Goal: Check status: Check status

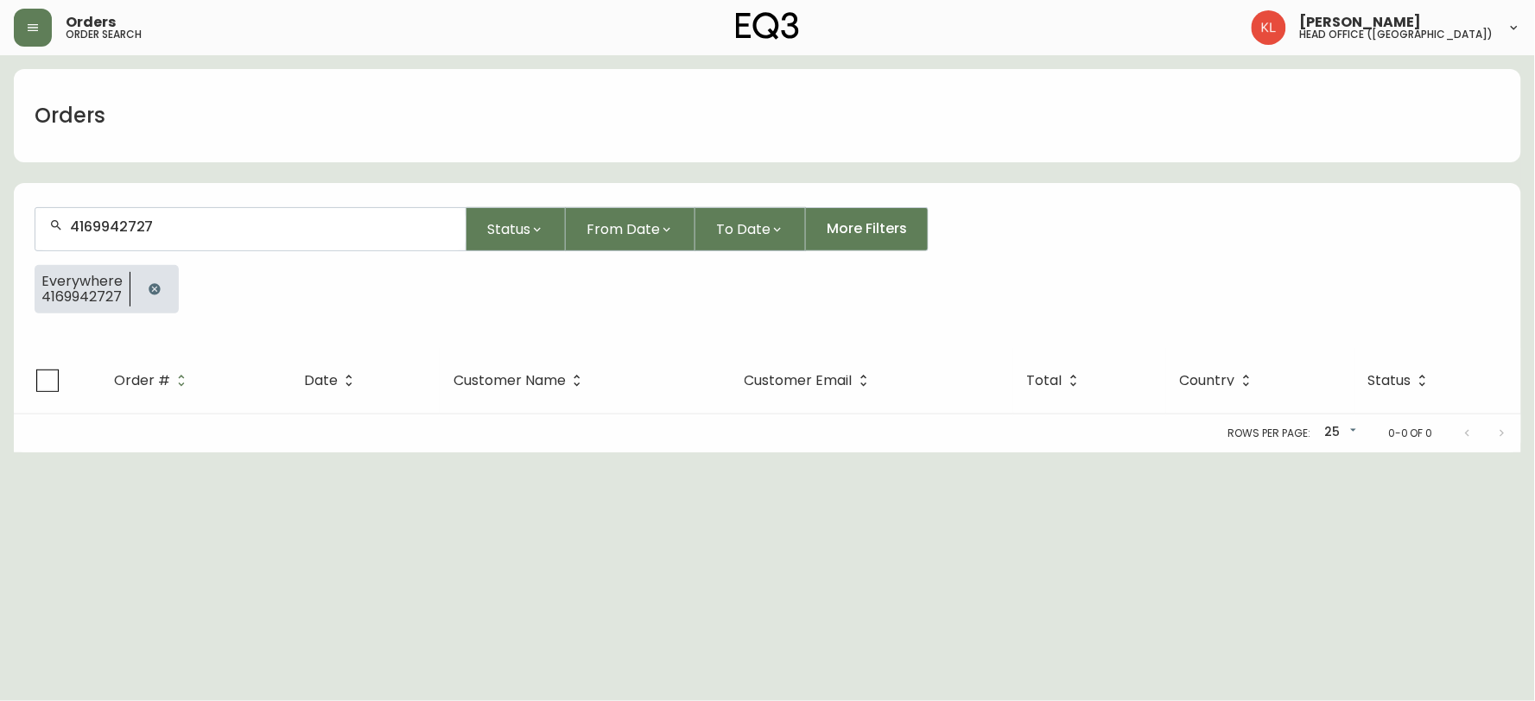
drag, startPoint x: 221, startPoint y: 234, endPoint x: 0, endPoint y: 174, distance: 229.0
click at [0, 197] on main "Orders 4169942727 Status From Date To Date More Filters Everywhere 4169942727 O…" at bounding box center [767, 253] width 1535 height 397
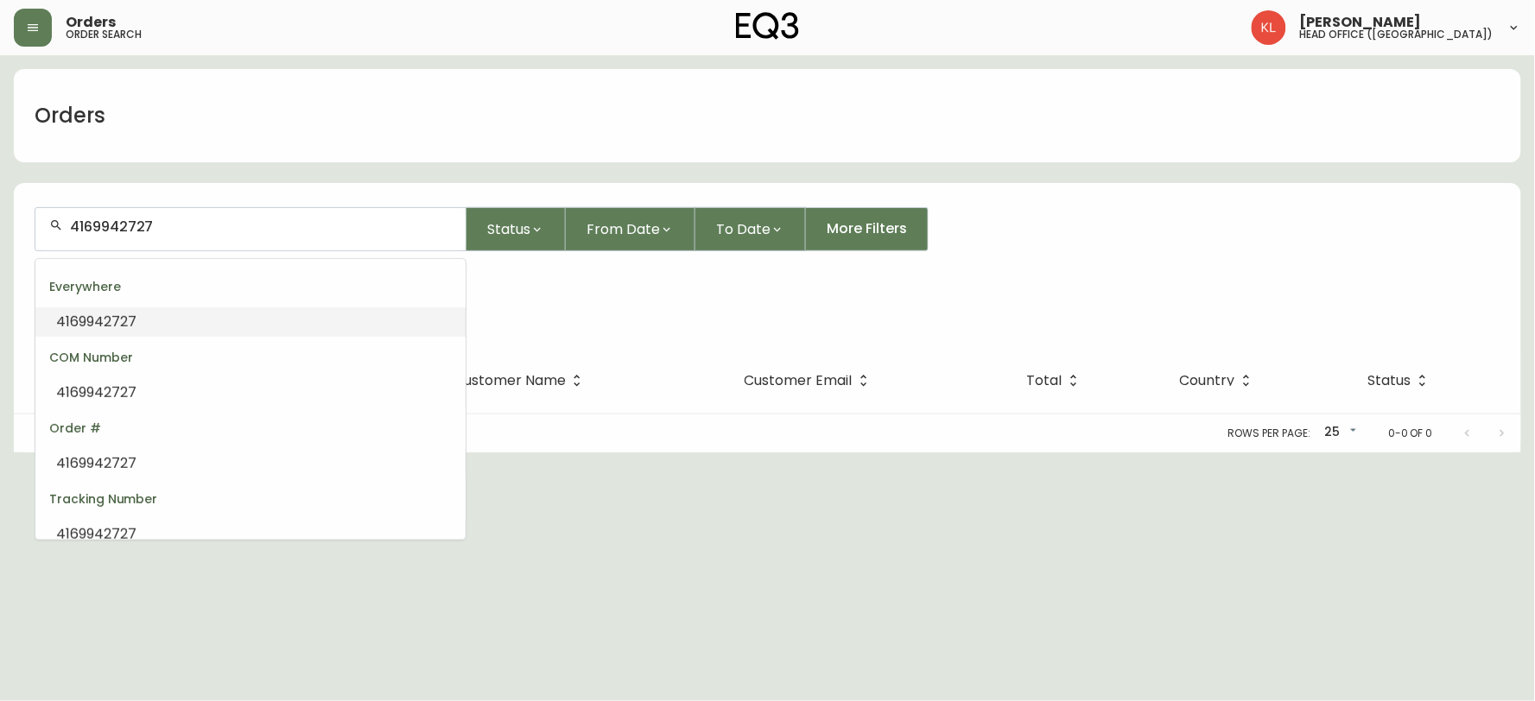
paste input "4133347"
type input "4133347"
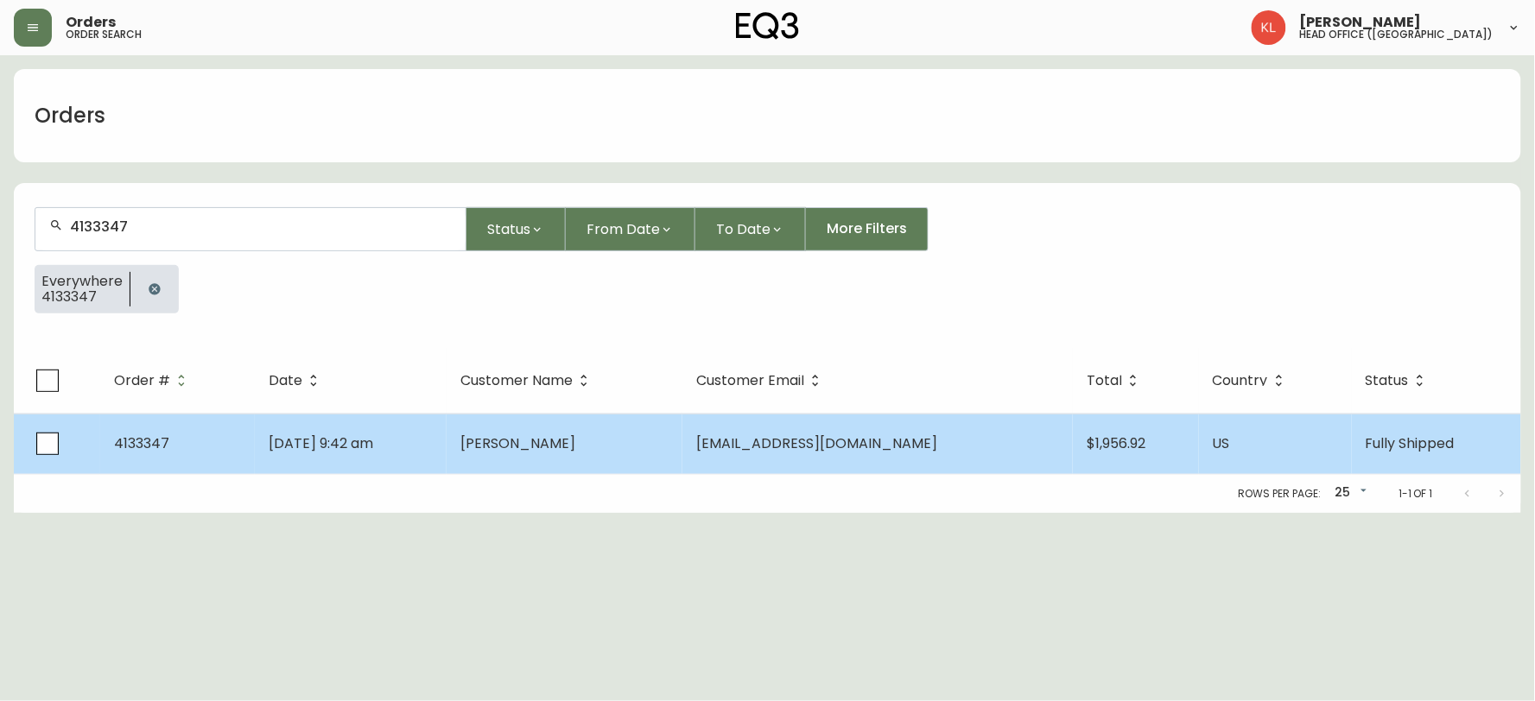
type input "4133347"
click at [378, 462] on td "[DATE] 9:42 am" at bounding box center [351, 444] width 192 height 60
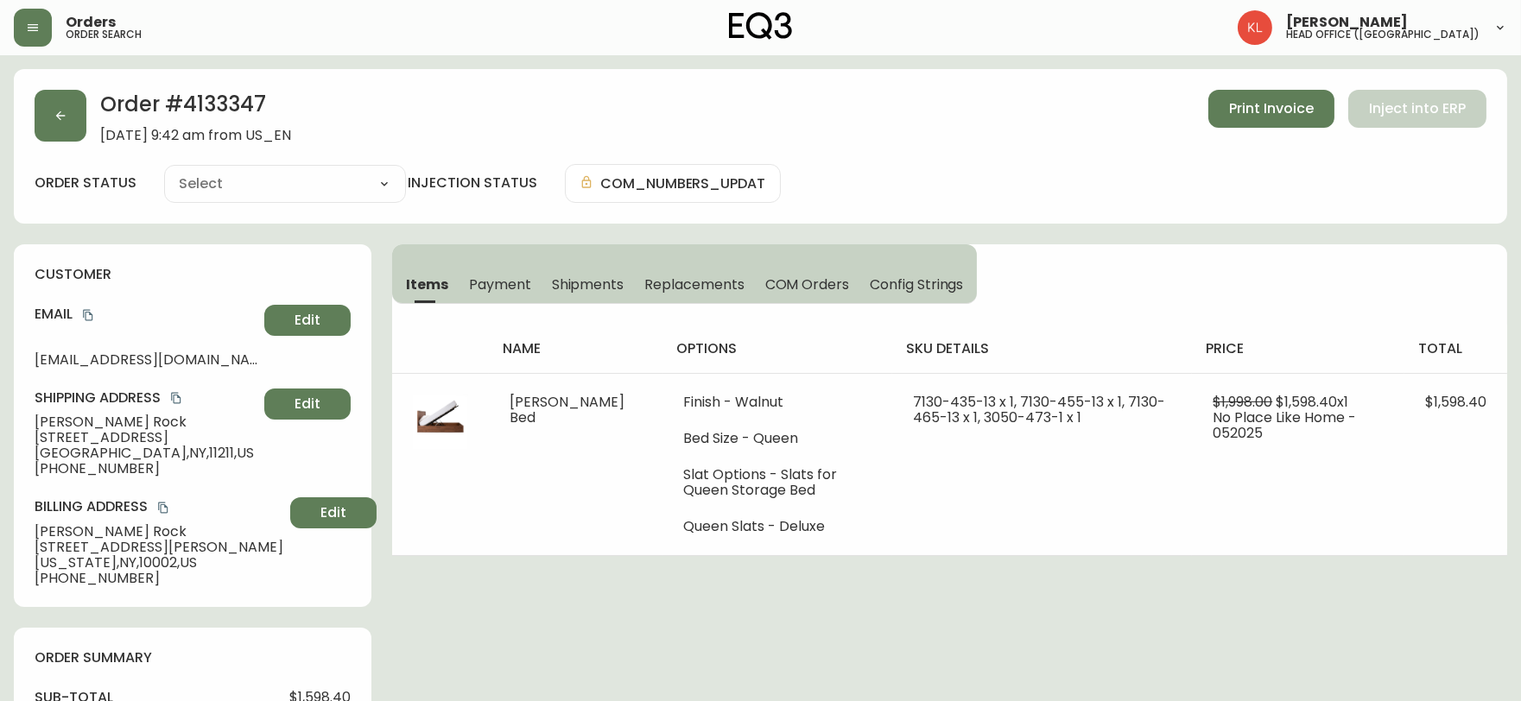
type input "Fully Shipped"
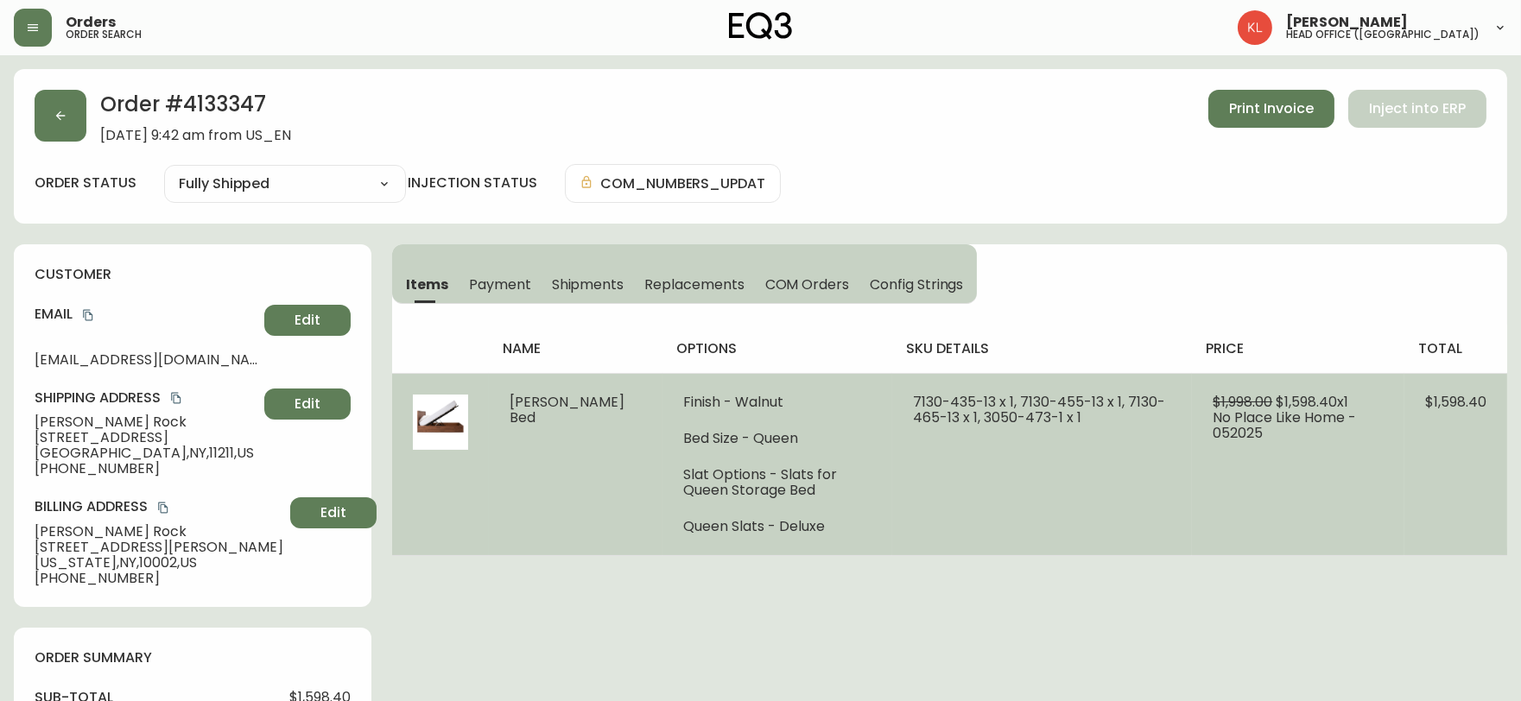
select select "FULLY_SHIPPED"
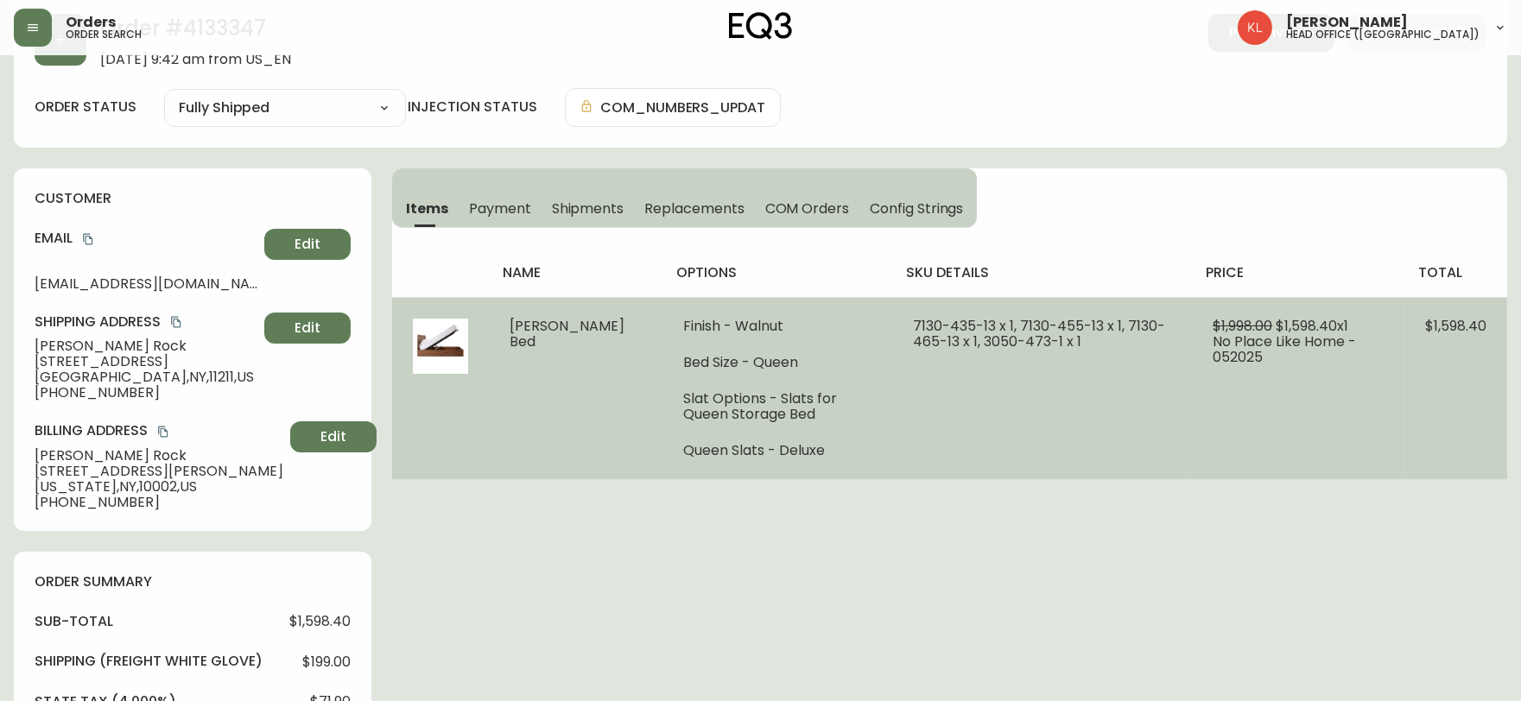
scroll to position [192, 0]
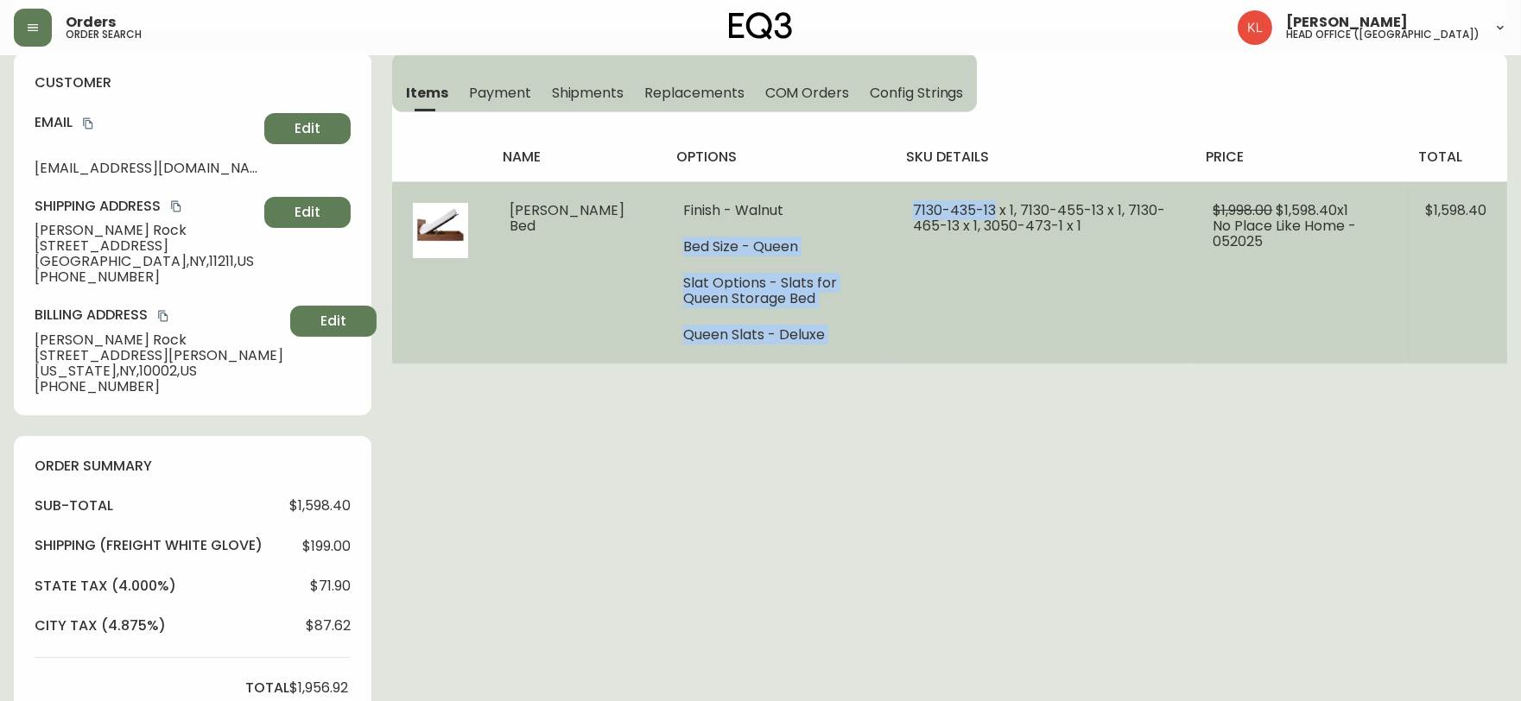
drag, startPoint x: 962, startPoint y: 205, endPoint x: 835, endPoint y: 218, distance: 127.6
click at [835, 218] on tr "[PERSON_NAME] Bed Finish - Walnut Bed Size - Queen Slat Options - Slats for Que…" at bounding box center [949, 272] width 1115 height 182
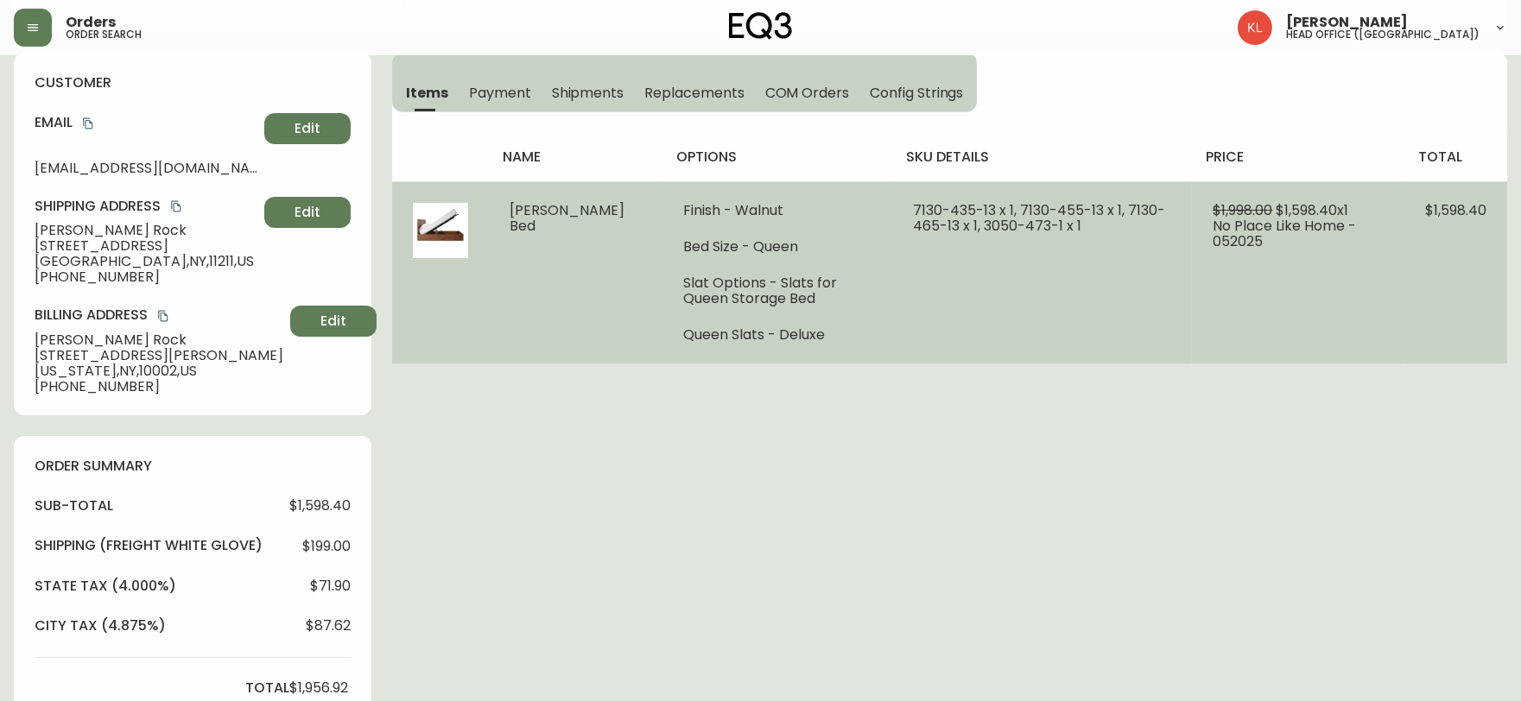
click at [892, 243] on td "7130-435-13 x 1, 7130-455-13 x 1, 7130-465-13 x 1, 3050-473-1 x 1" at bounding box center [1042, 272] width 300 height 182
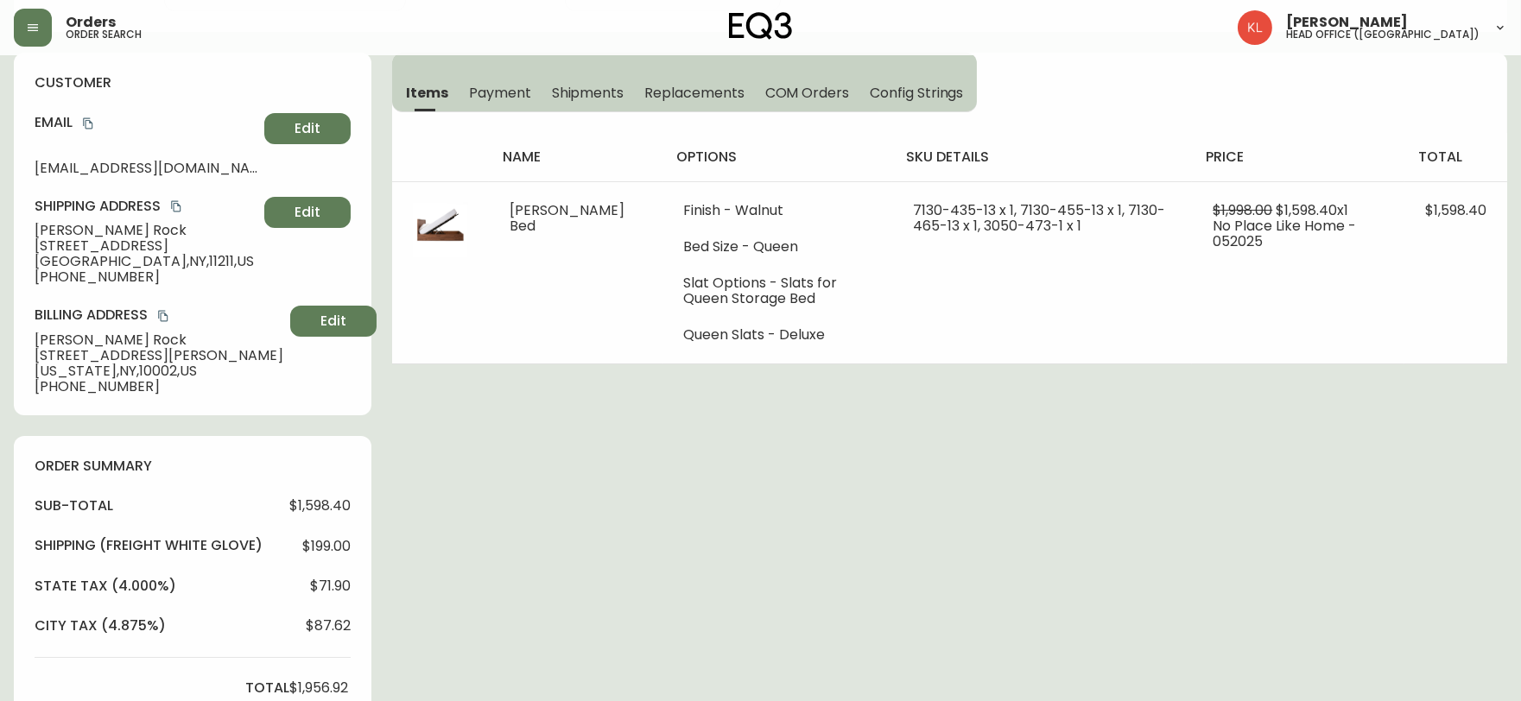
drag, startPoint x: 192, startPoint y: 244, endPoint x: 22, endPoint y: 238, distance: 170.2
click at [22, 238] on div "customer Email [EMAIL_ADDRESS][DOMAIN_NAME] Edit Shipping Address [PERSON_NAME]…" at bounding box center [193, 234] width 358 height 363
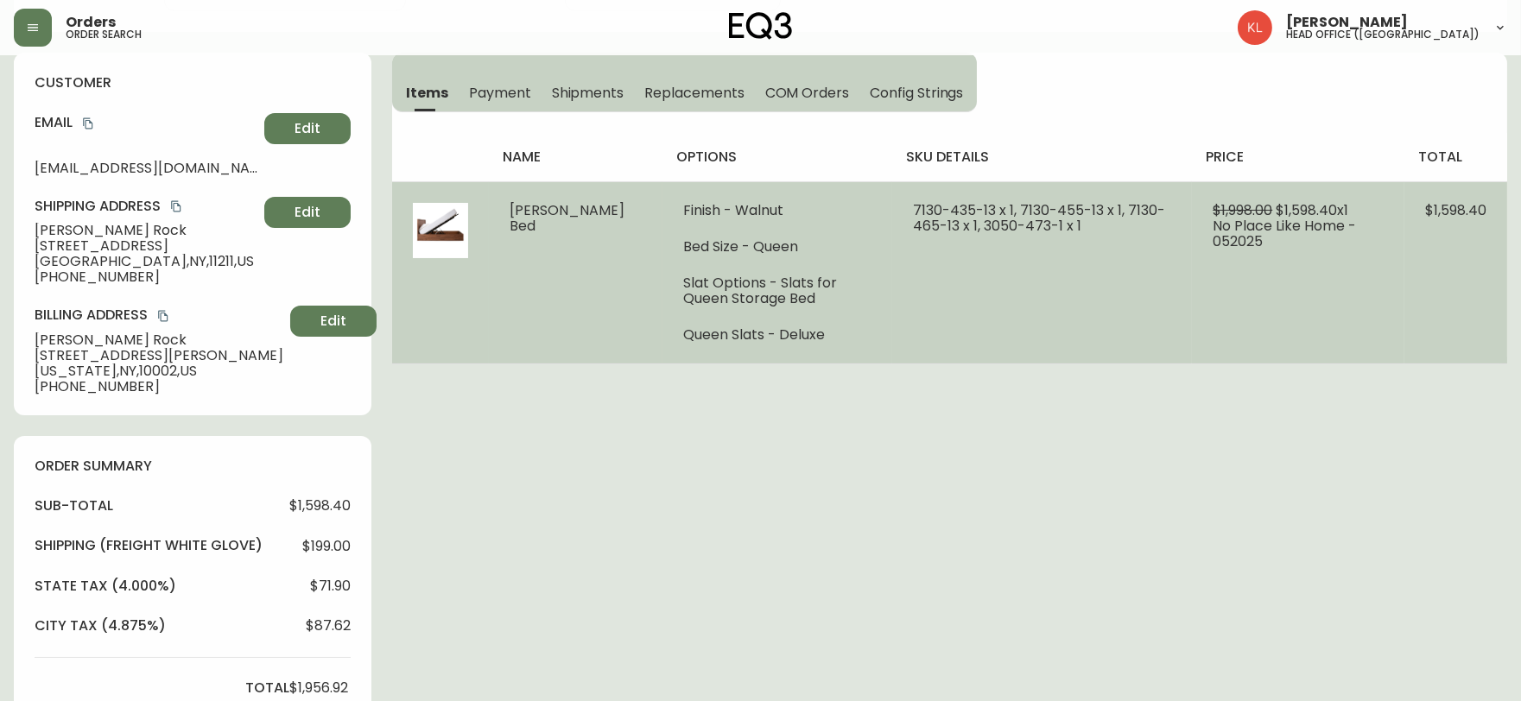
copy span "[STREET_ADDRESS]"
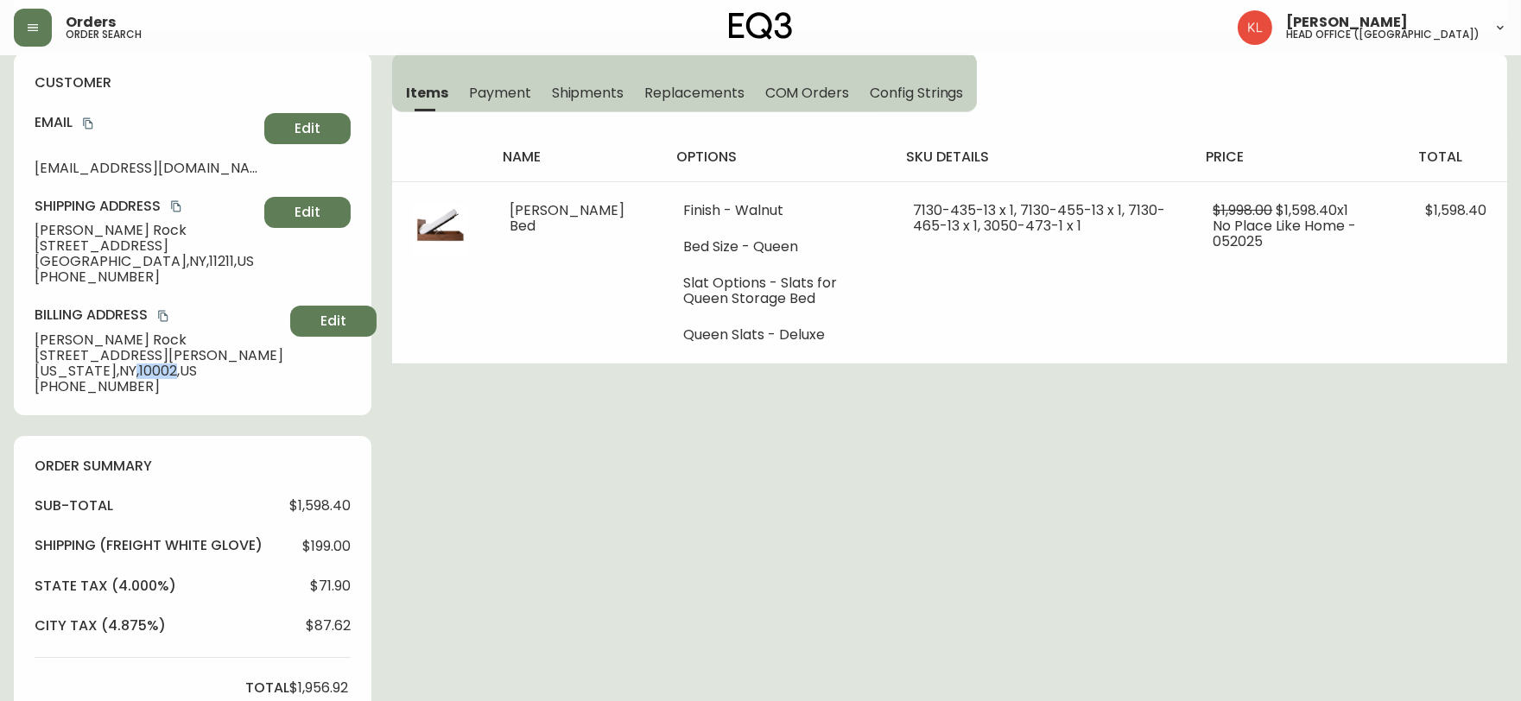
drag, startPoint x: 162, startPoint y: 370, endPoint x: 121, endPoint y: 370, distance: 40.6
click at [121, 370] on span "[US_STATE] , [GEOGRAPHIC_DATA] , 10002 , [GEOGRAPHIC_DATA]" at bounding box center [159, 372] width 249 height 16
drag, startPoint x: 145, startPoint y: 260, endPoint x: 117, endPoint y: 259, distance: 27.6
click at [114, 259] on span "[GEOGRAPHIC_DATA] , NY , 11211 , [GEOGRAPHIC_DATA]" at bounding box center [146, 262] width 223 height 16
click at [135, 257] on span "[GEOGRAPHIC_DATA] , NY , 11211 , [GEOGRAPHIC_DATA]" at bounding box center [146, 262] width 223 height 16
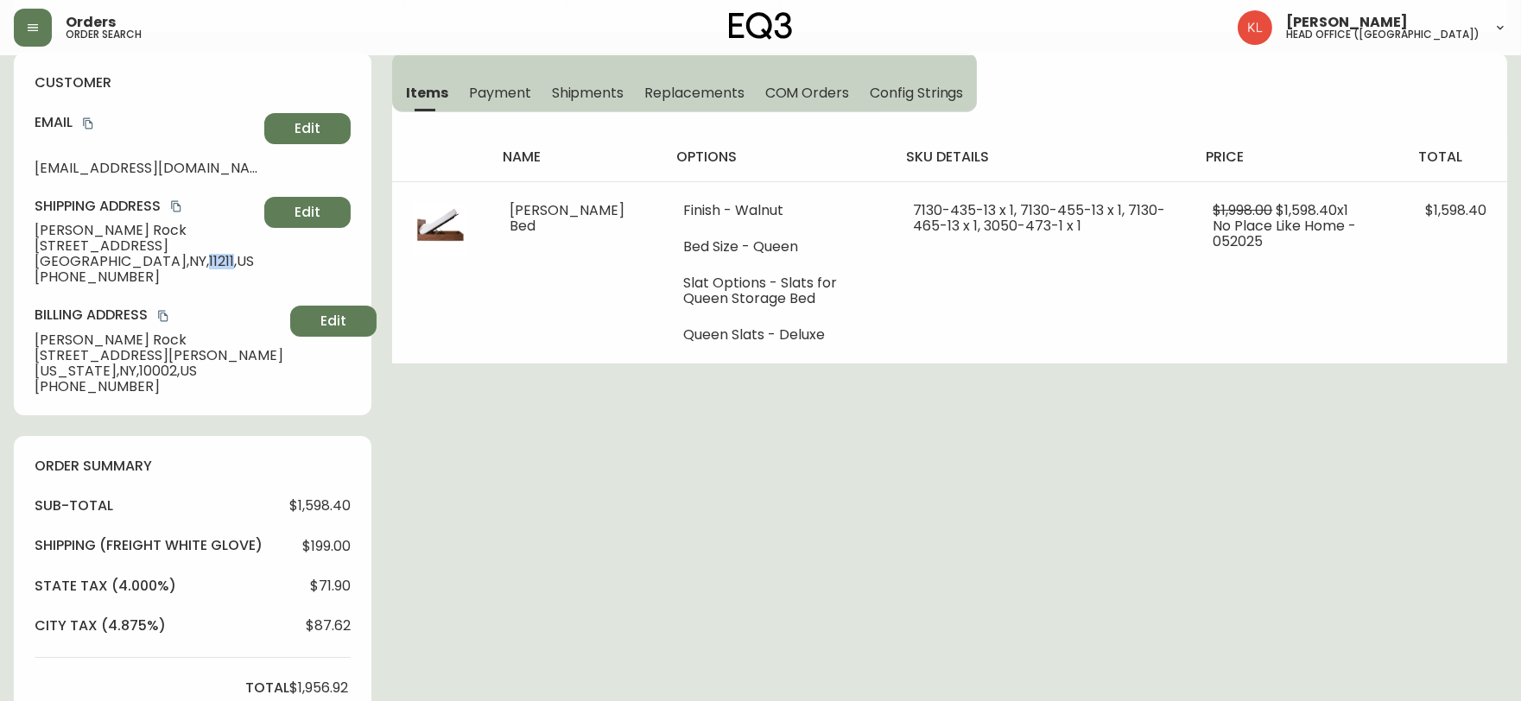
click at [134, 257] on span "[GEOGRAPHIC_DATA] , NY , 11211 , [GEOGRAPHIC_DATA]" at bounding box center [146, 262] width 223 height 16
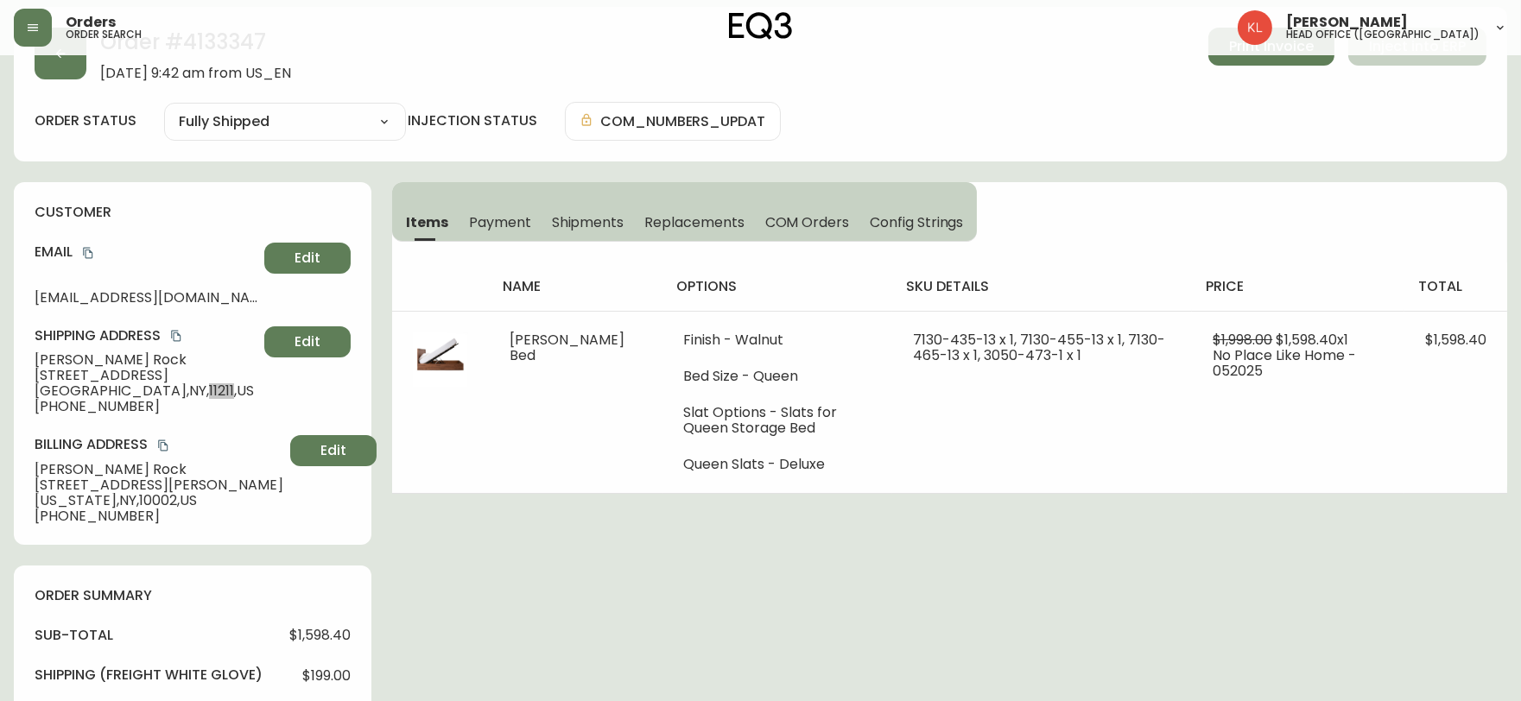
scroll to position [96, 0]
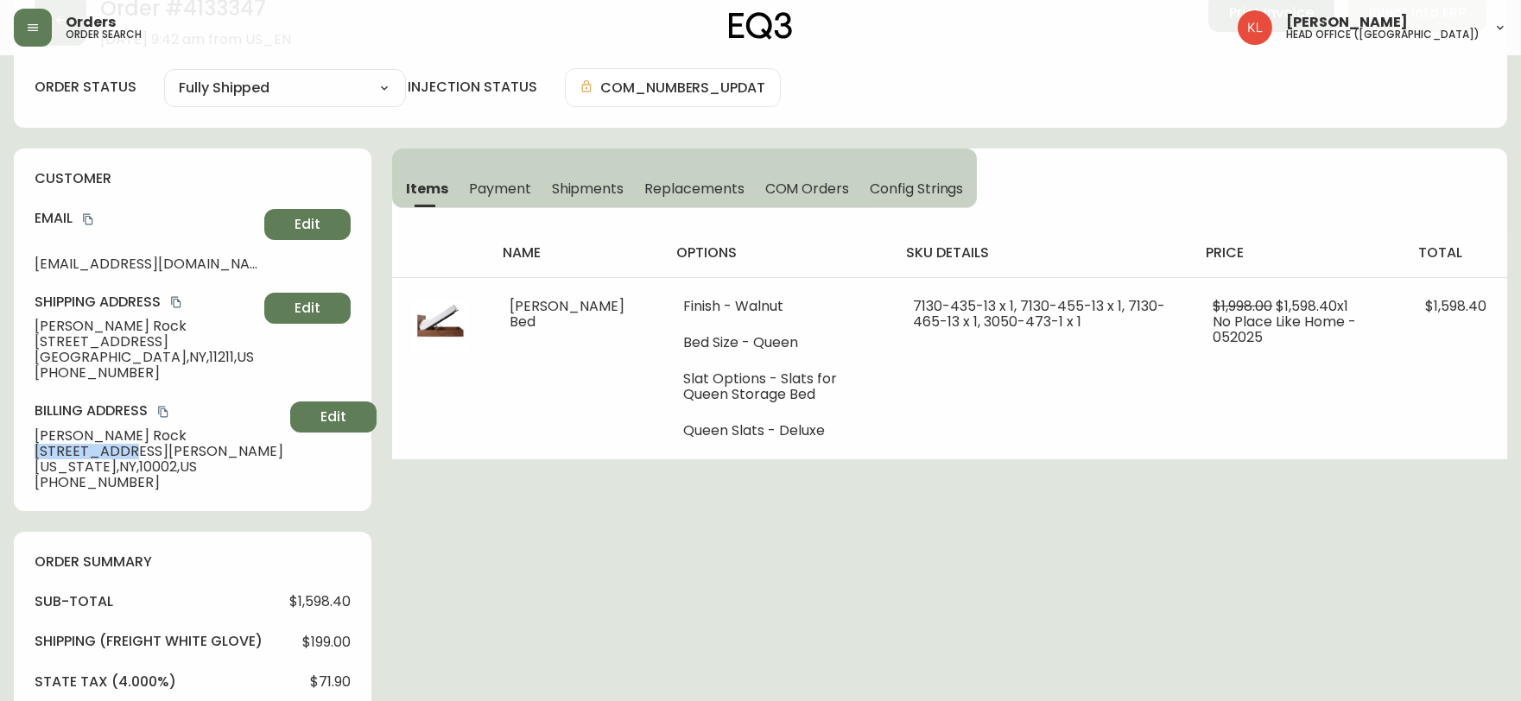
drag, startPoint x: 86, startPoint y: 452, endPoint x: 27, endPoint y: 451, distance: 59.6
click at [27, 451] on div "customer Email [EMAIL_ADDRESS][DOMAIN_NAME] Edit Shipping Address [PERSON_NAME]…" at bounding box center [193, 330] width 358 height 363
drag, startPoint x: 177, startPoint y: 263, endPoint x: 13, endPoint y: 263, distance: 164.1
click at [14, 263] on div "customer Email [EMAIL_ADDRESS][DOMAIN_NAME] Edit Shipping Address [PERSON_NAME]…" at bounding box center [193, 330] width 358 height 363
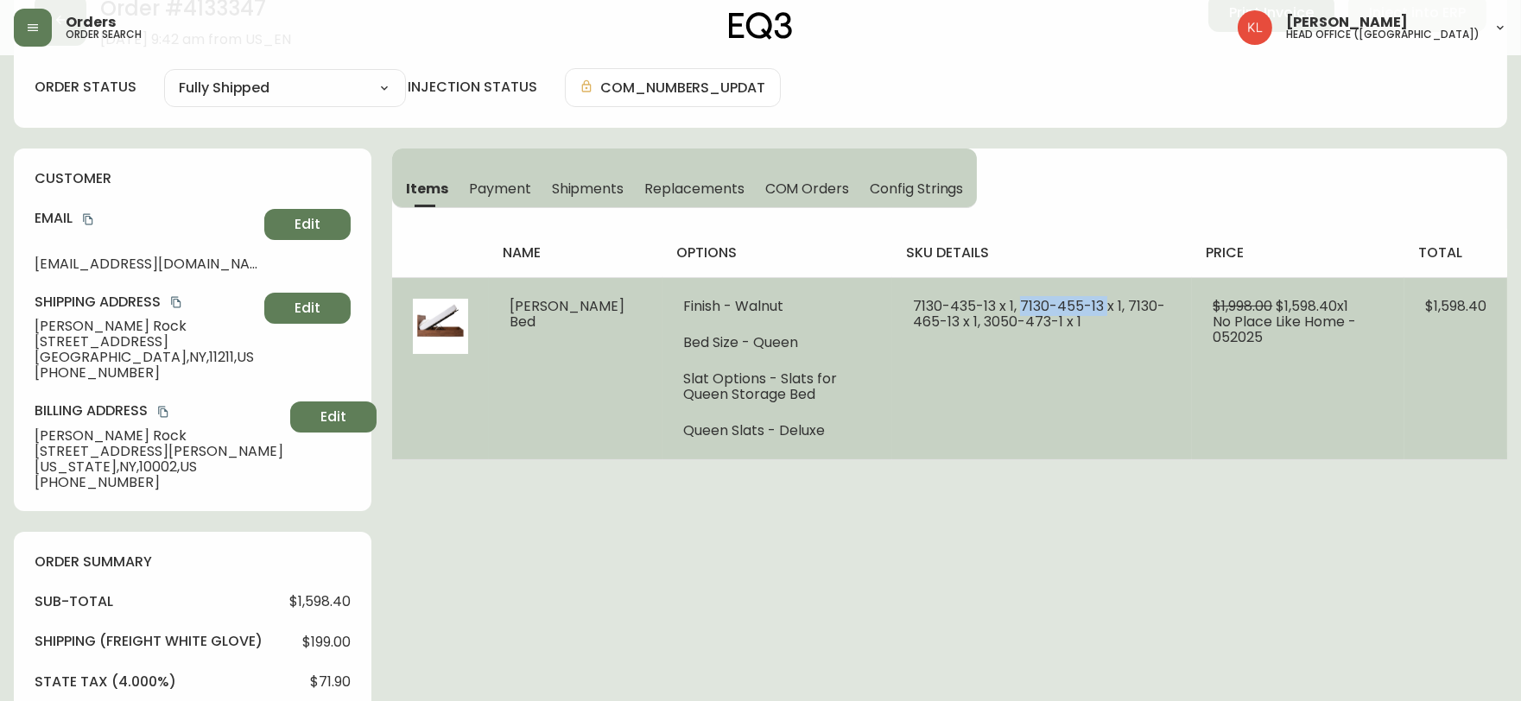
drag, startPoint x: 1073, startPoint y: 302, endPoint x: 990, endPoint y: 306, distance: 83.0
click at [990, 306] on span "7130-435-13 x 1, 7130-455-13 x 1, 7130-465-13 x 1, 3050-473-1 x 1" at bounding box center [1039, 313] width 252 height 35
copy span "[PHONE_NUMBER]"
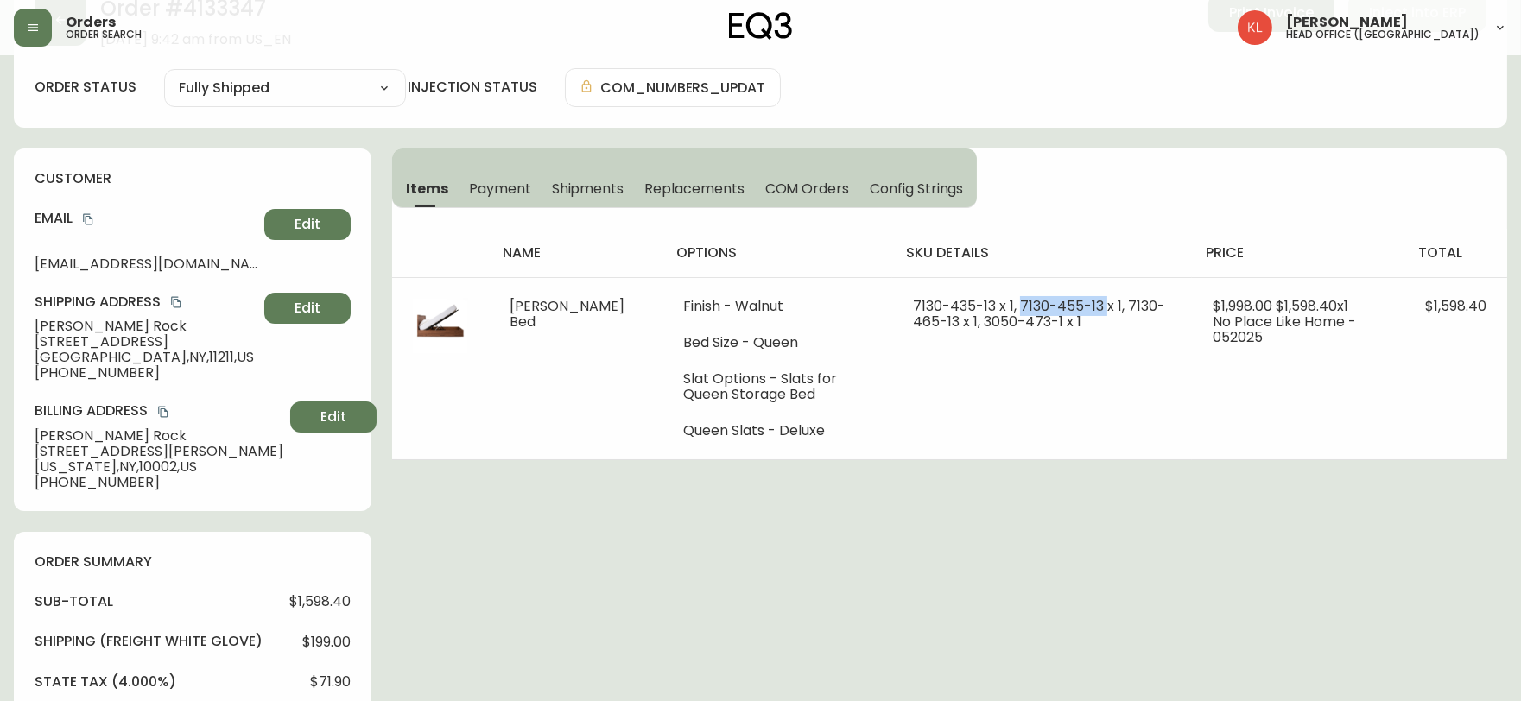
click at [1093, 268] on th "sku details" at bounding box center [1042, 253] width 300 height 48
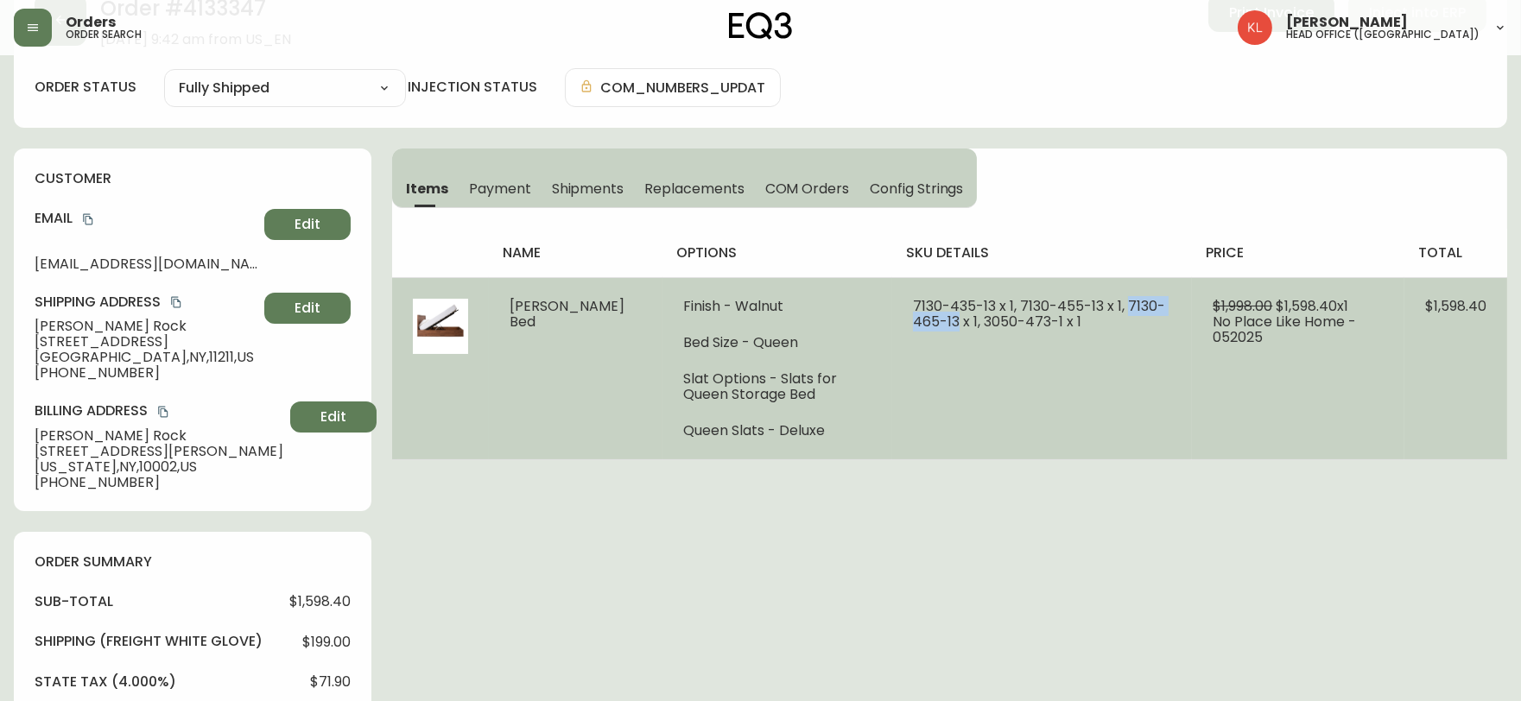
drag, startPoint x: 1099, startPoint y: 303, endPoint x: 893, endPoint y: 323, distance: 206.5
click at [913, 323] on span "7130-435-13 x 1, 7130-455-13 x 1, 7130-465-13 x 1, 3050-473-1 x 1" at bounding box center [1039, 313] width 252 height 35
copy span "[PHONE_NUMBER]"
drag, startPoint x: 1002, startPoint y: 314, endPoint x: 918, endPoint y: 316, distance: 83.8
click at [918, 316] on span "7130-435-13 x 1, 7130-455-13 x 1, 7130-465-13 x 1, 3050-473-1 x 1" at bounding box center [1039, 313] width 252 height 35
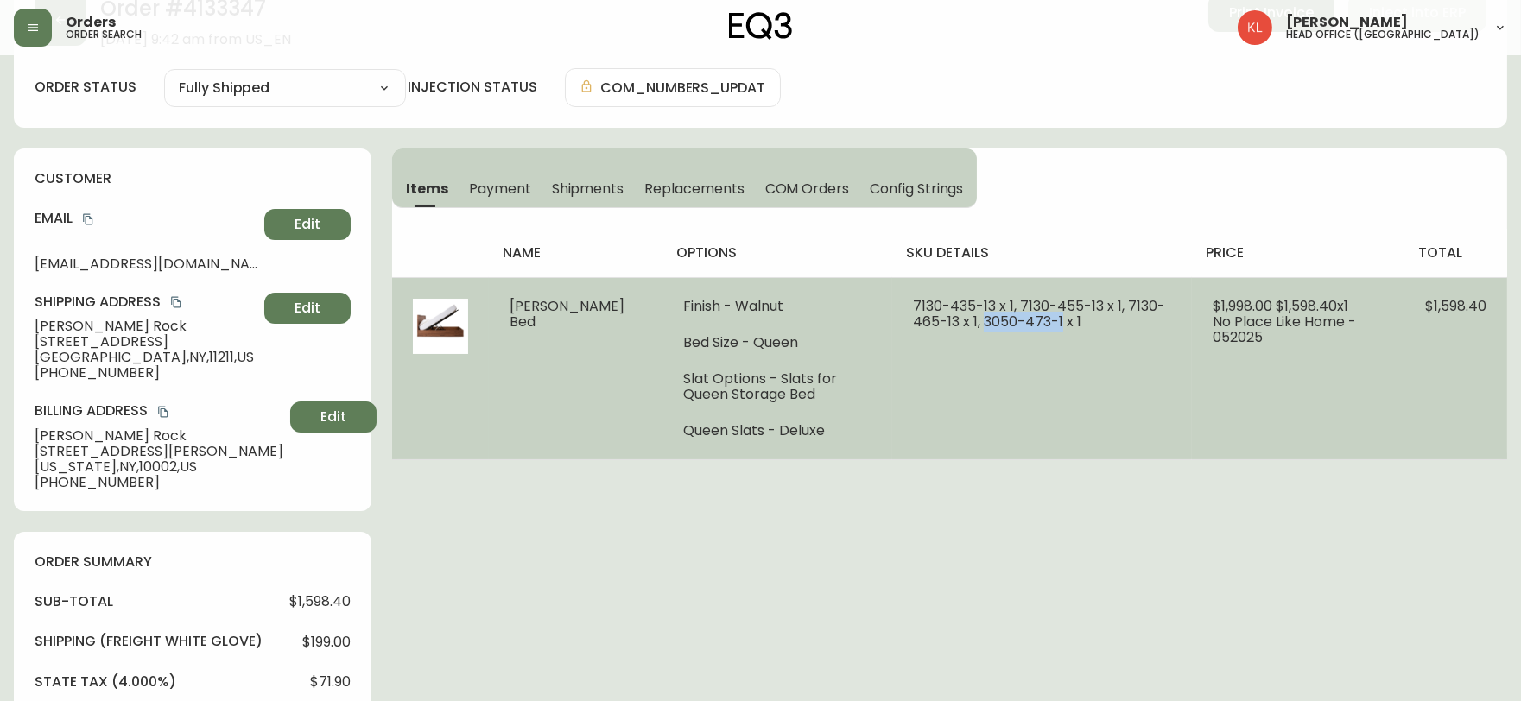
drag, startPoint x: 918, startPoint y: 323, endPoint x: 997, endPoint y: 323, distance: 78.6
click at [997, 323] on span "7130-435-13 x 1, 7130-455-13 x 1, 7130-465-13 x 1, 3050-473-1 x 1" at bounding box center [1039, 313] width 252 height 35
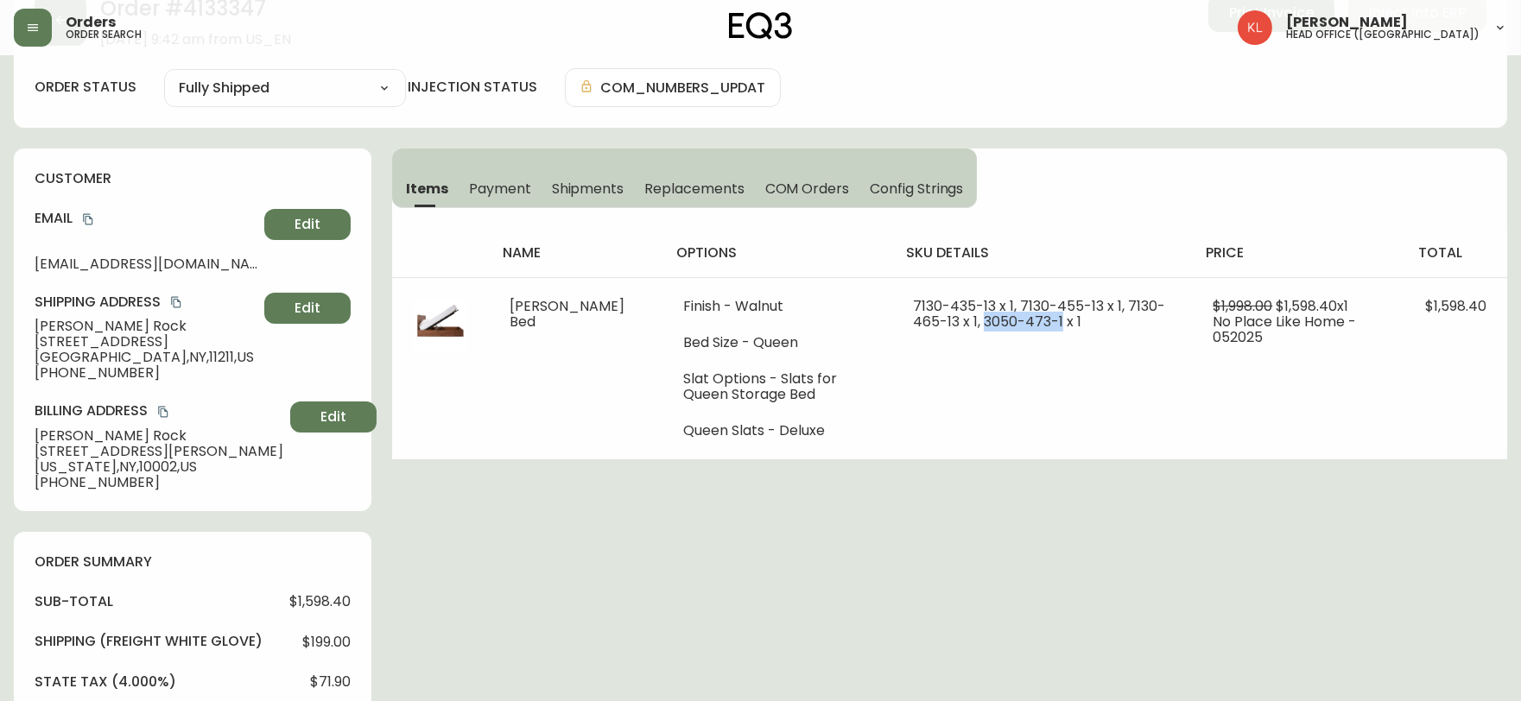
copy span "[PHONE_NUMBER]"
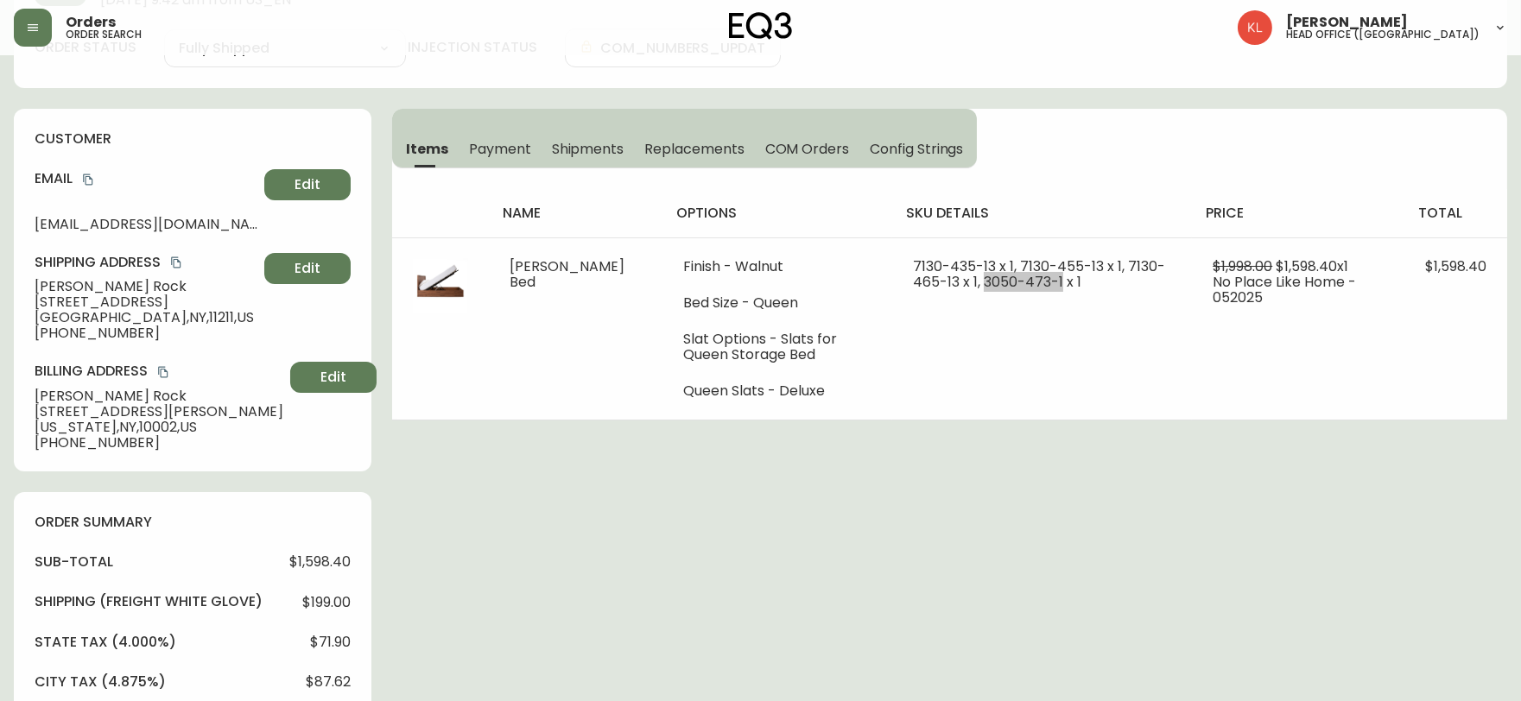
scroll to position [0, 0]
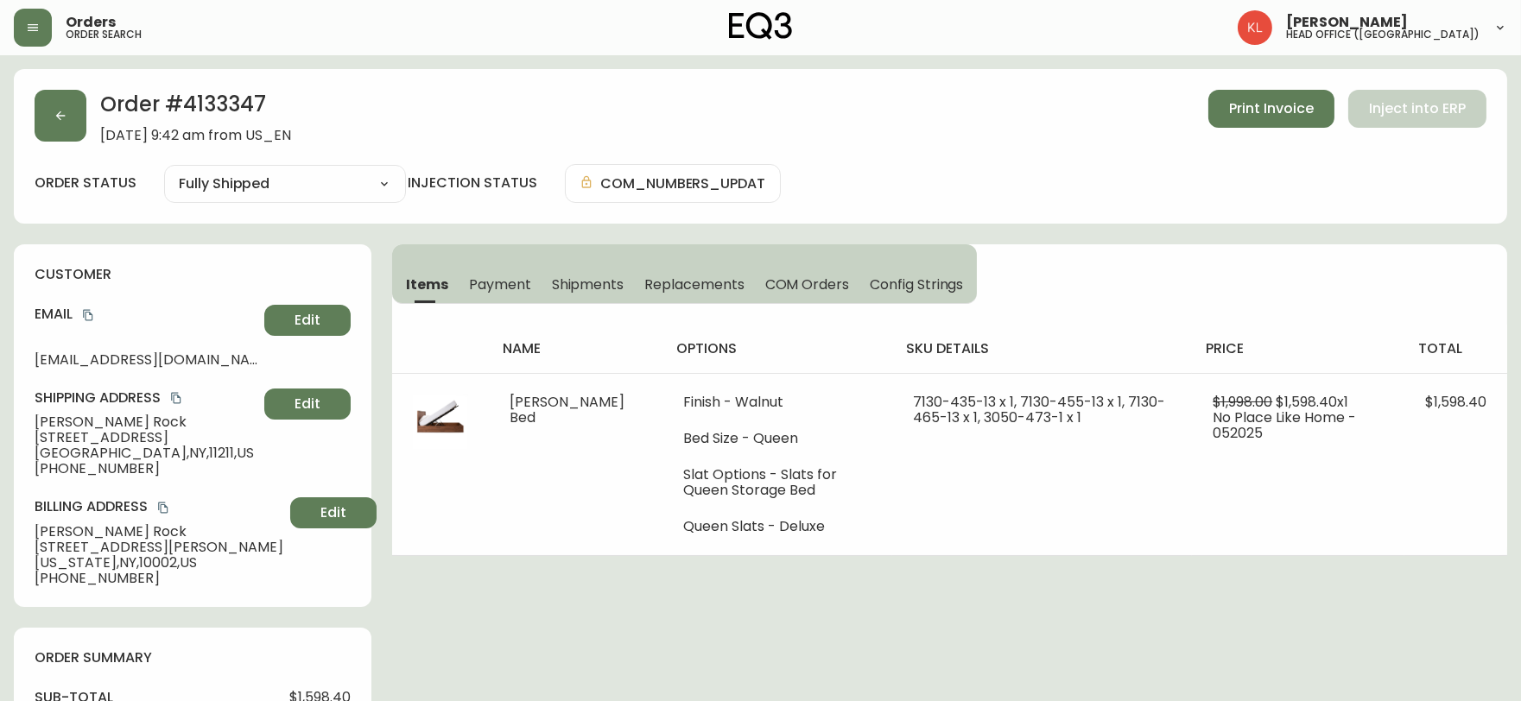
drag, startPoint x: 560, startPoint y: 643, endPoint x: 831, endPoint y: 563, distance: 282.8
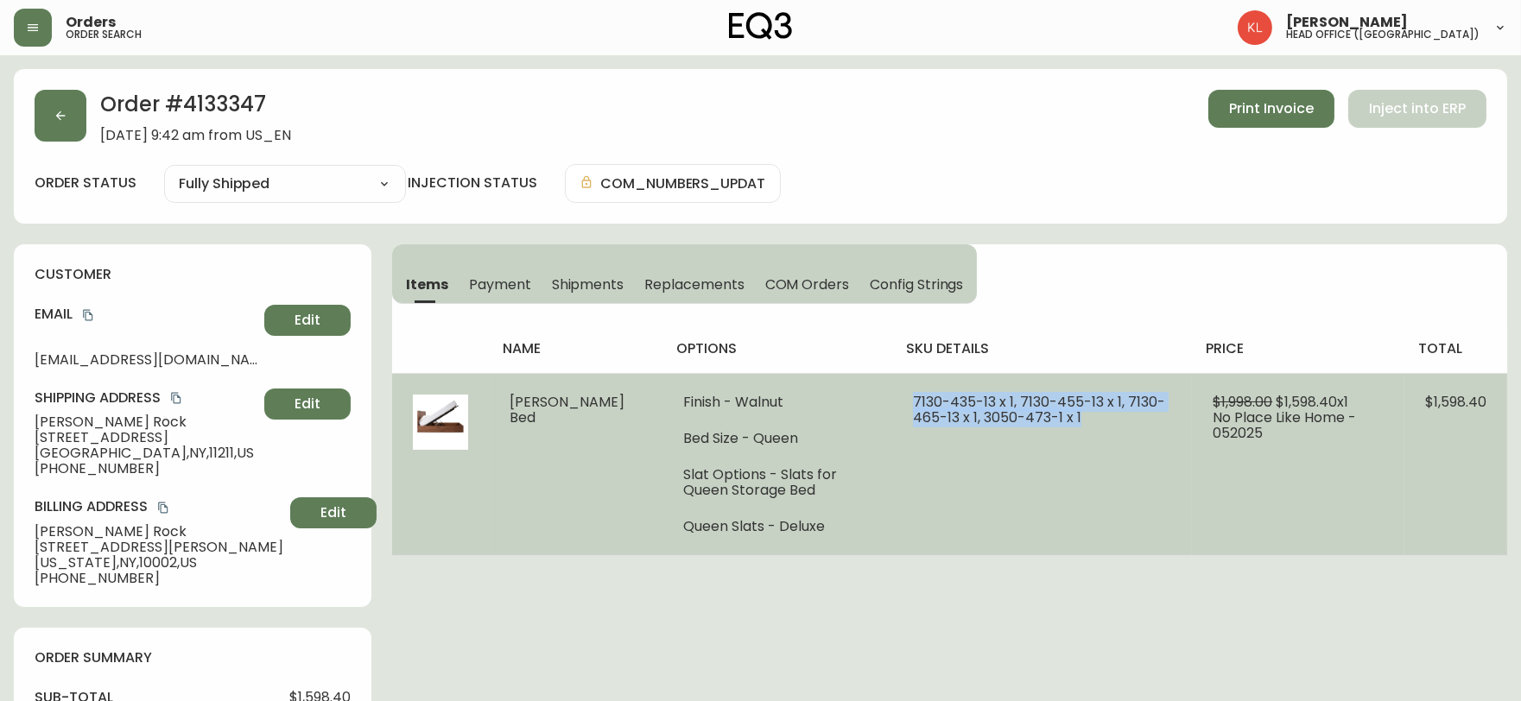
drag, startPoint x: 1042, startPoint y: 423, endPoint x: 866, endPoint y: 399, distance: 177.8
click at [892, 399] on td "7130-435-13 x 1, 7130-455-13 x 1, 7130-465-13 x 1, 3050-473-1 x 1" at bounding box center [1042, 464] width 300 height 182
copy span "7130-435-13 x 1, 7130-455-13 x 1, 7130-465-13 x 1, 3050-473-1 x 1"
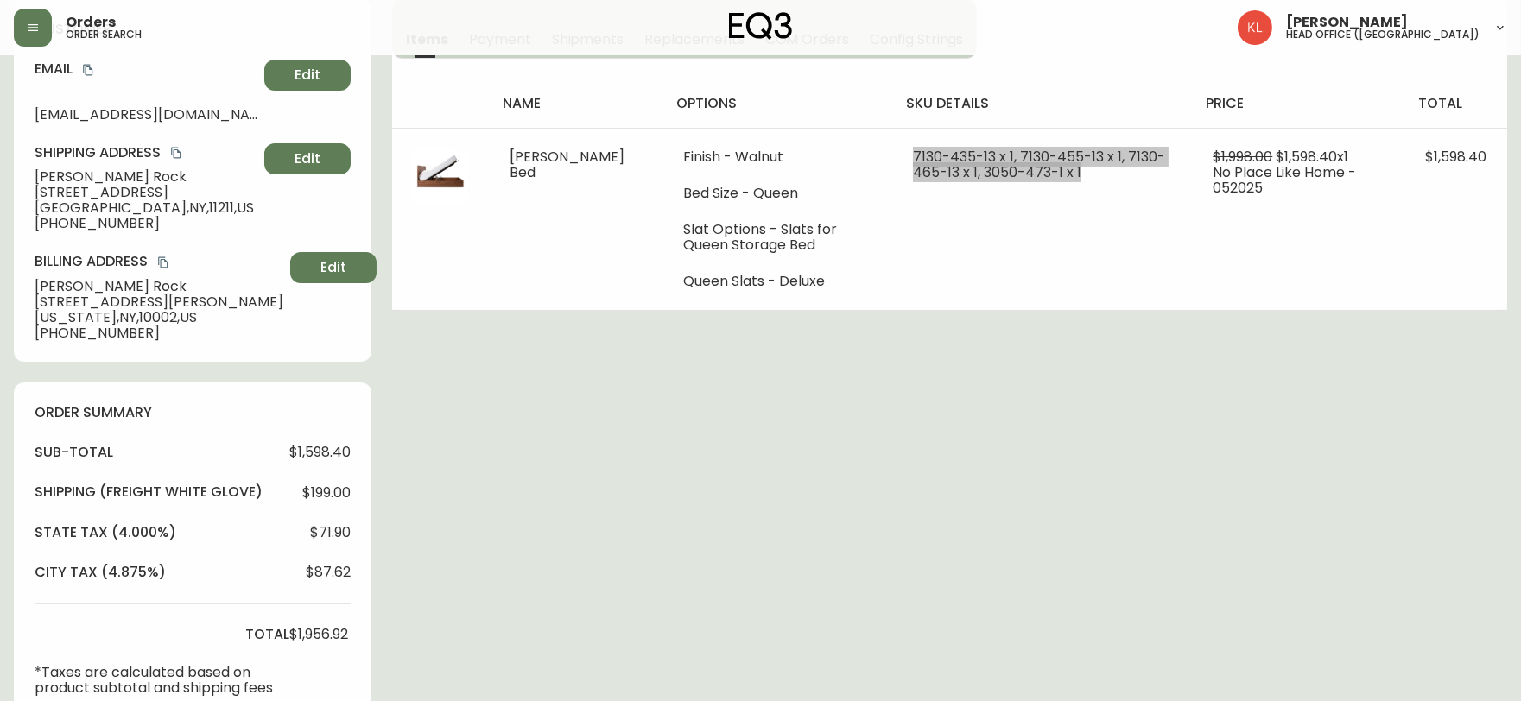
scroll to position [479, 0]
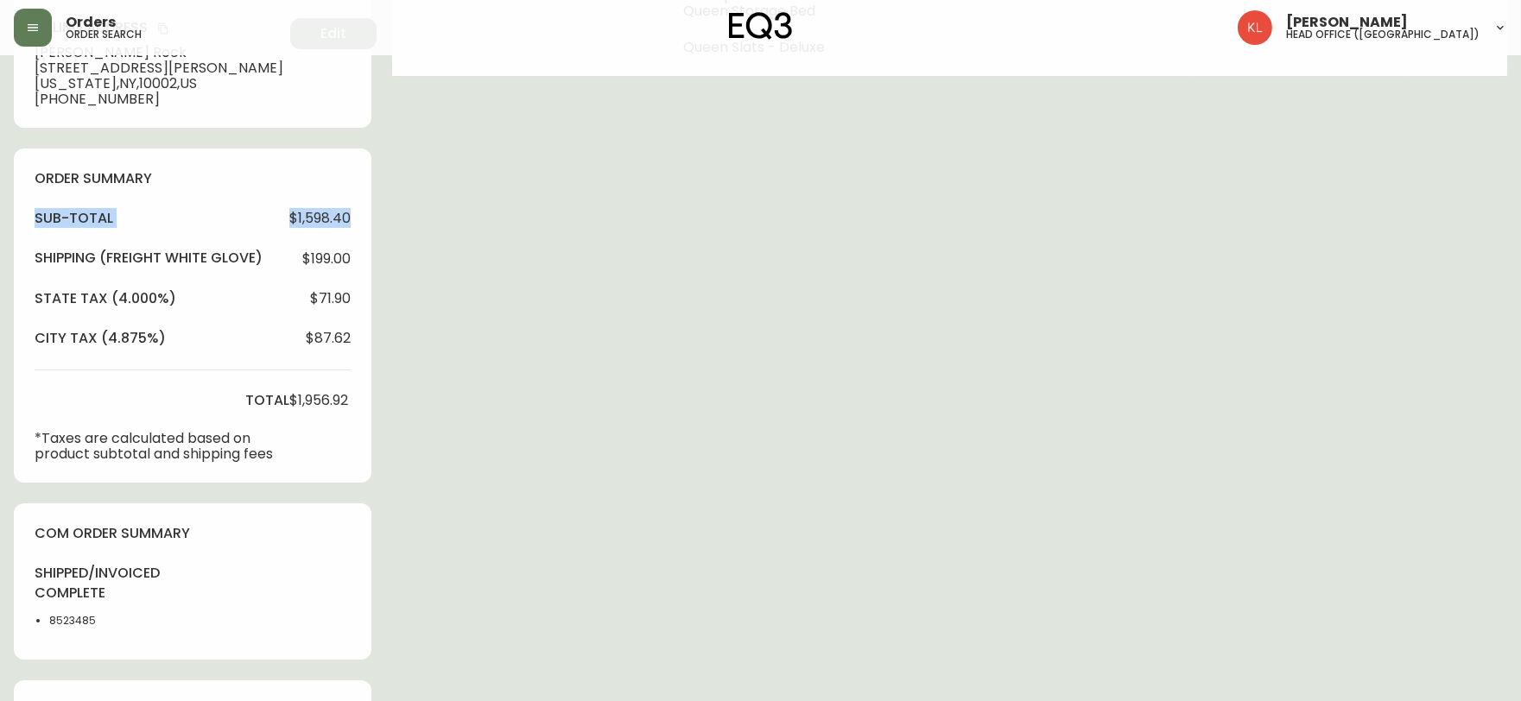
drag, startPoint x: 325, startPoint y: 209, endPoint x: 6, endPoint y: 222, distance: 318.9
click at [6, 222] on main "Order # 4133347 [DATE] 9:42 am from US_EN Print Invoice Inject into ERP order s…" at bounding box center [760, 321] width 1521 height 1490
copy div "sub-total $1,598.40"
drag, startPoint x: 358, startPoint y: 402, endPoint x: 231, endPoint y: 397, distance: 127.9
click at [231, 398] on div "order summary sub-total $1,598.40 Shipping ( Freight White Glove ) $199.00 stat…" at bounding box center [193, 316] width 358 height 334
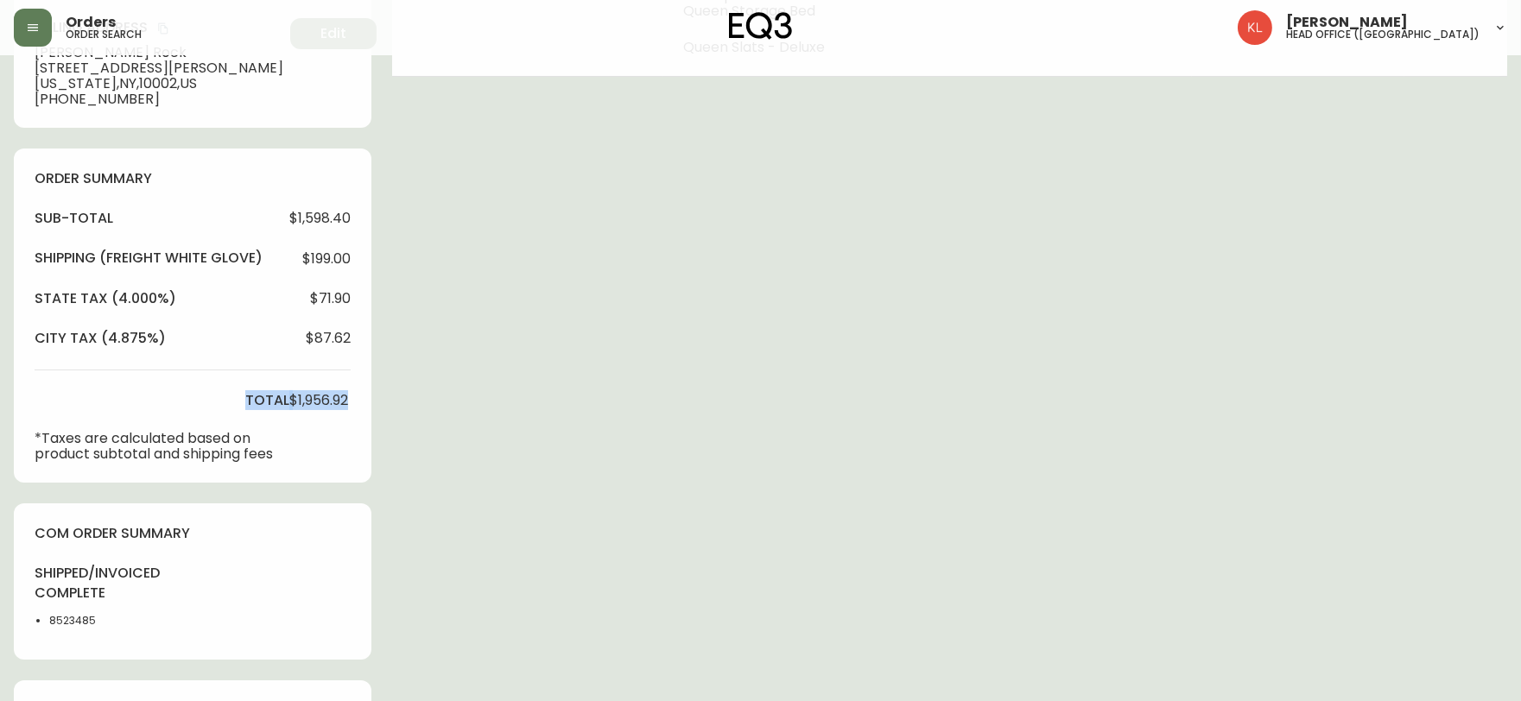
copy div "total $1,956.92"
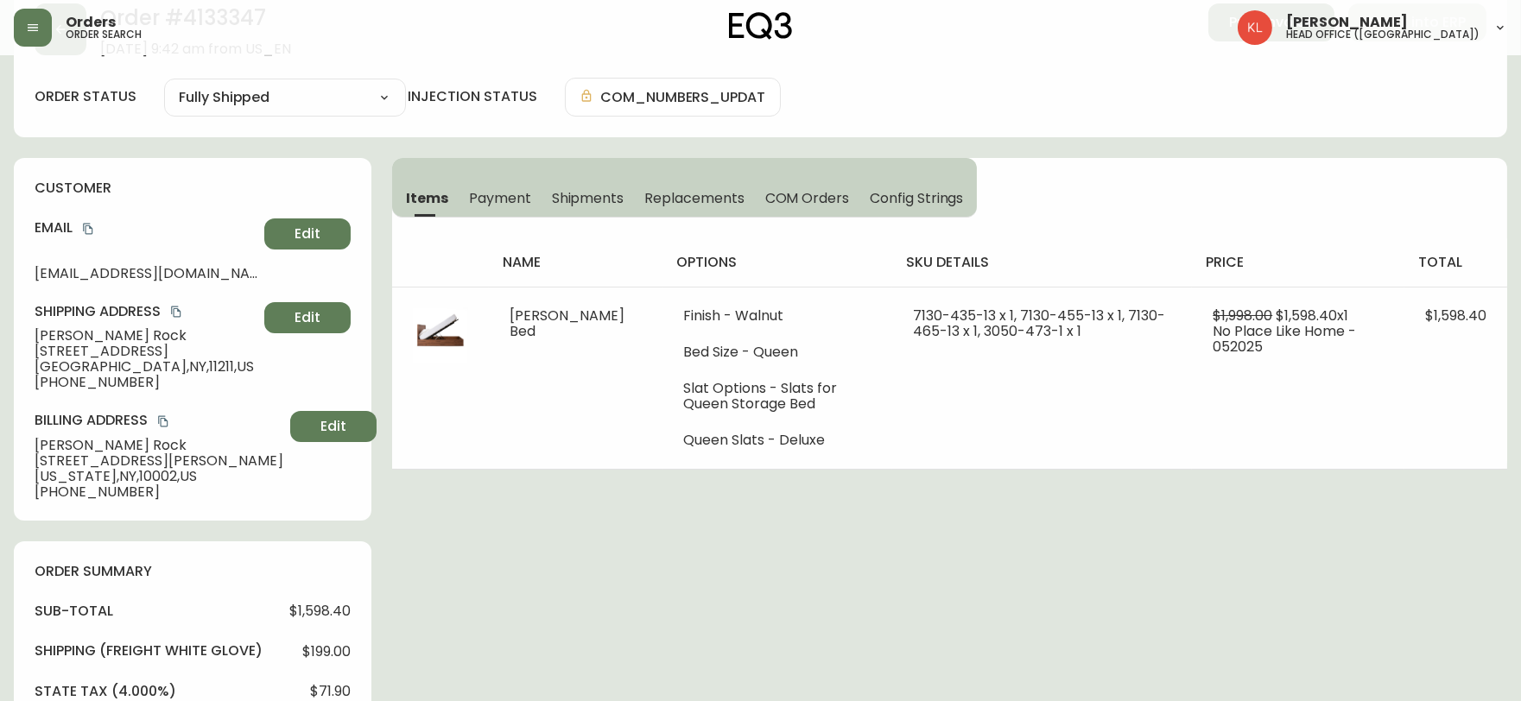
scroll to position [0, 0]
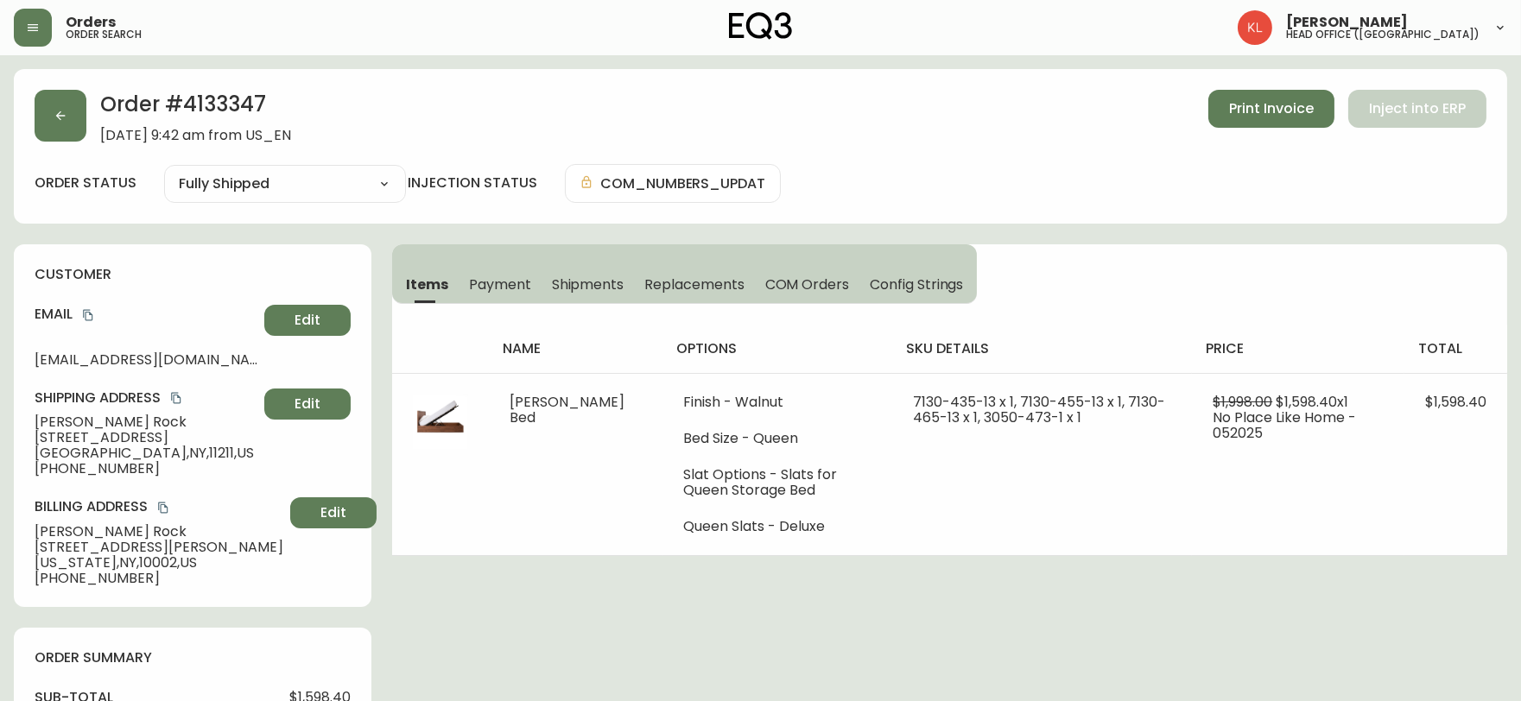
click at [119, 219] on div "Order # 4133347 [DATE] 9:42 am from US_EN Print Invoice Inject into ERP order s…" at bounding box center [760, 146] width 1493 height 155
click at [55, 113] on icon "button" at bounding box center [61, 116] width 14 height 14
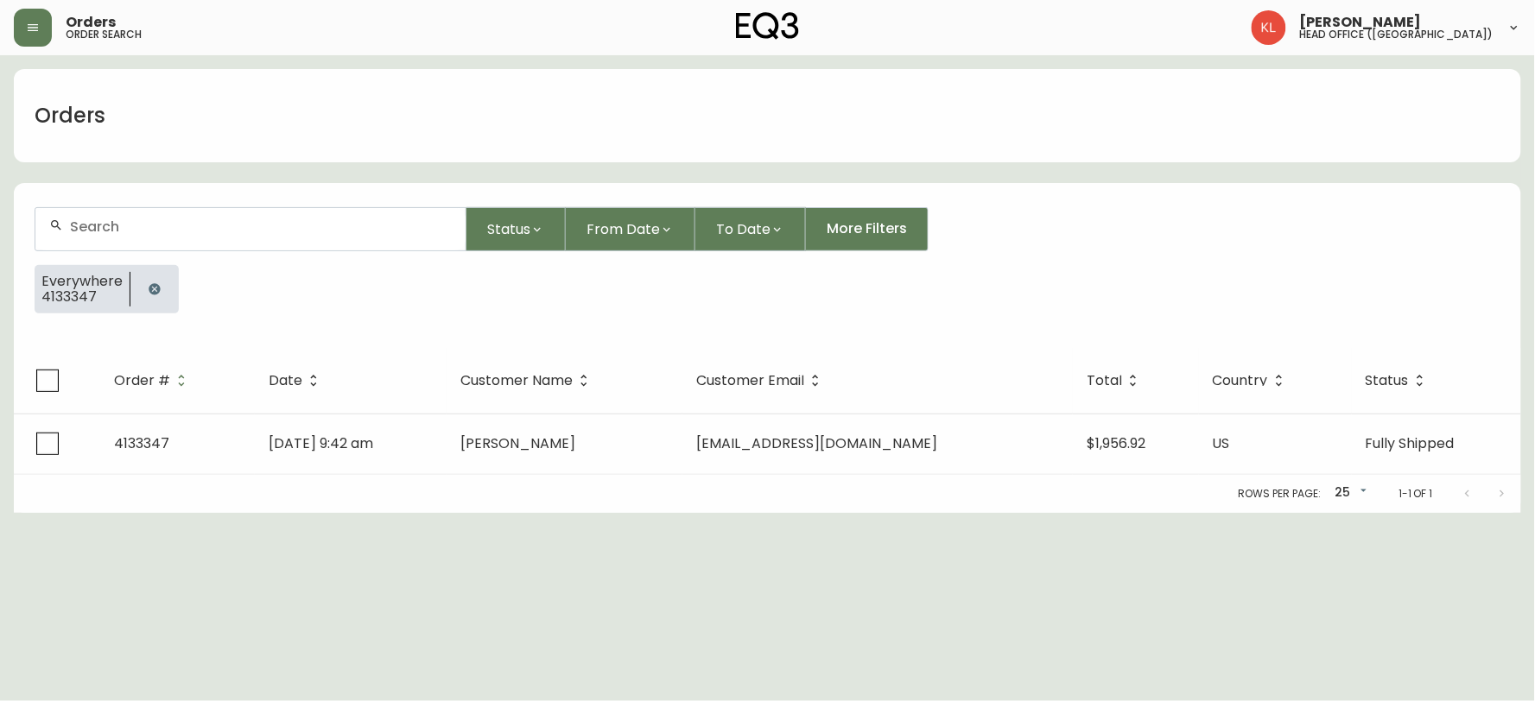
click at [157, 305] on div at bounding box center [154, 289] width 48 height 48
click at [159, 297] on button "button" at bounding box center [154, 289] width 35 height 35
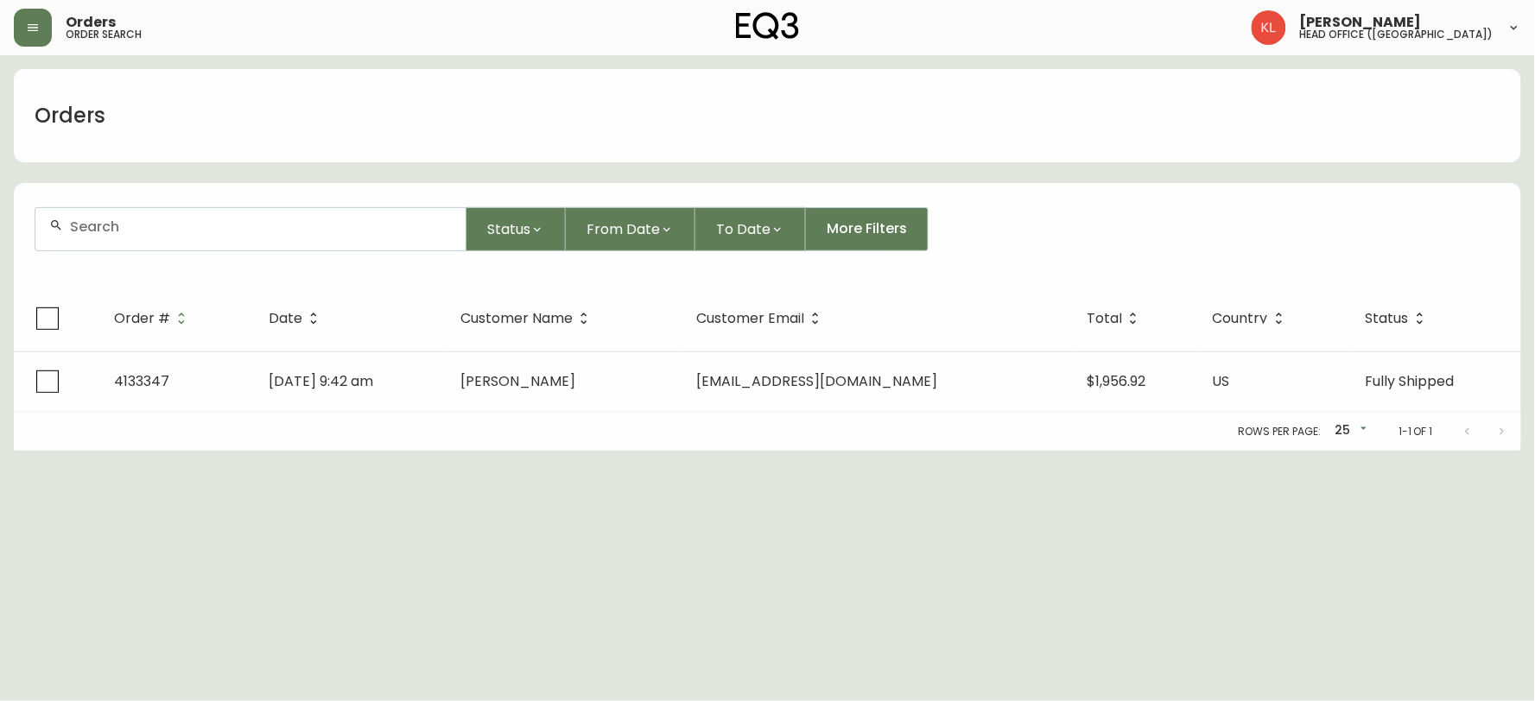
click at [180, 222] on input "text" at bounding box center [261, 227] width 382 height 16
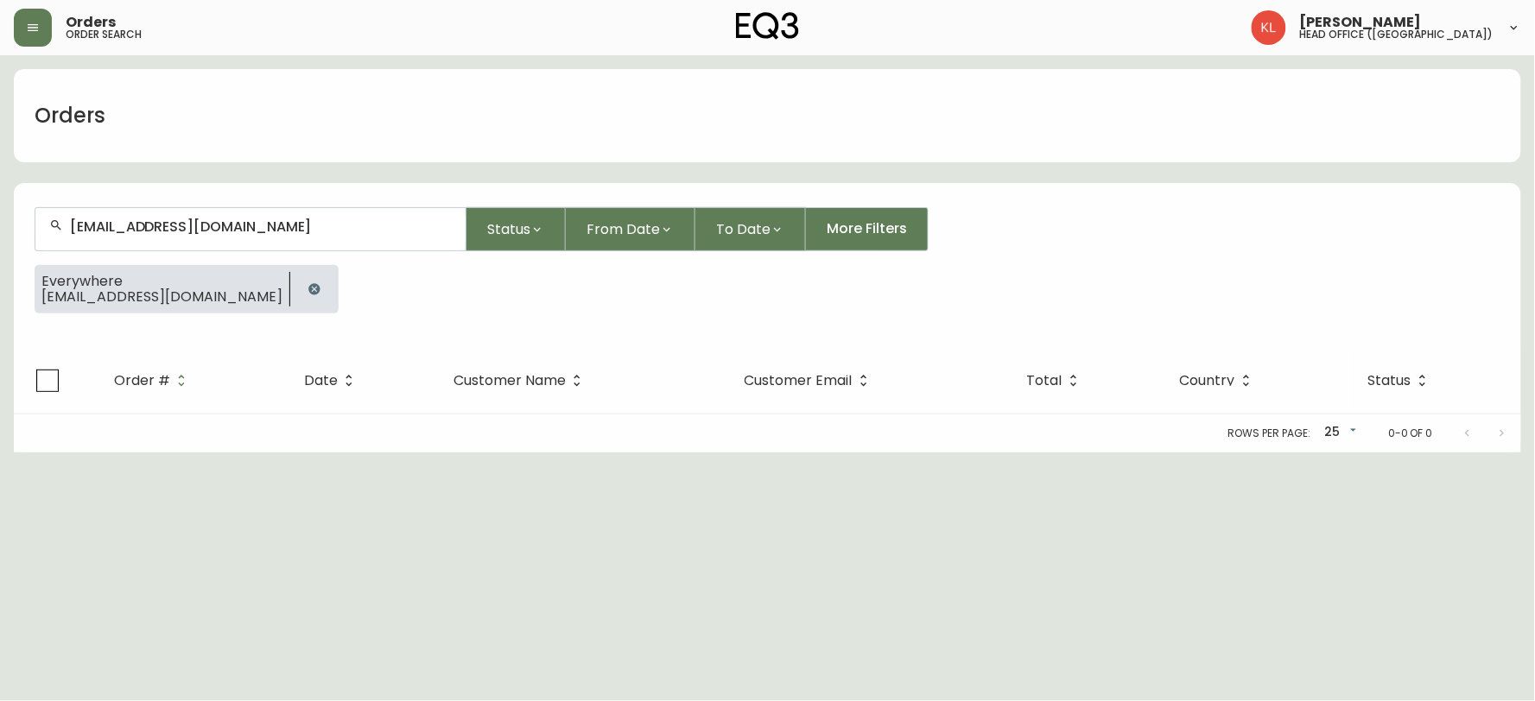
drag, startPoint x: 315, startPoint y: 227, endPoint x: 0, endPoint y: 139, distance: 327.3
click at [0, 159] on main "Orders [EMAIL_ADDRESS][DOMAIN_NAME] Status From Date To Date More Filters Every…" at bounding box center [767, 253] width 1535 height 397
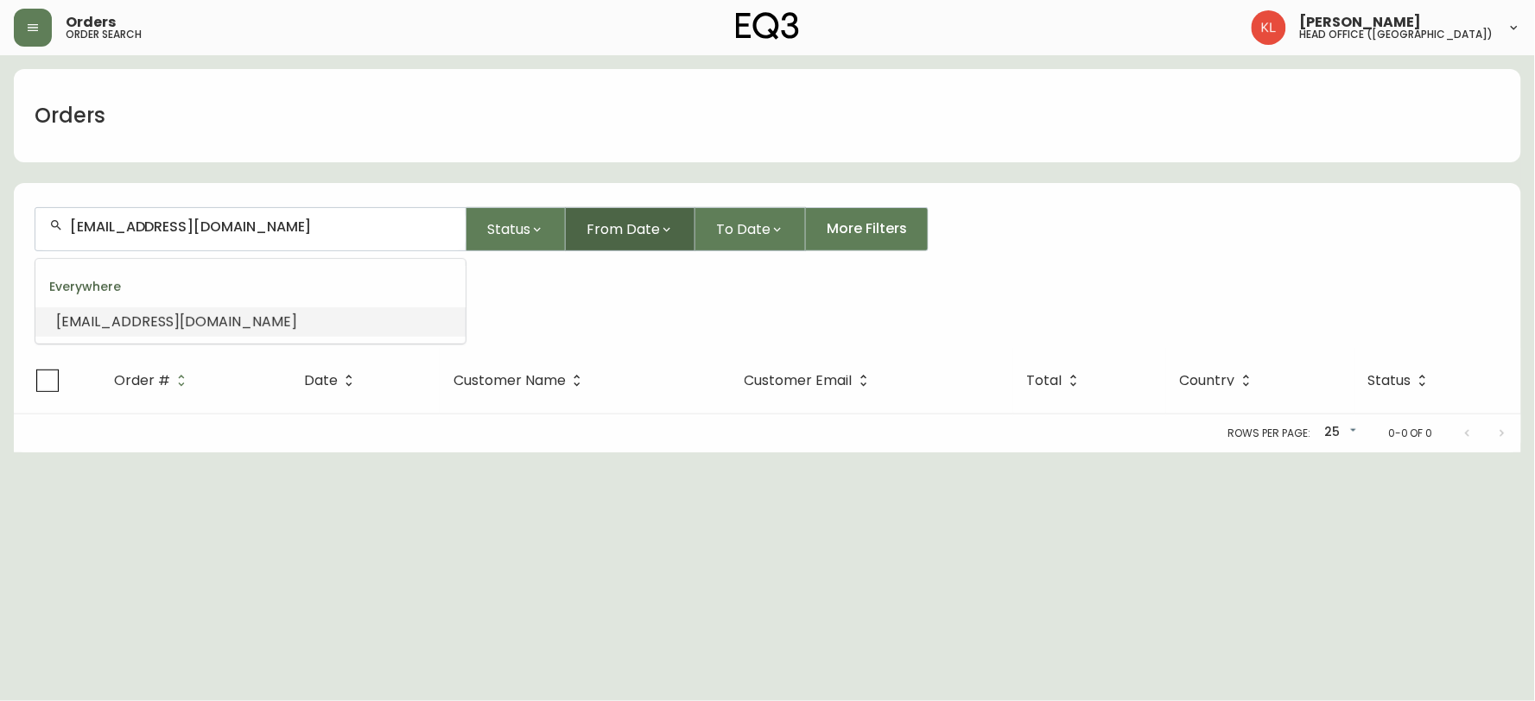
paste input "text"
type input "[EMAIL_ADDRESS][DOMAIN_NAME]"
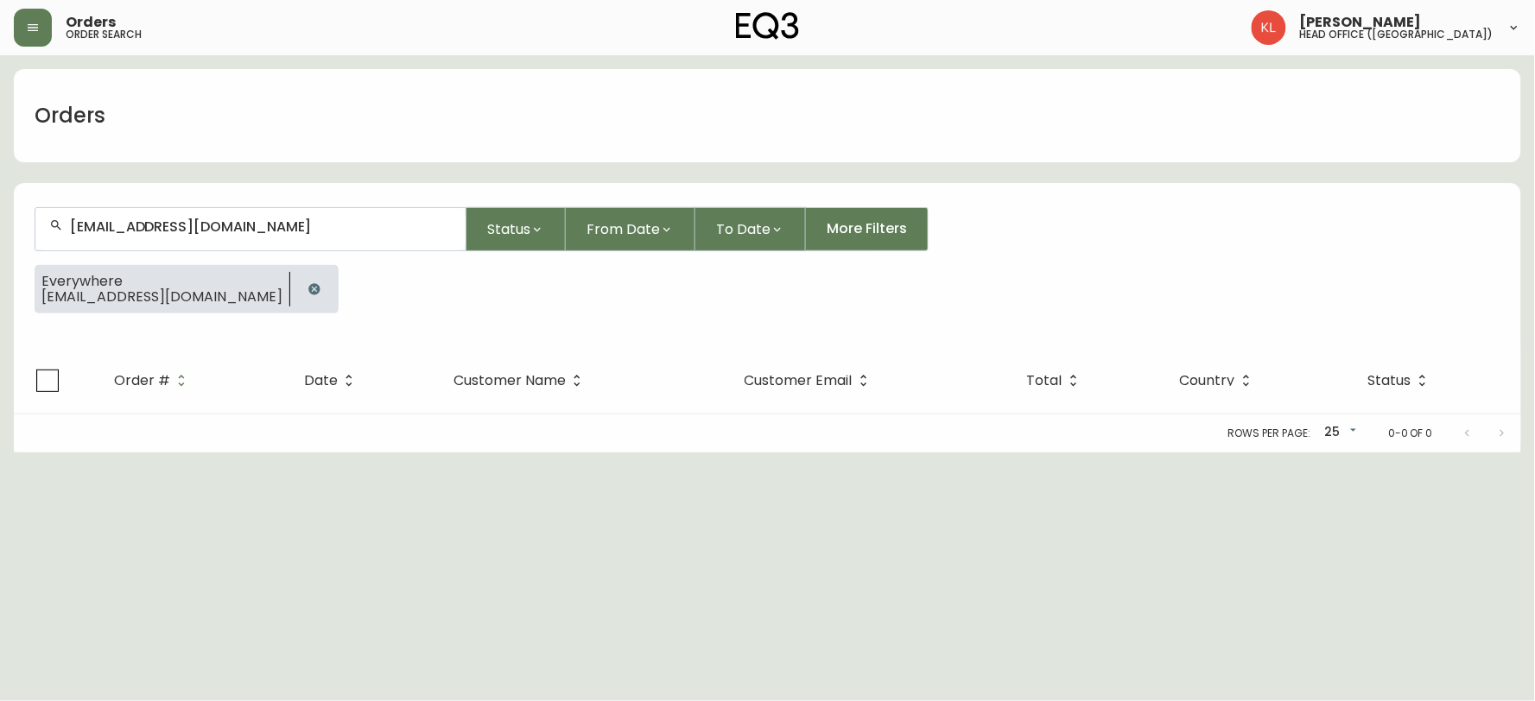
drag, startPoint x: 262, startPoint y: 244, endPoint x: 0, endPoint y: 183, distance: 268.8
click at [0, 187] on main "Orders [EMAIL_ADDRESS][DOMAIN_NAME] Status From Date To Date More Filters Every…" at bounding box center [767, 253] width 1535 height 397
drag, startPoint x: 0, startPoint y: 213, endPoint x: 0, endPoint y: 200, distance: 13.8
click at [0, 201] on main "Orders [EMAIL_ADDRESS][DOMAIN_NAME] Status From Date To Date More Filters Every…" at bounding box center [767, 253] width 1535 height 397
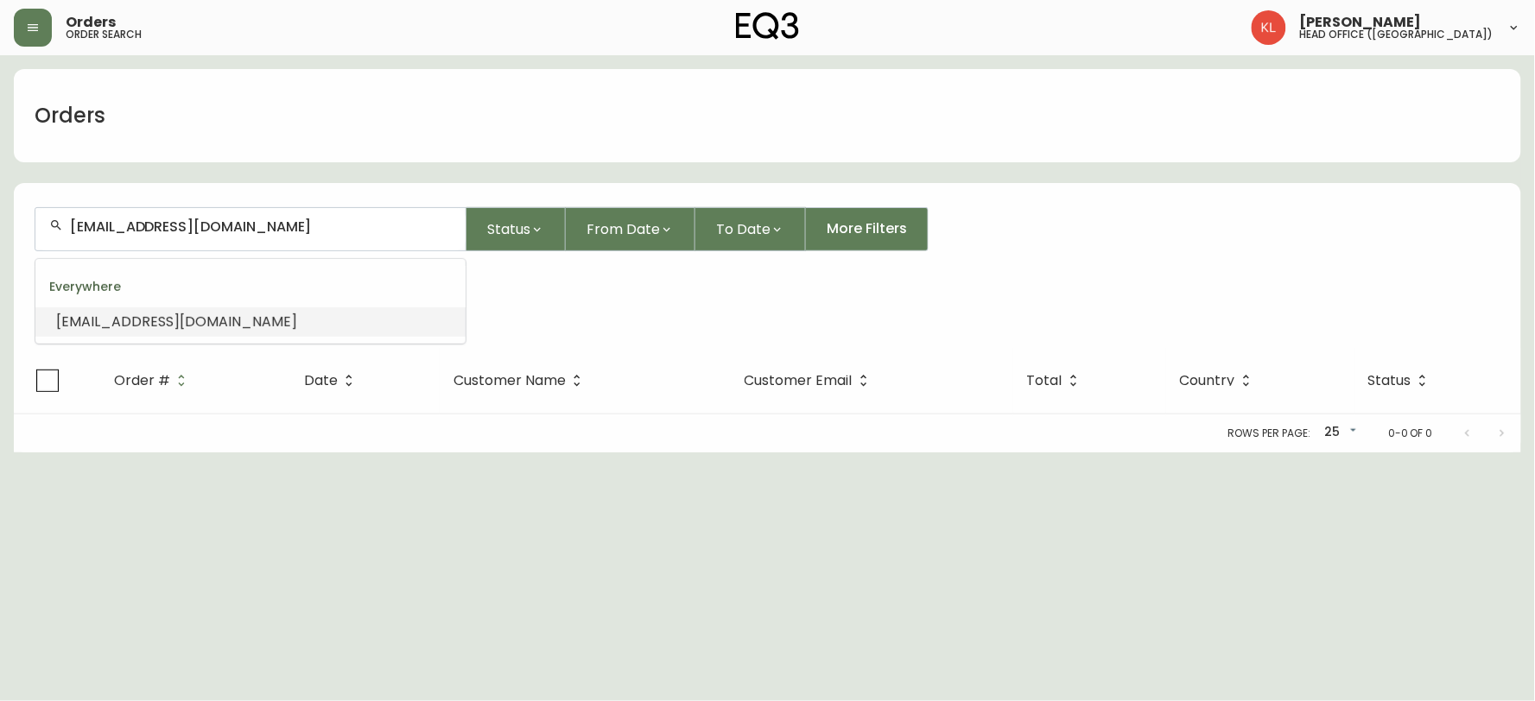
paste input "4134995"
type input "4134995"
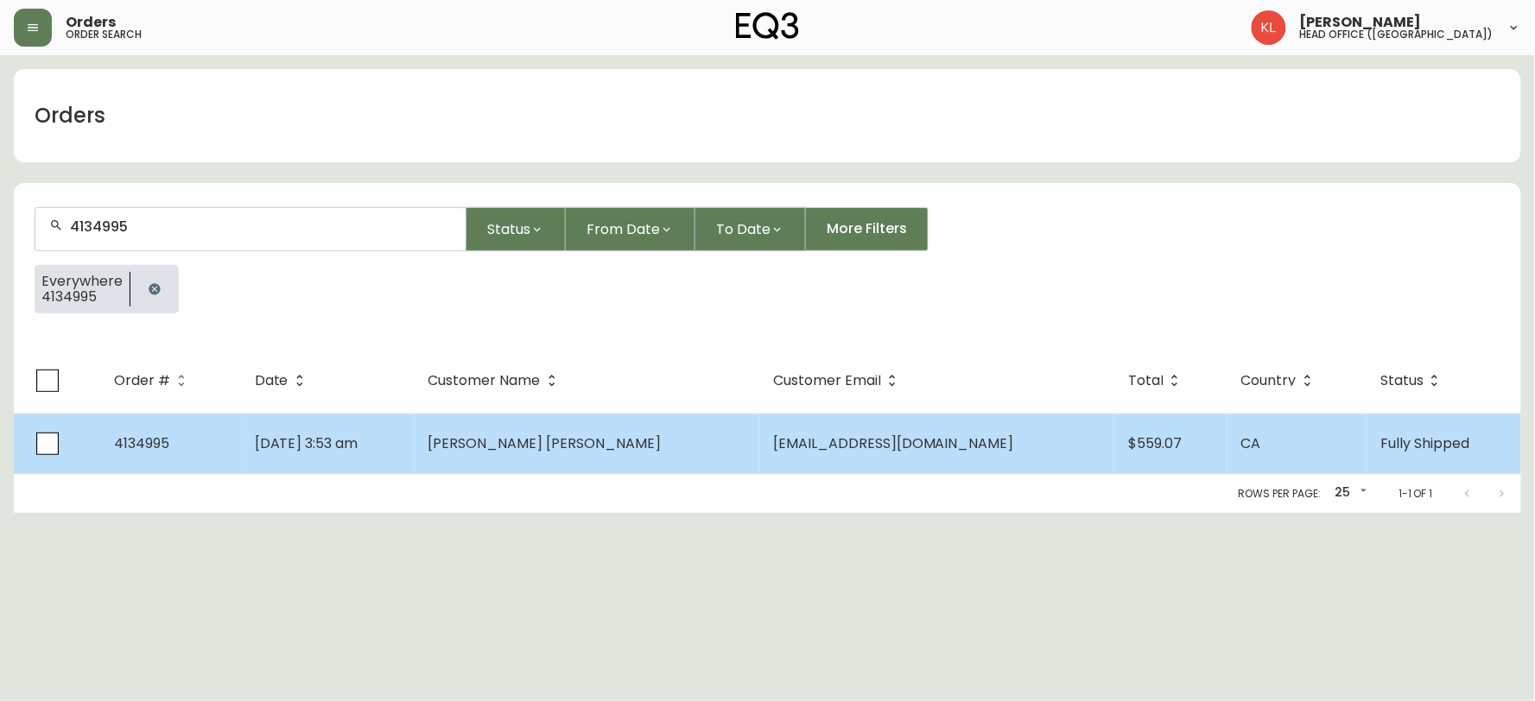
type input "4134995"
click at [415, 444] on td "[DATE] 3:53 am" at bounding box center [328, 444] width 174 height 60
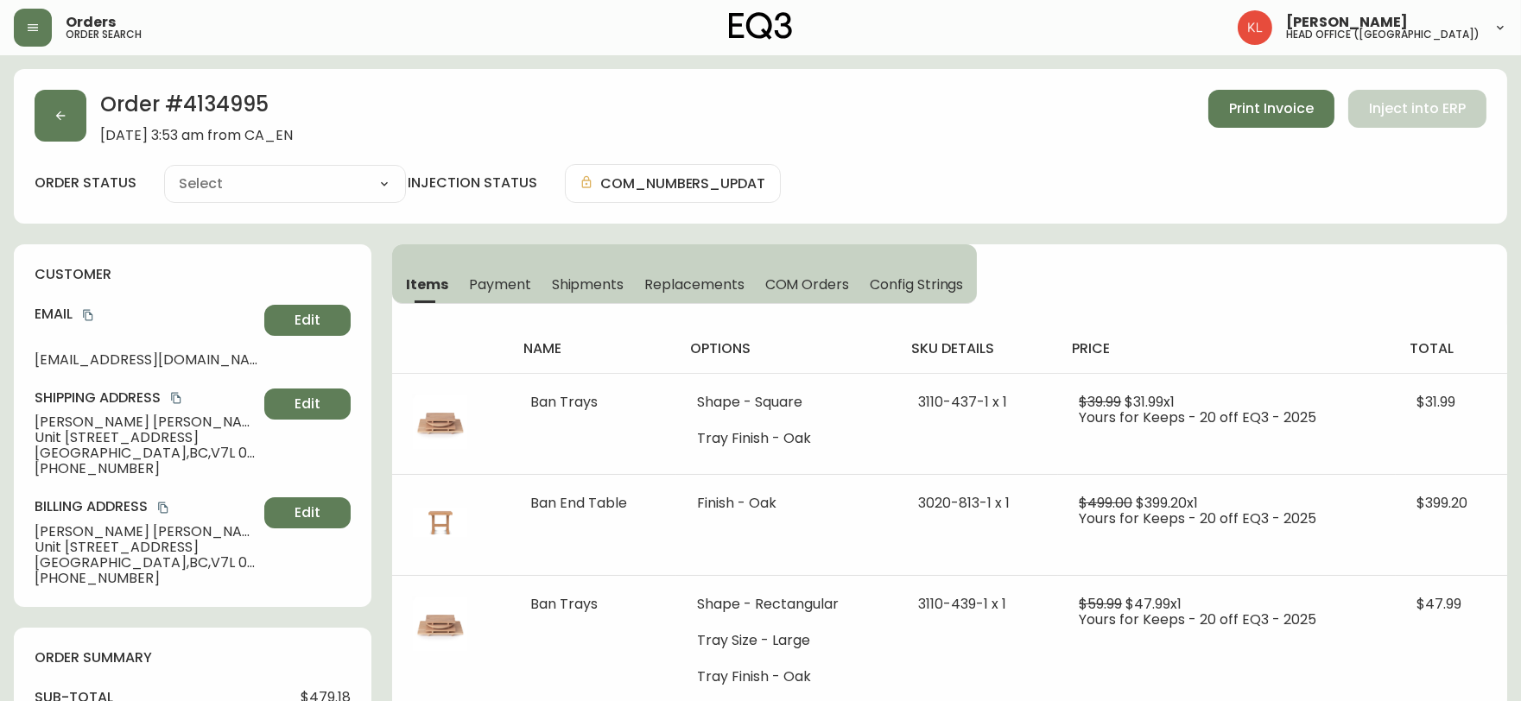
type input "Fully Shipped"
select select "FULLY_SHIPPED"
drag, startPoint x: 230, startPoint y: 110, endPoint x: 183, endPoint y: 115, distance: 46.9
click at [183, 115] on h2 "Order # 4134995" at bounding box center [196, 109] width 193 height 38
copy h2 "4134995"
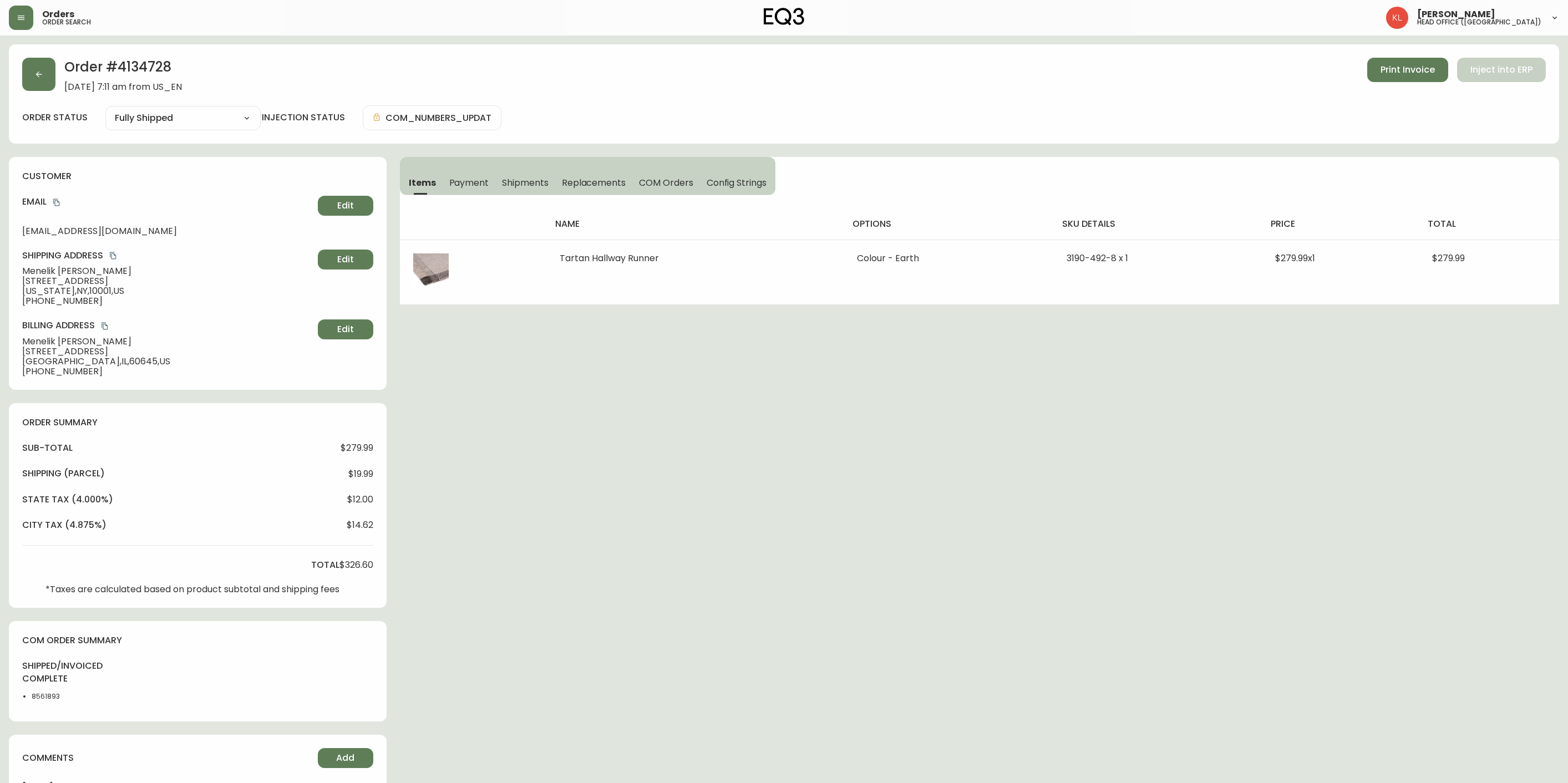
select select "FULLY_SHIPPED"
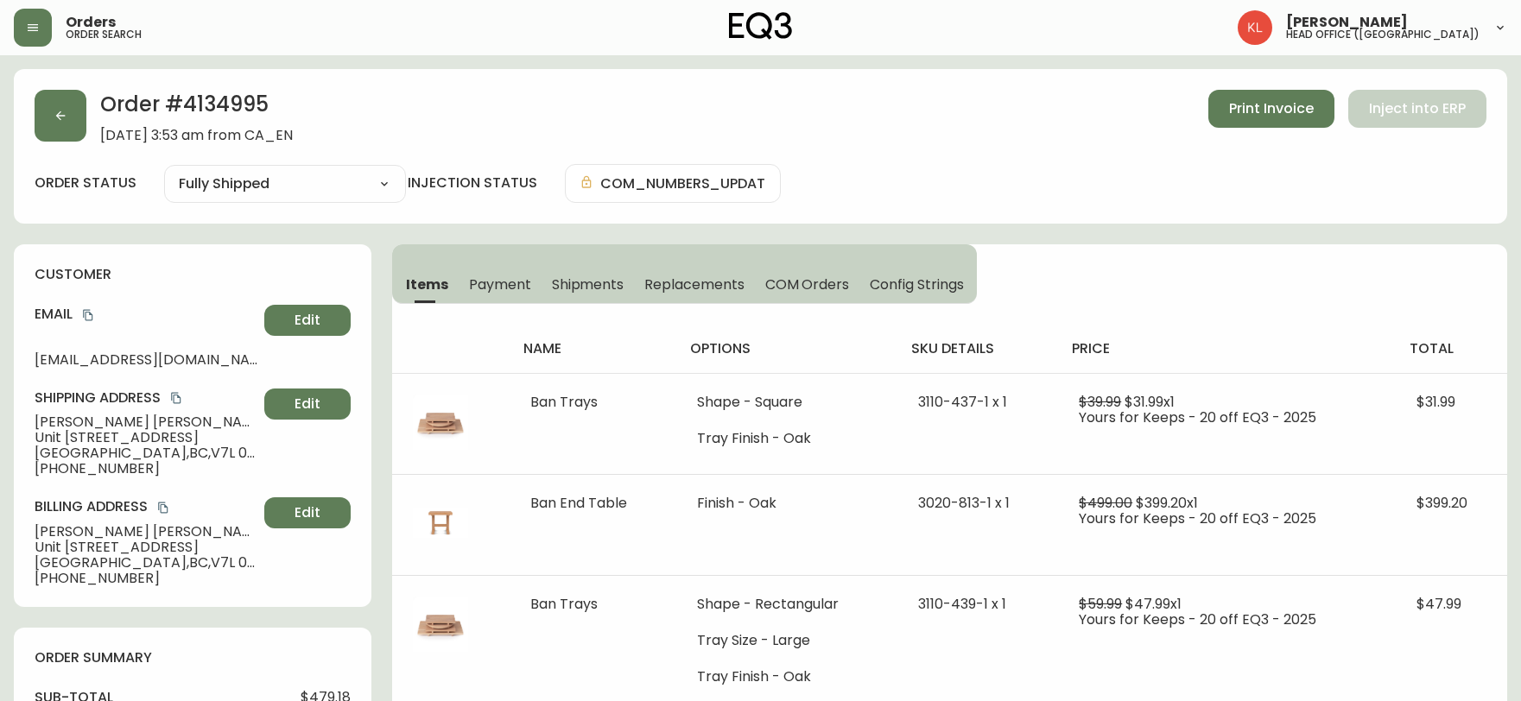
select select "FULLY_SHIPPED"
click at [74, 117] on button "button" at bounding box center [61, 116] width 52 height 52
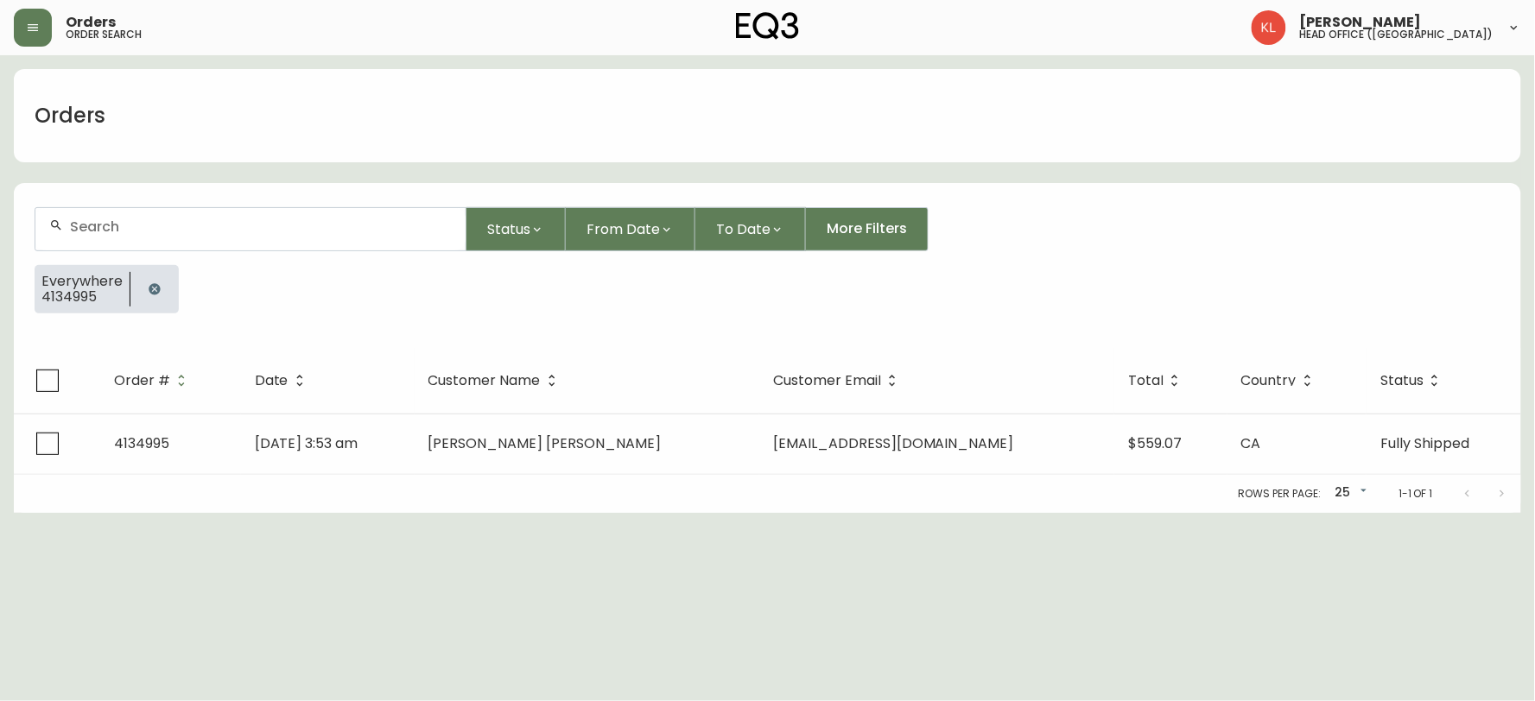
click at [152, 287] on icon "button" at bounding box center [155, 289] width 14 height 14
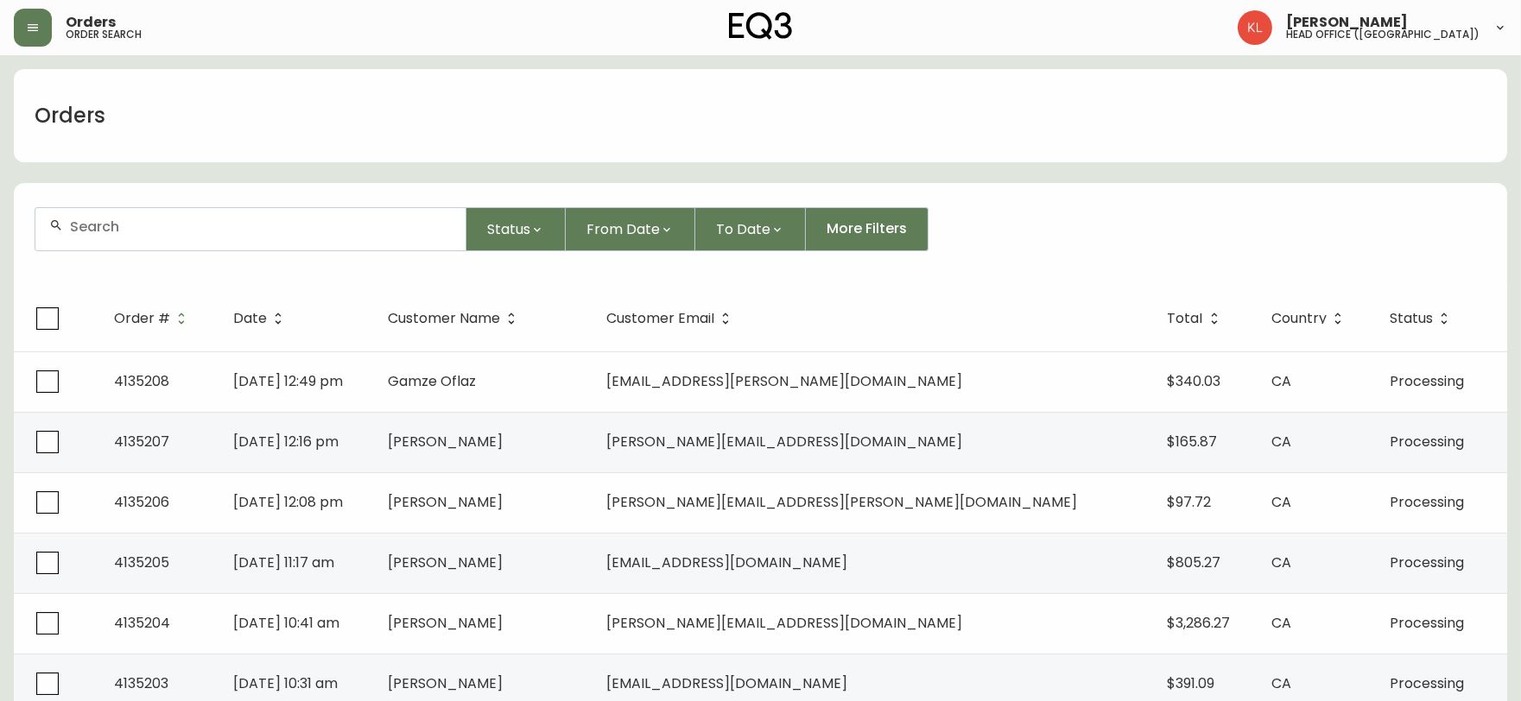
drag, startPoint x: 193, startPoint y: 235, endPoint x: 219, endPoint y: 217, distance: 31.6
click at [210, 226] on div at bounding box center [250, 229] width 430 height 42
type input "4133929"
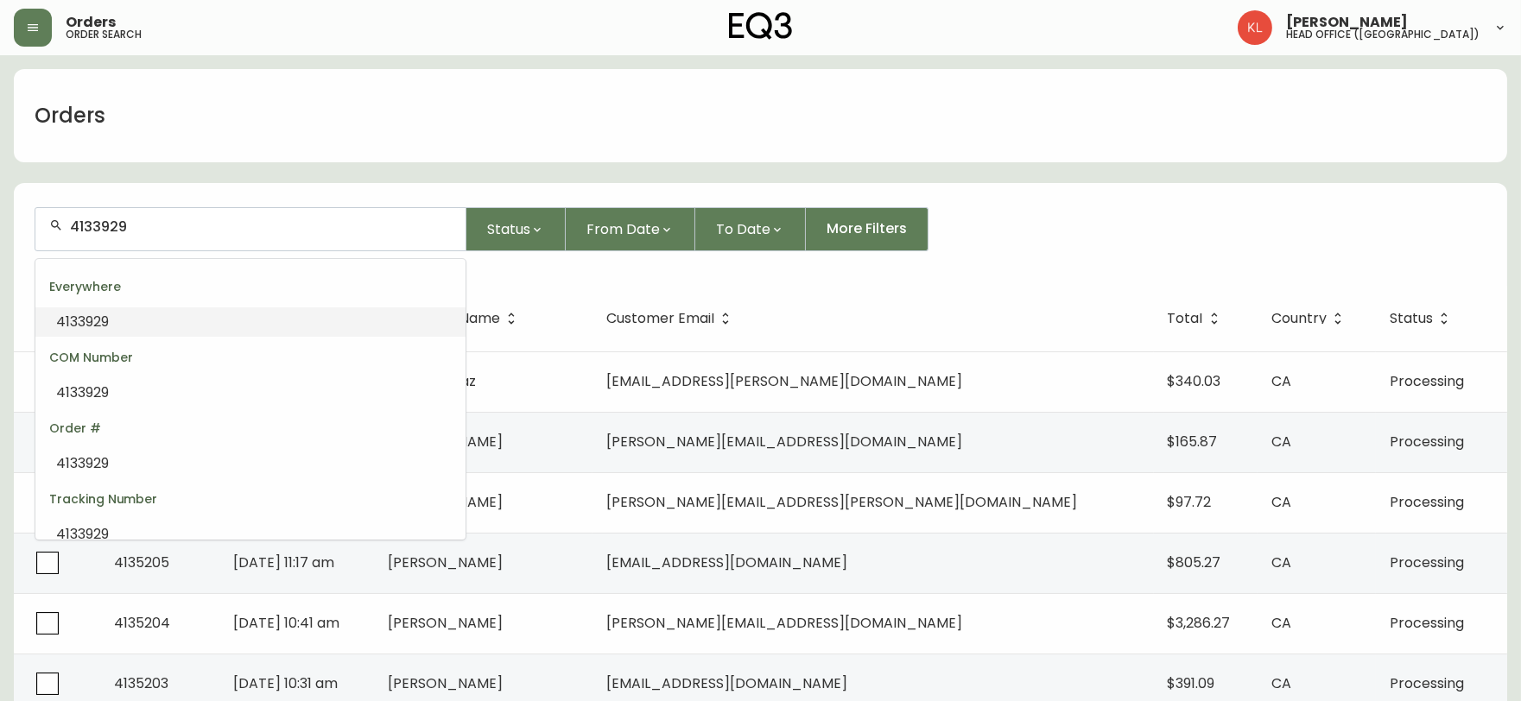
click at [128, 316] on li "4133929" at bounding box center [250, 321] width 430 height 29
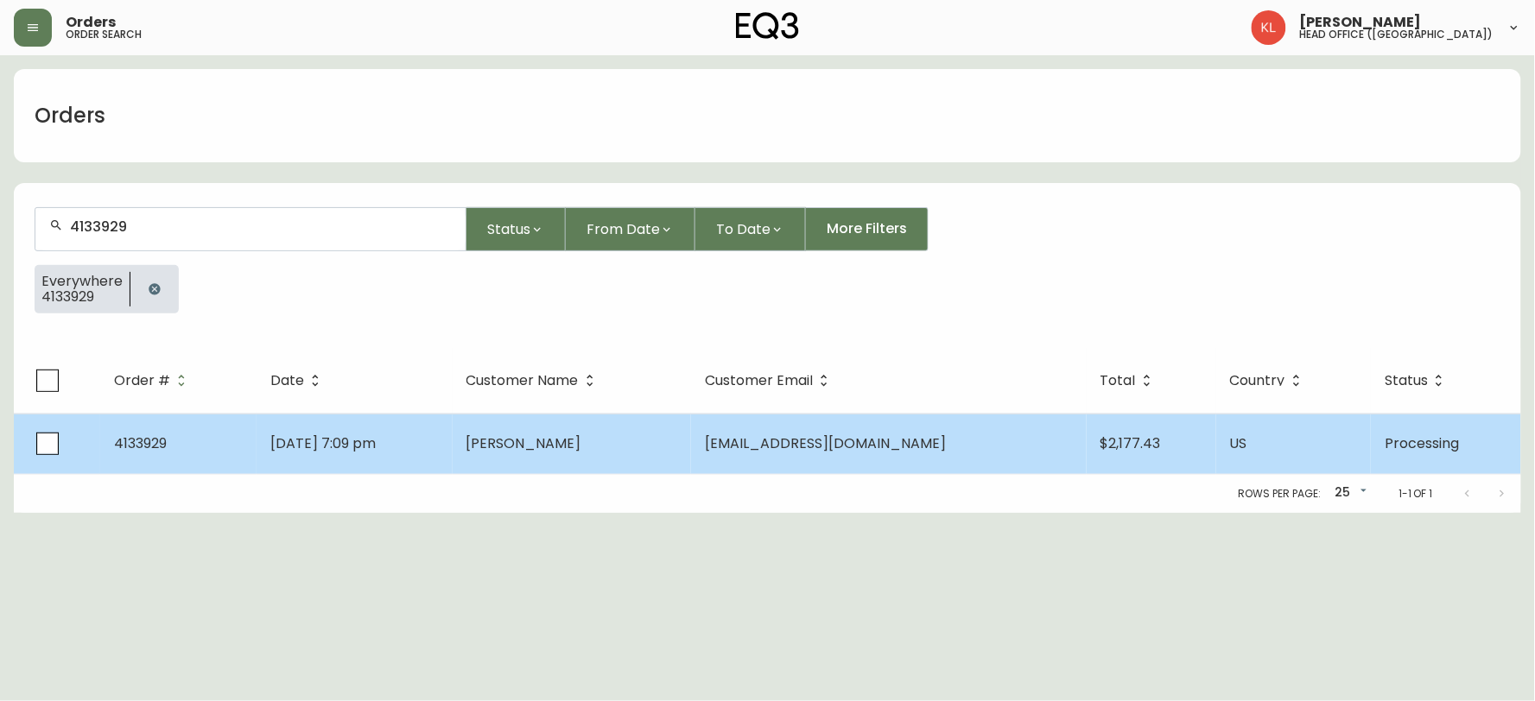
click at [364, 443] on span "Jul 02 2025, 7:09 pm" at bounding box center [322, 444] width 105 height 20
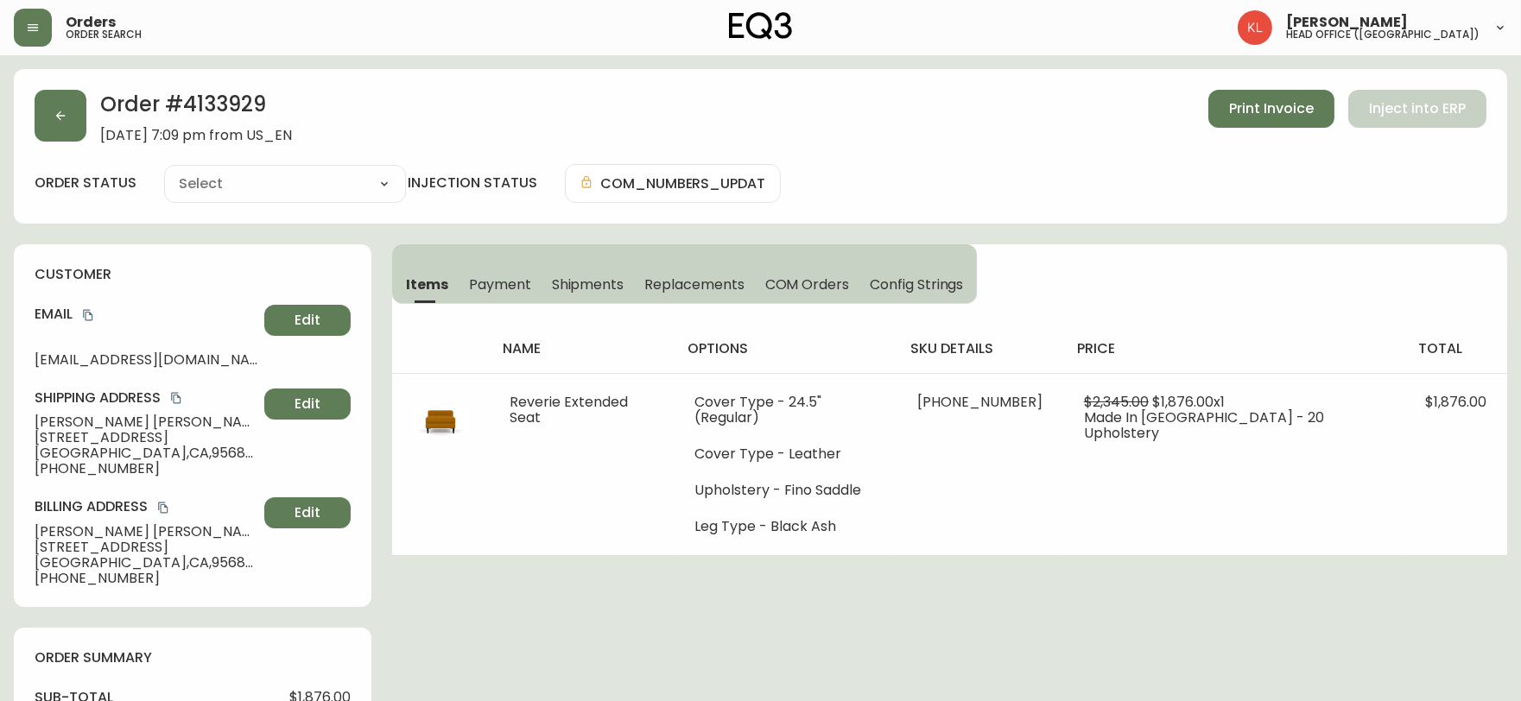
type input "Processing"
select select "PROCESSING"
click at [54, 119] on icon "button" at bounding box center [61, 116] width 14 height 14
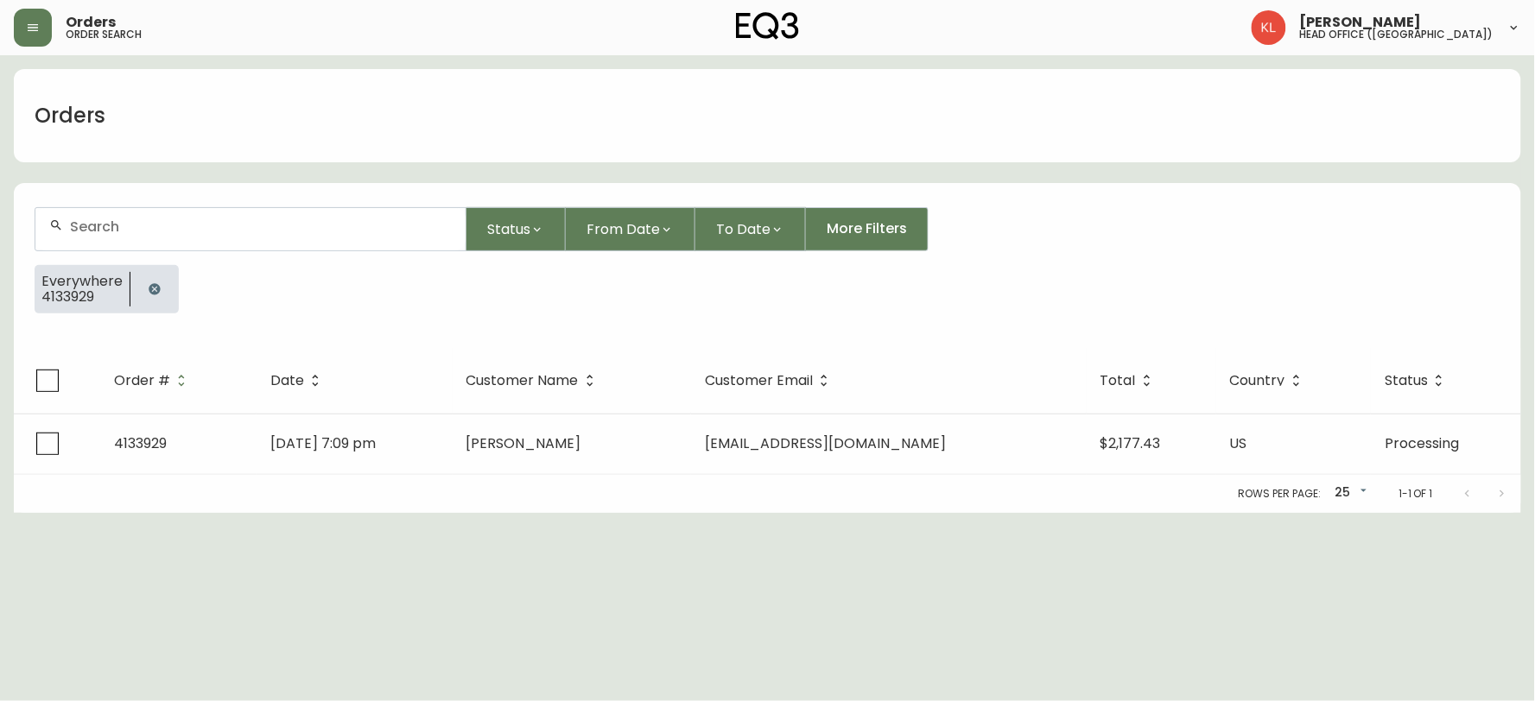
click at [151, 297] on button "button" at bounding box center [154, 289] width 35 height 35
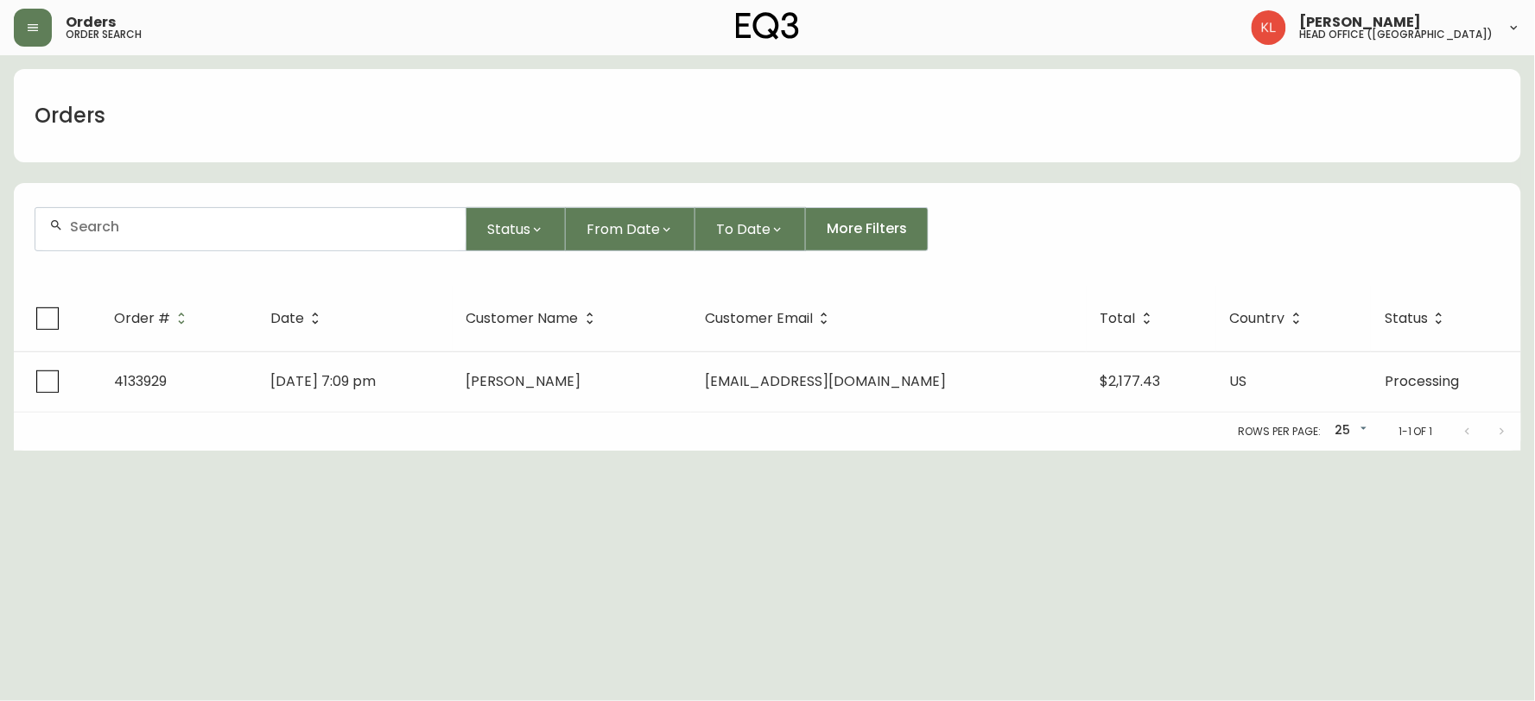
click at [199, 238] on div at bounding box center [250, 229] width 430 height 42
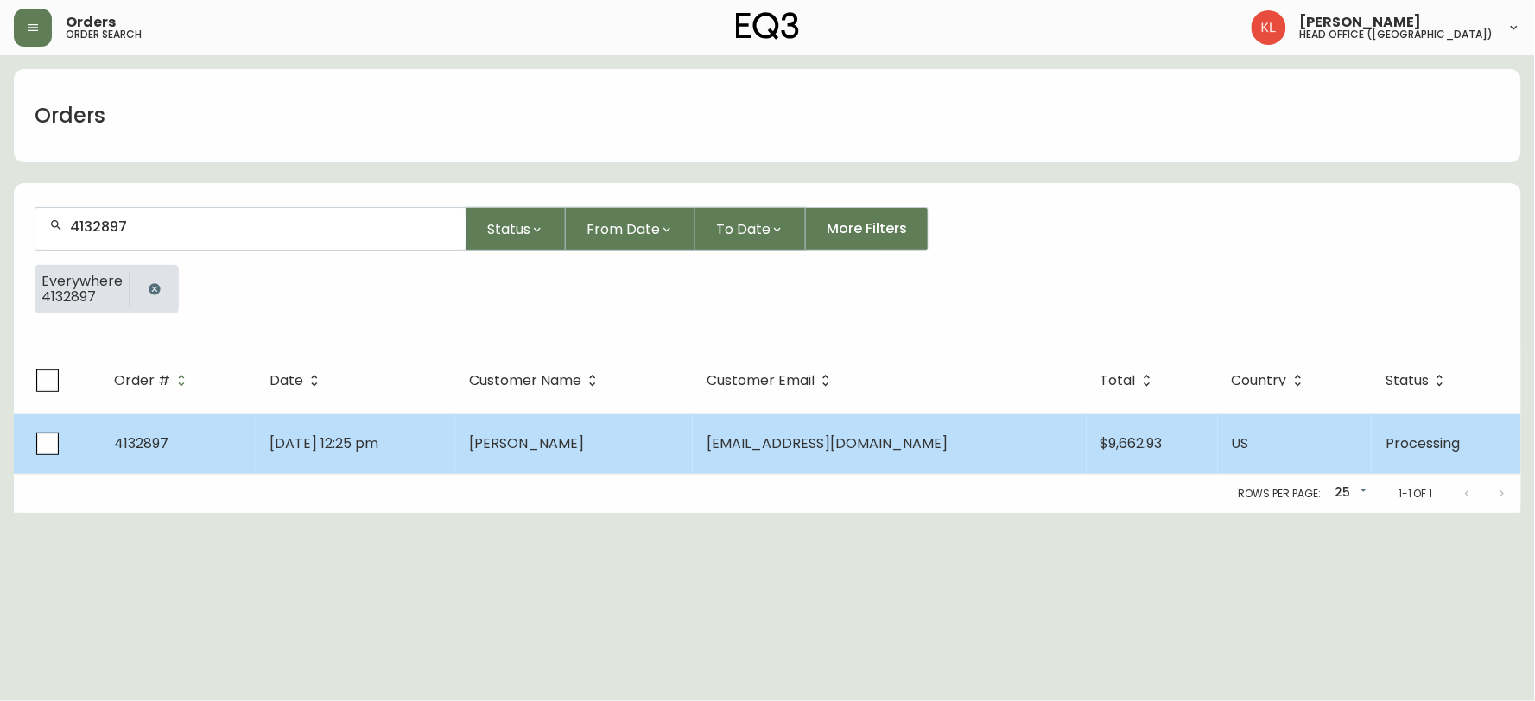
type input "4132897"
click at [584, 447] on span "Mark Laskowski" at bounding box center [526, 444] width 115 height 20
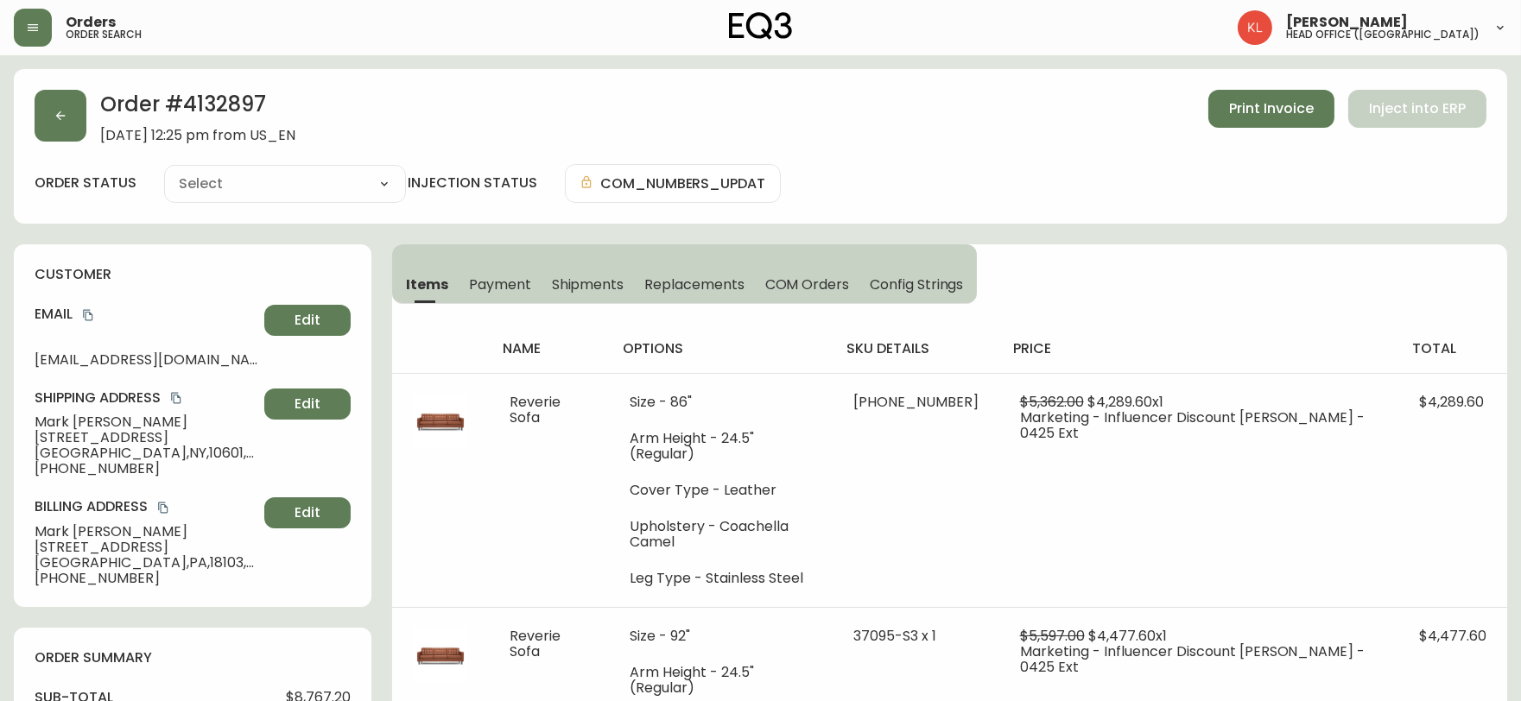
type input "Processing"
select select "PROCESSING"
click at [47, 110] on button "button" at bounding box center [61, 116] width 52 height 52
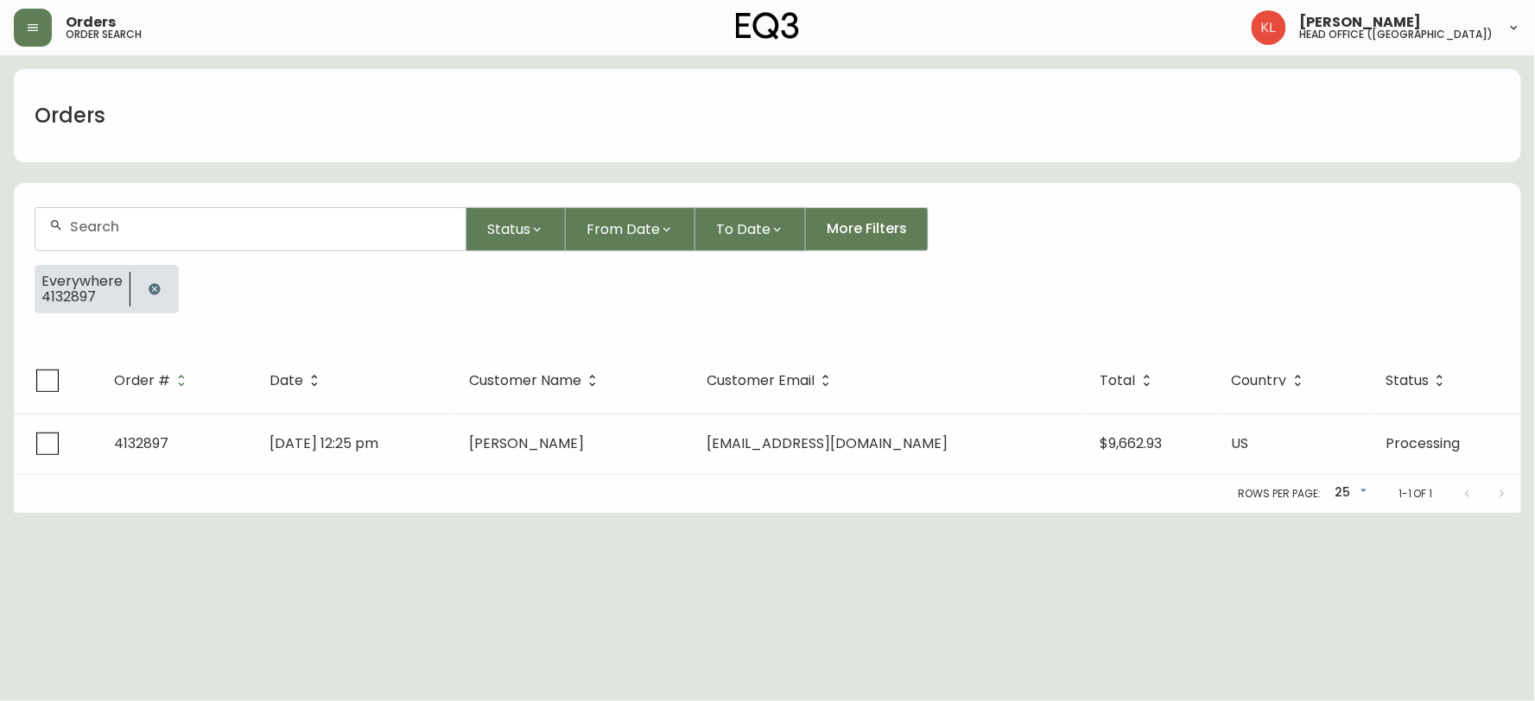
drag, startPoint x: 151, startPoint y: 286, endPoint x: 171, endPoint y: 219, distance: 70.2
click at [151, 285] on icon "button" at bounding box center [154, 288] width 11 height 11
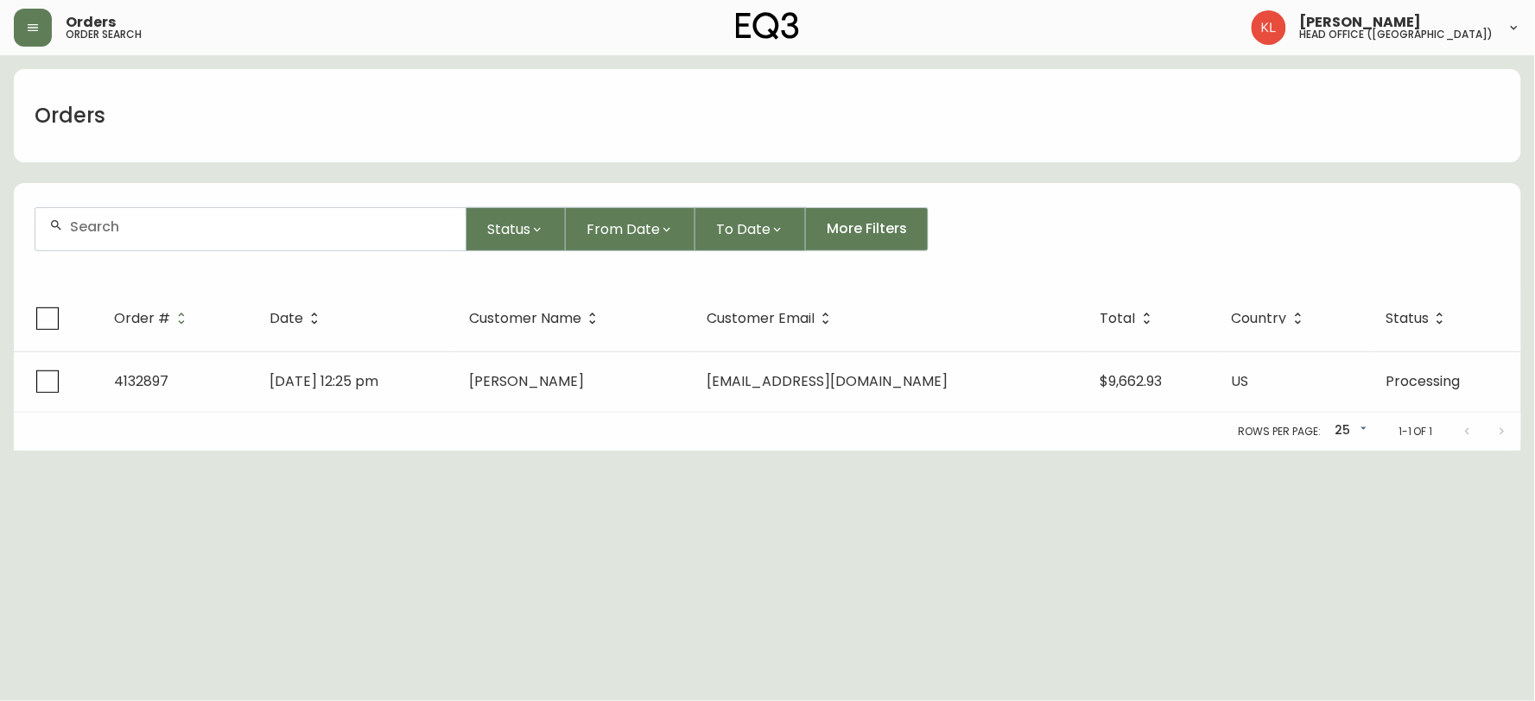
click at [174, 216] on div at bounding box center [250, 229] width 430 height 42
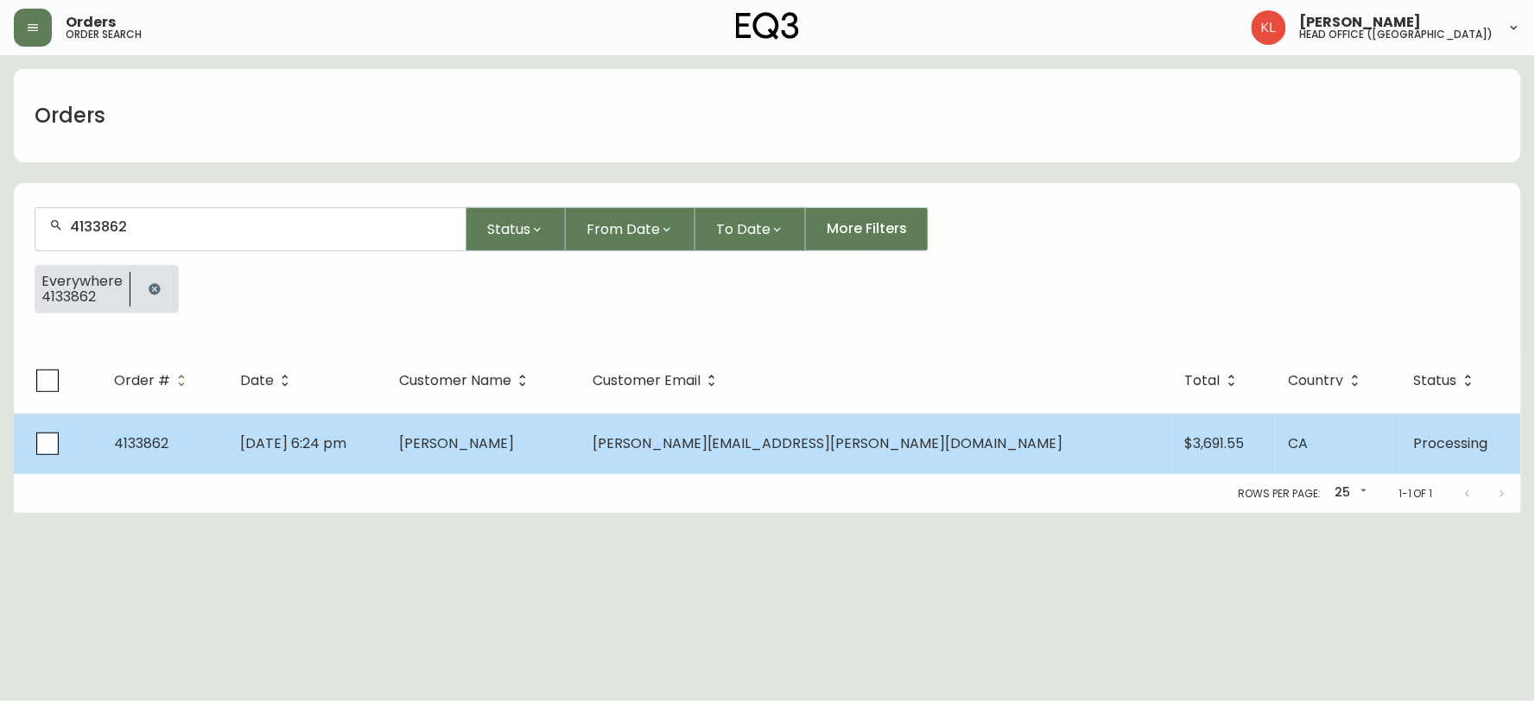
type input "4133862"
click at [578, 453] on td "Tyler Farmer" at bounding box center [481, 444] width 193 height 60
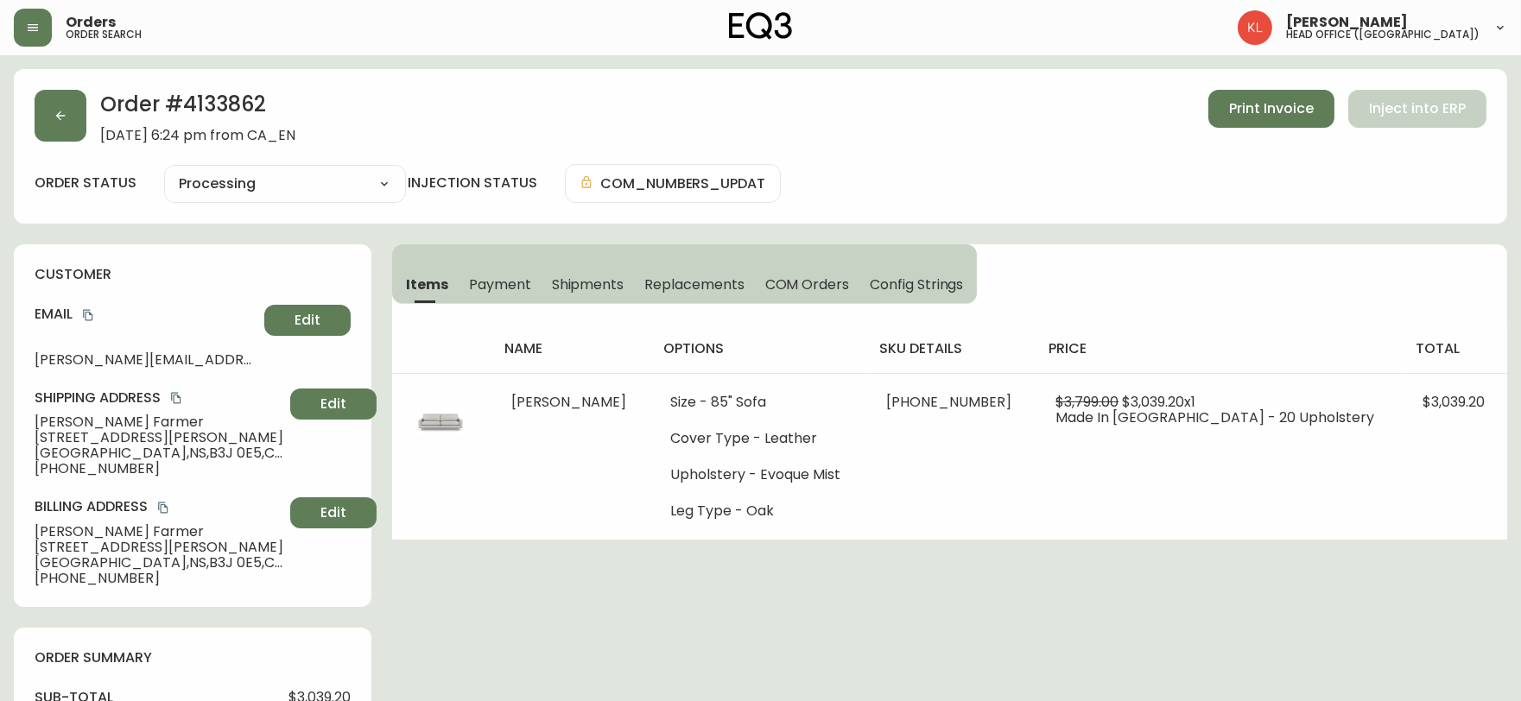
type input "Processing"
select select "PROCESSING"
click at [48, 105] on button "button" at bounding box center [61, 116] width 52 height 52
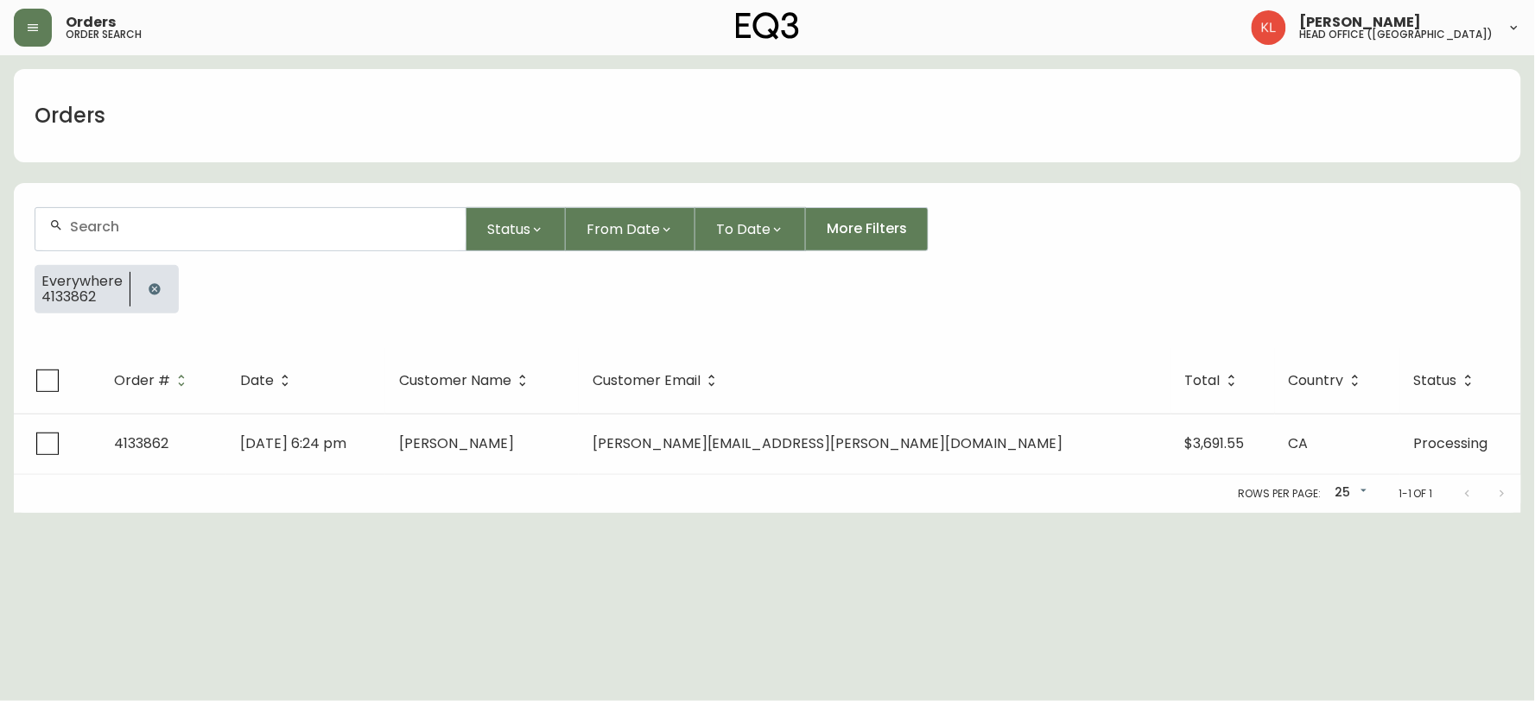
click at [168, 292] on button "button" at bounding box center [154, 289] width 35 height 35
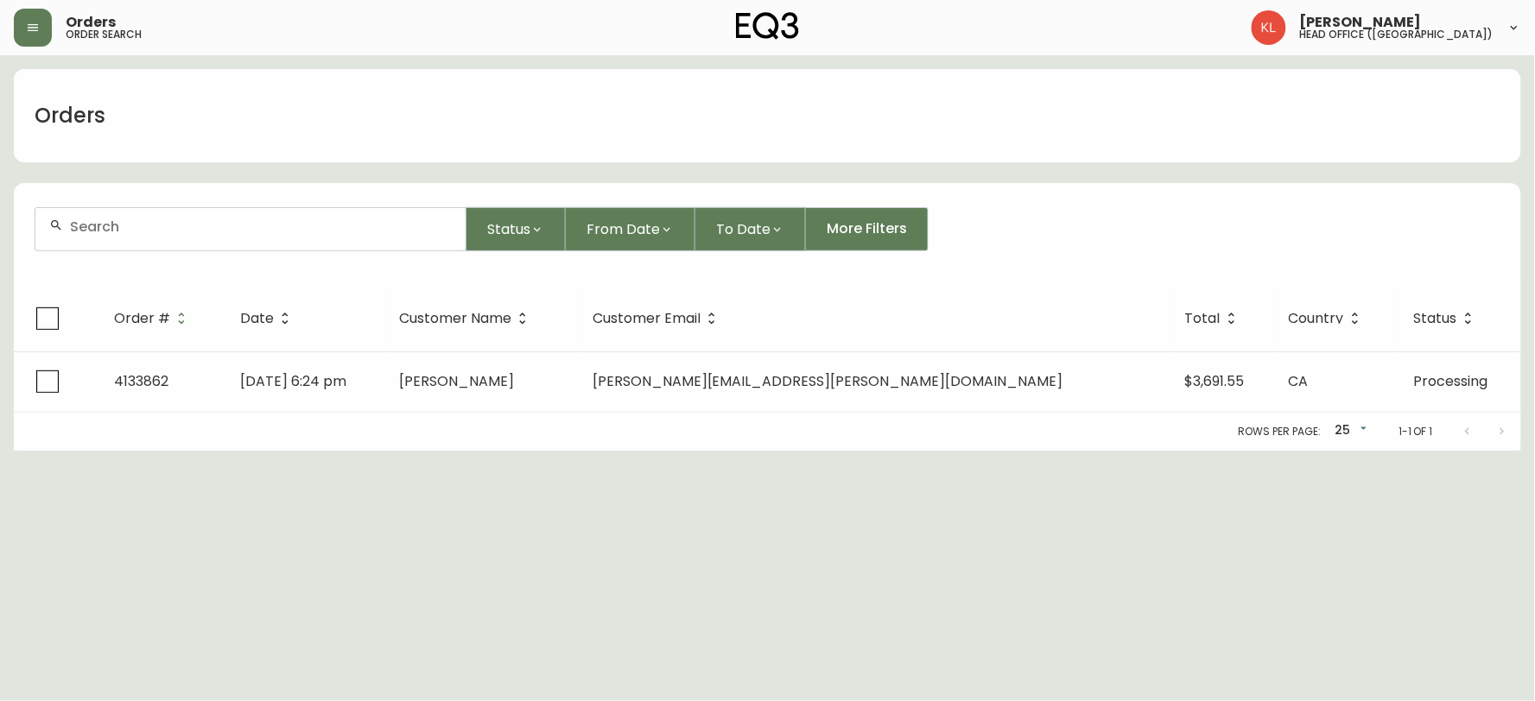
click at [207, 222] on input "text" at bounding box center [261, 227] width 382 height 16
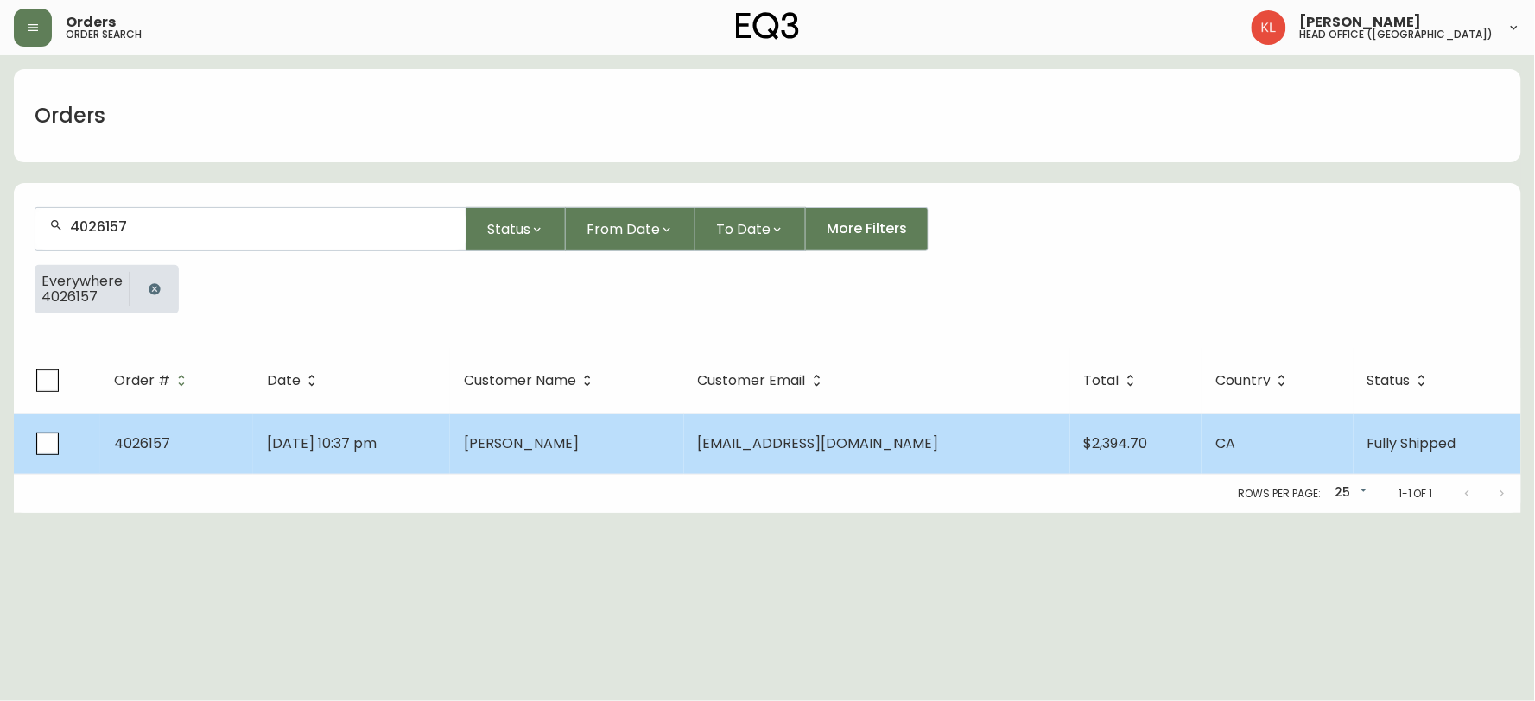
type input "4026157"
click at [594, 424] on td "Jenna Clarke" at bounding box center [566, 444] width 233 height 60
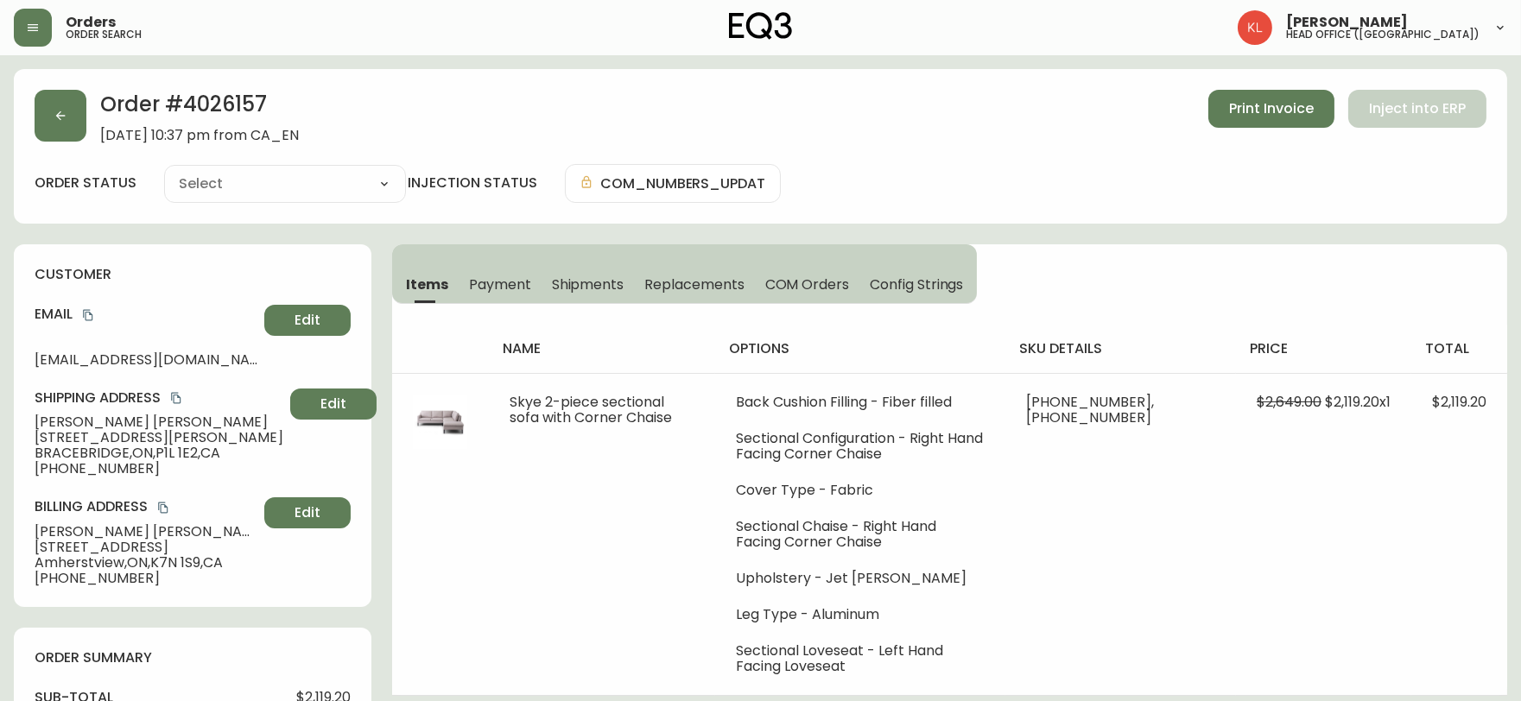
type input "Fully Shipped"
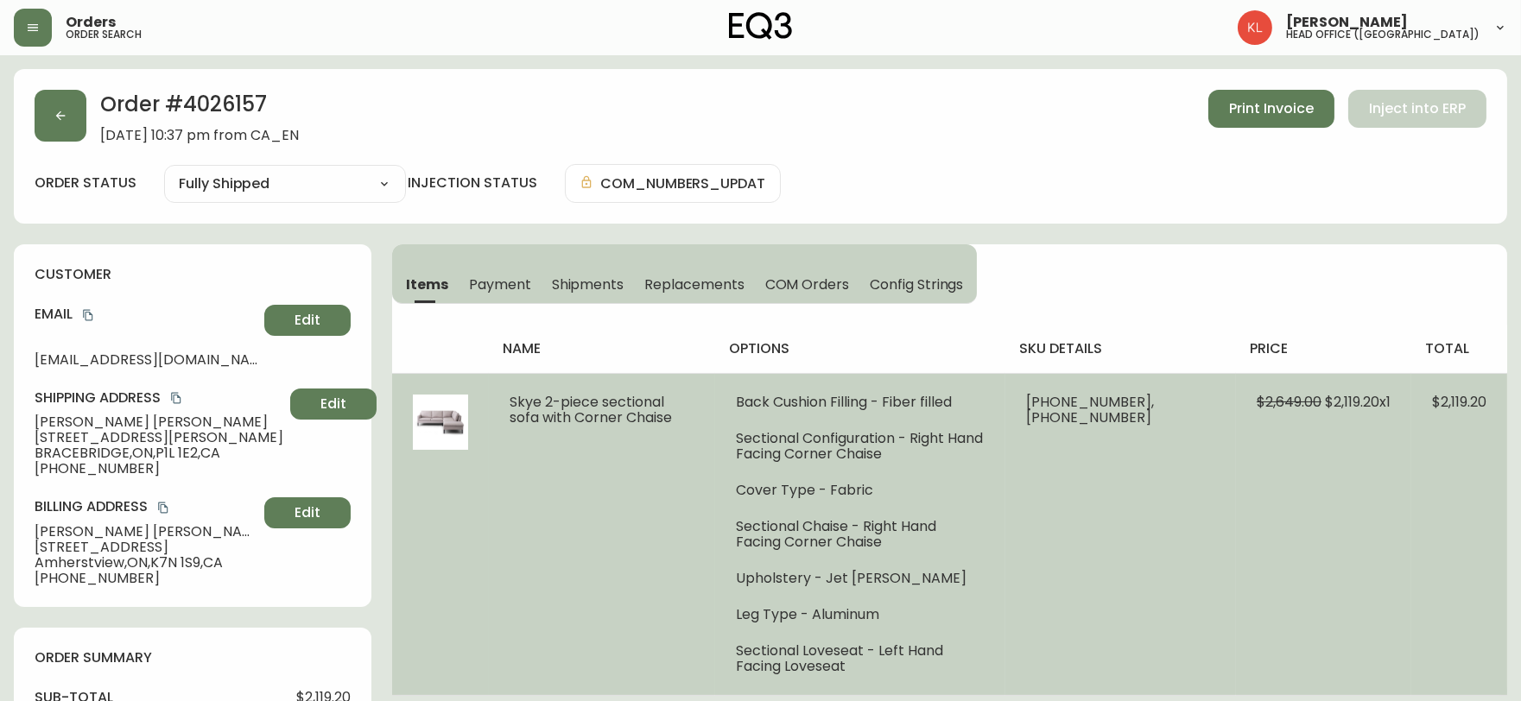
select select "FULLY_SHIPPED"
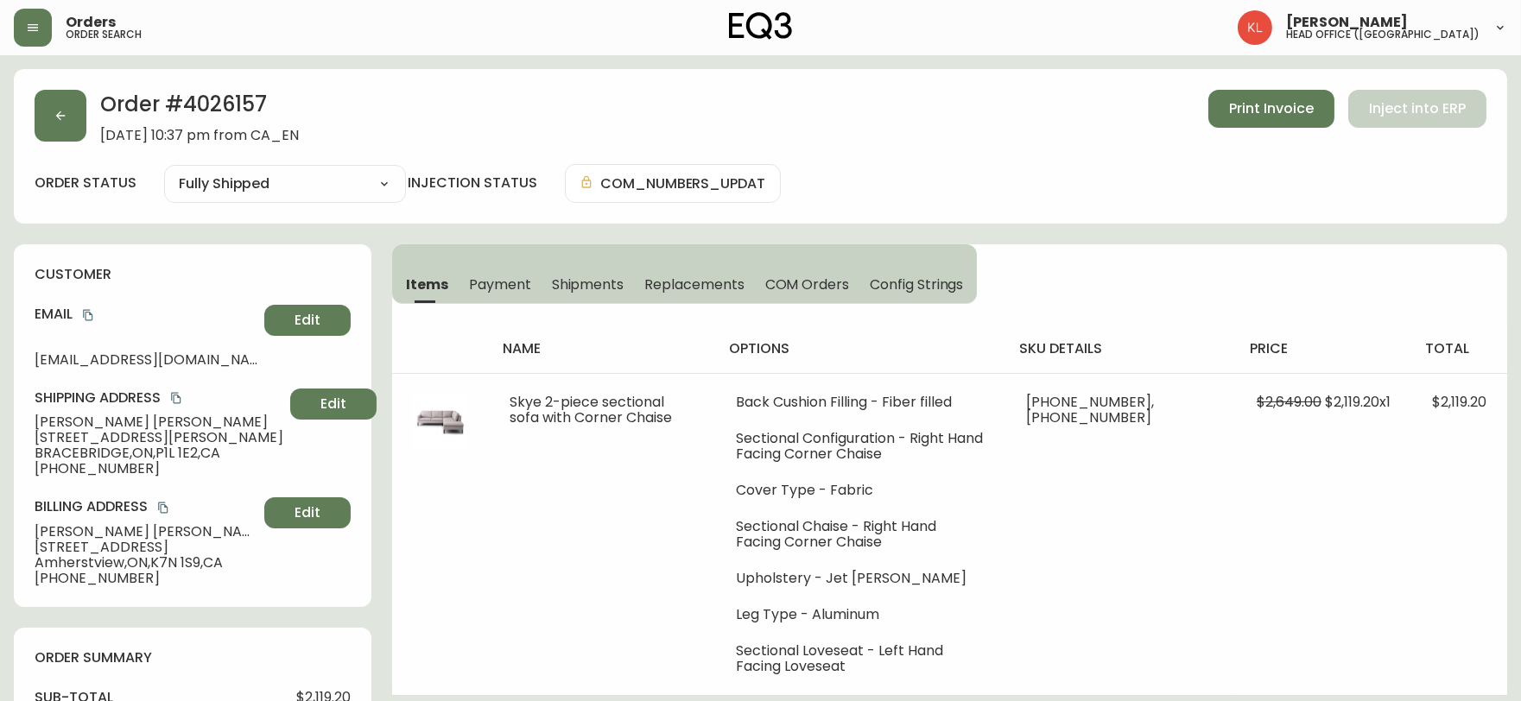
click at [525, 282] on span "Payment" at bounding box center [500, 285] width 62 height 18
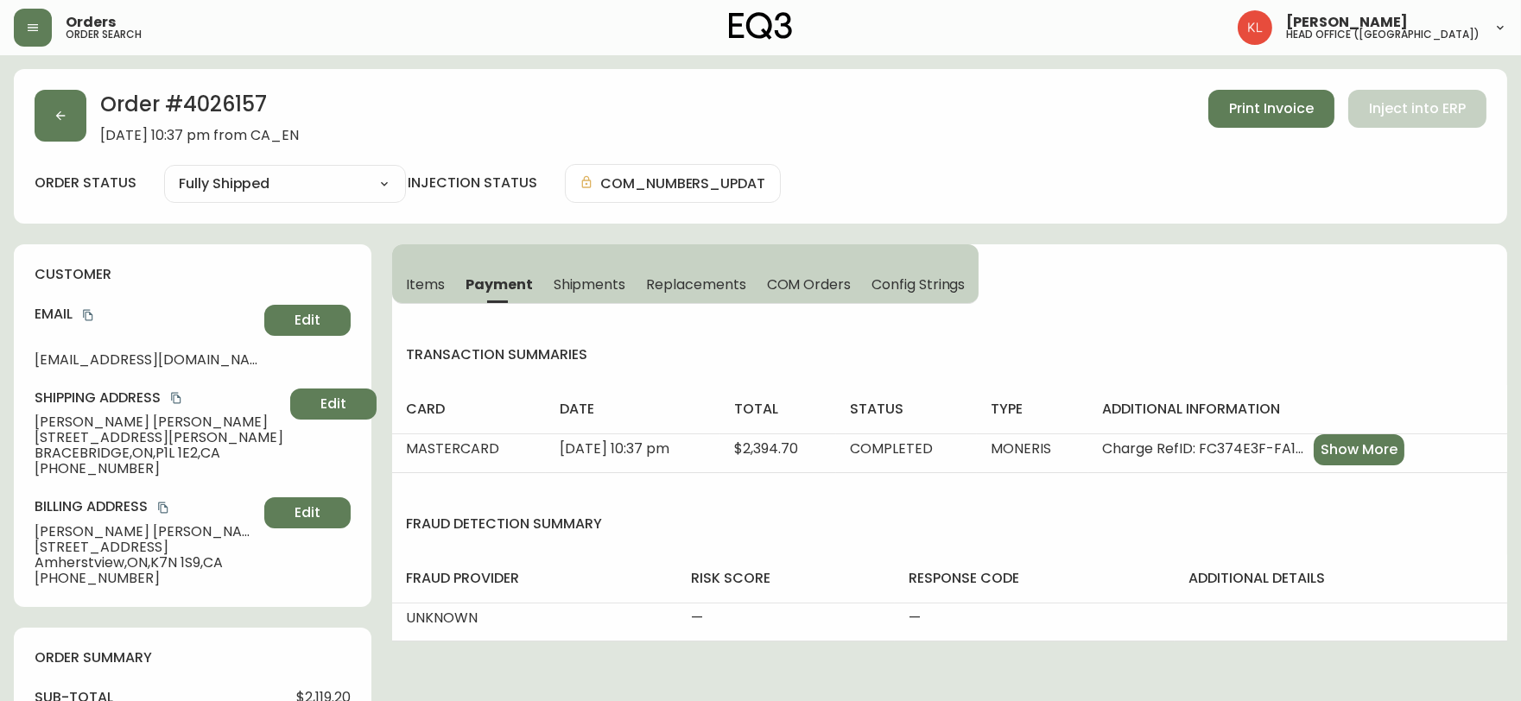
click at [614, 285] on span "Shipments" at bounding box center [590, 285] width 73 height 18
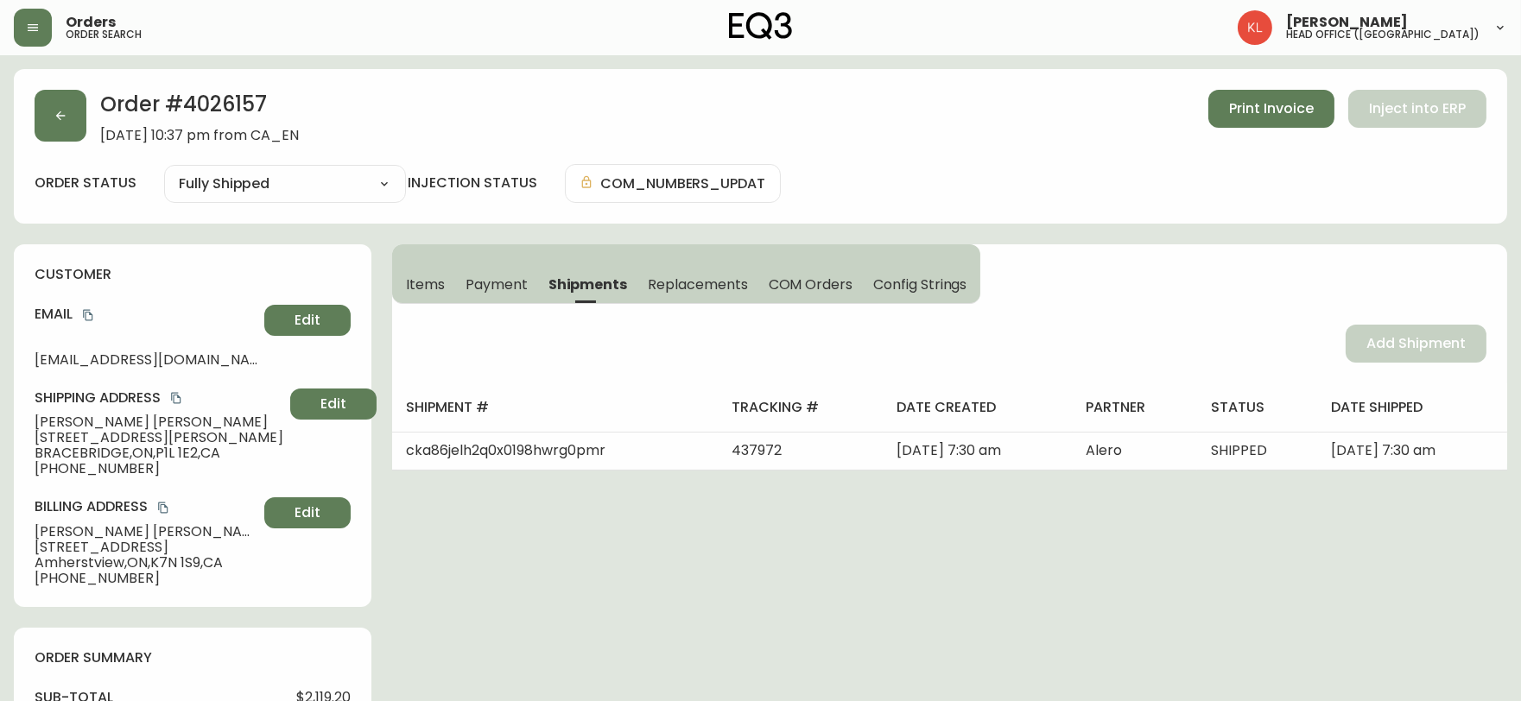
drag, startPoint x: 494, startPoint y: 626, endPoint x: 204, endPoint y: 225, distance: 495.5
click at [43, 122] on button "button" at bounding box center [61, 116] width 52 height 52
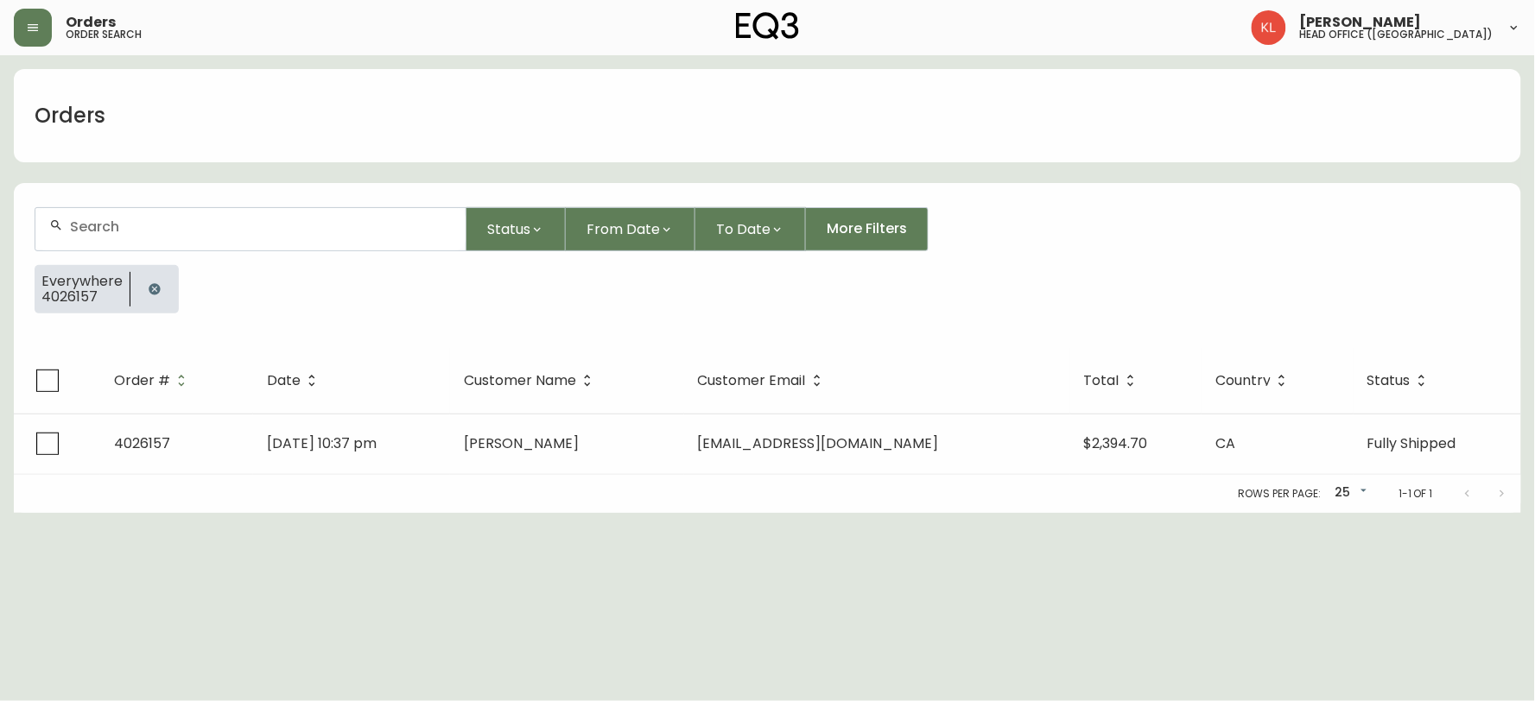
click at [148, 283] on icon "button" at bounding box center [155, 289] width 14 height 14
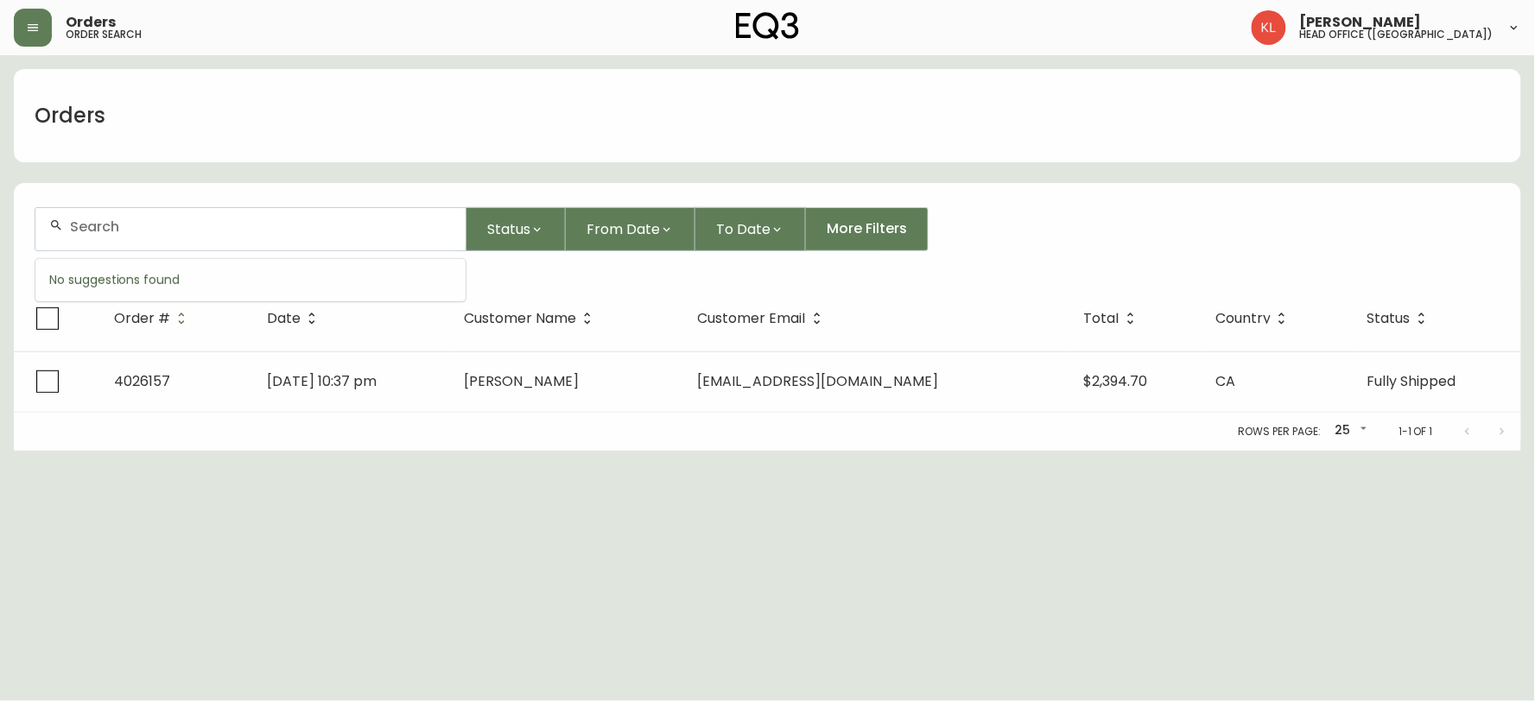
click at [178, 230] on input "text" at bounding box center [261, 227] width 382 height 16
paste input "4134169"
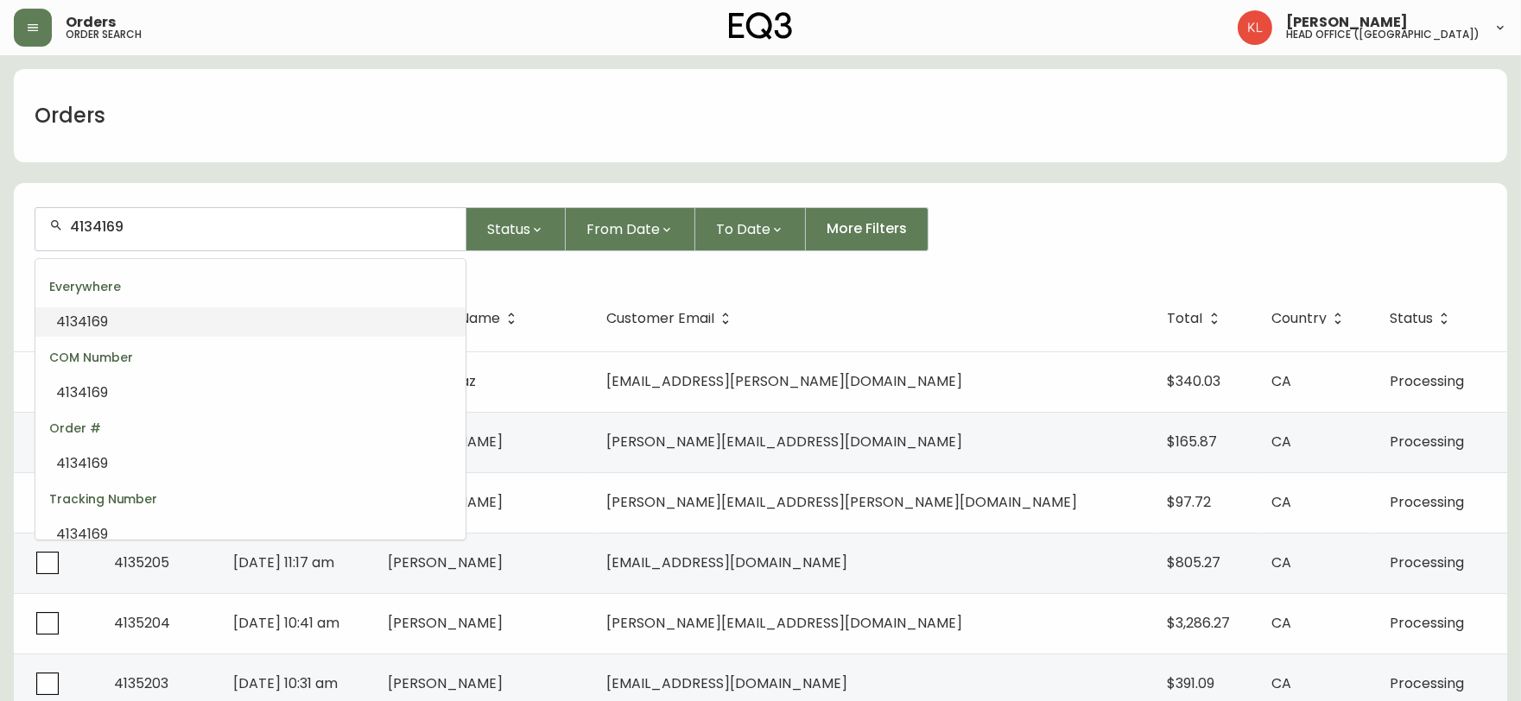
type input "4134169"
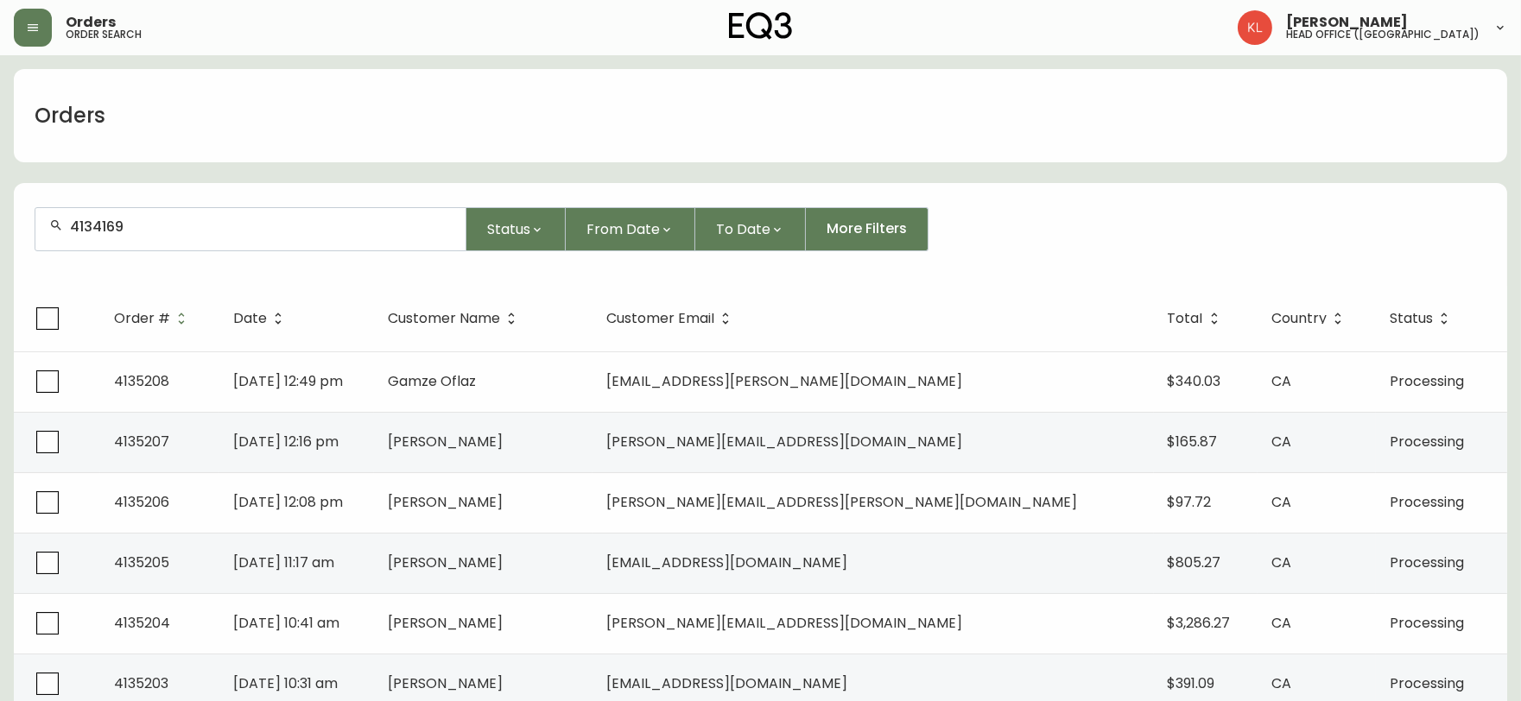
click at [228, 235] on div "4134169" at bounding box center [250, 229] width 430 height 42
click at [301, 238] on div "4134169" at bounding box center [250, 229] width 430 height 42
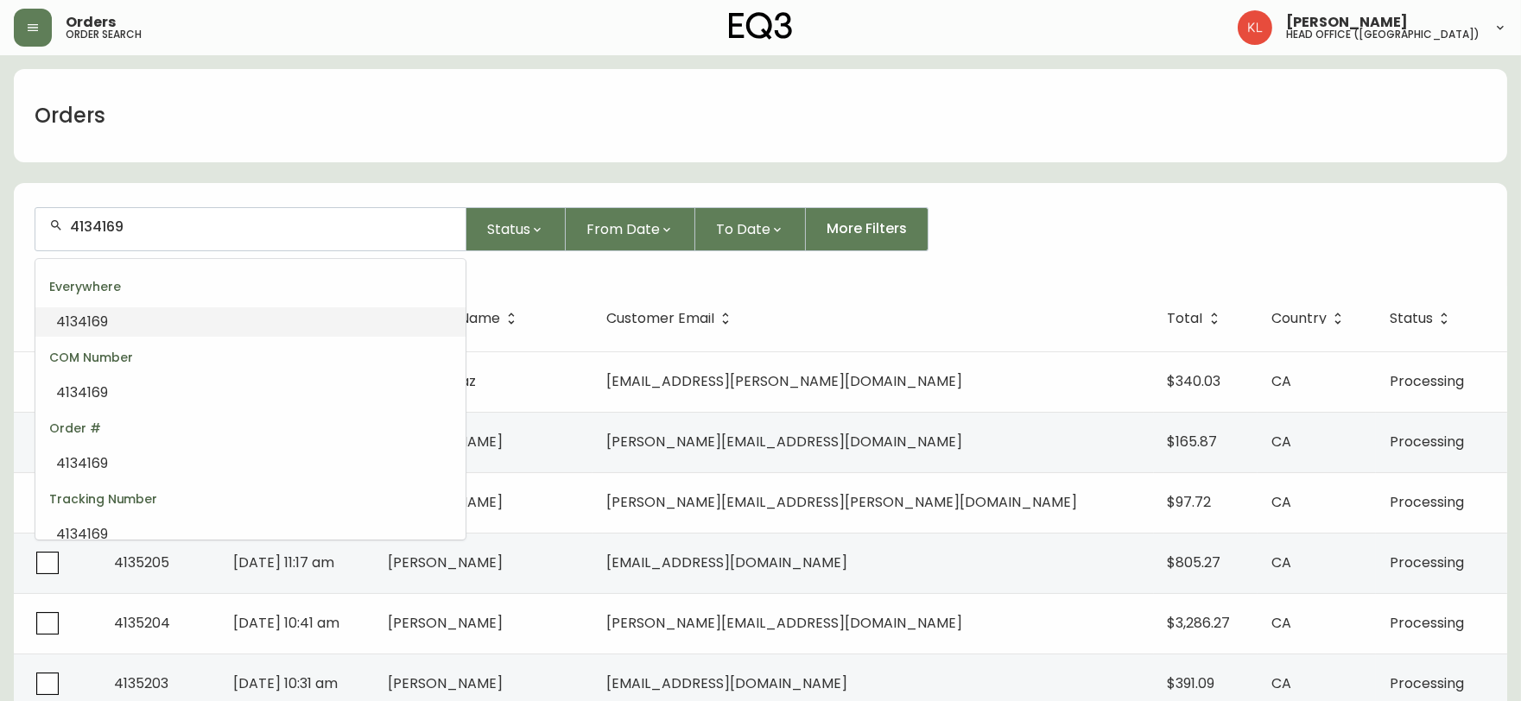
click at [318, 228] on input "4134169" at bounding box center [261, 227] width 382 height 16
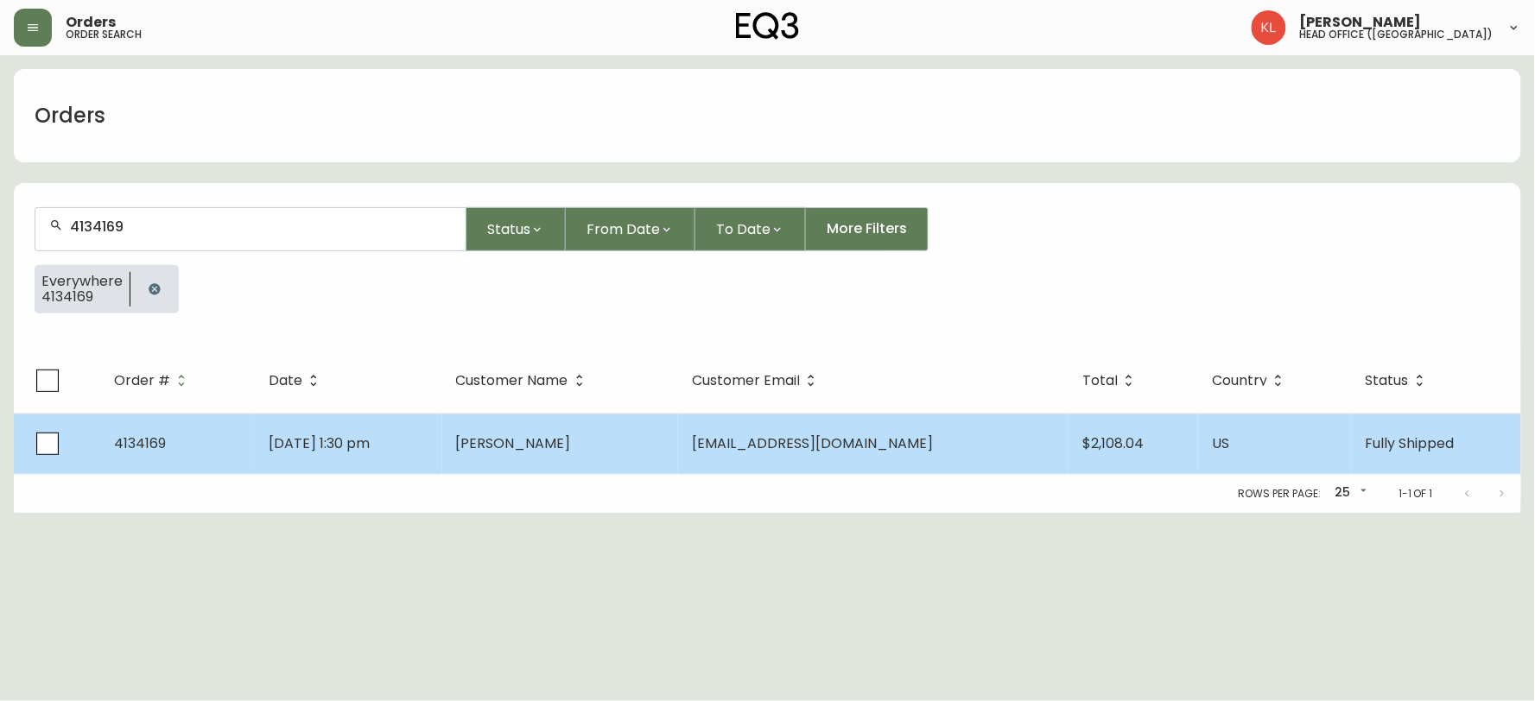
click at [404, 438] on td "Jul 16 2025, 1:30 pm" at bounding box center [348, 444] width 187 height 60
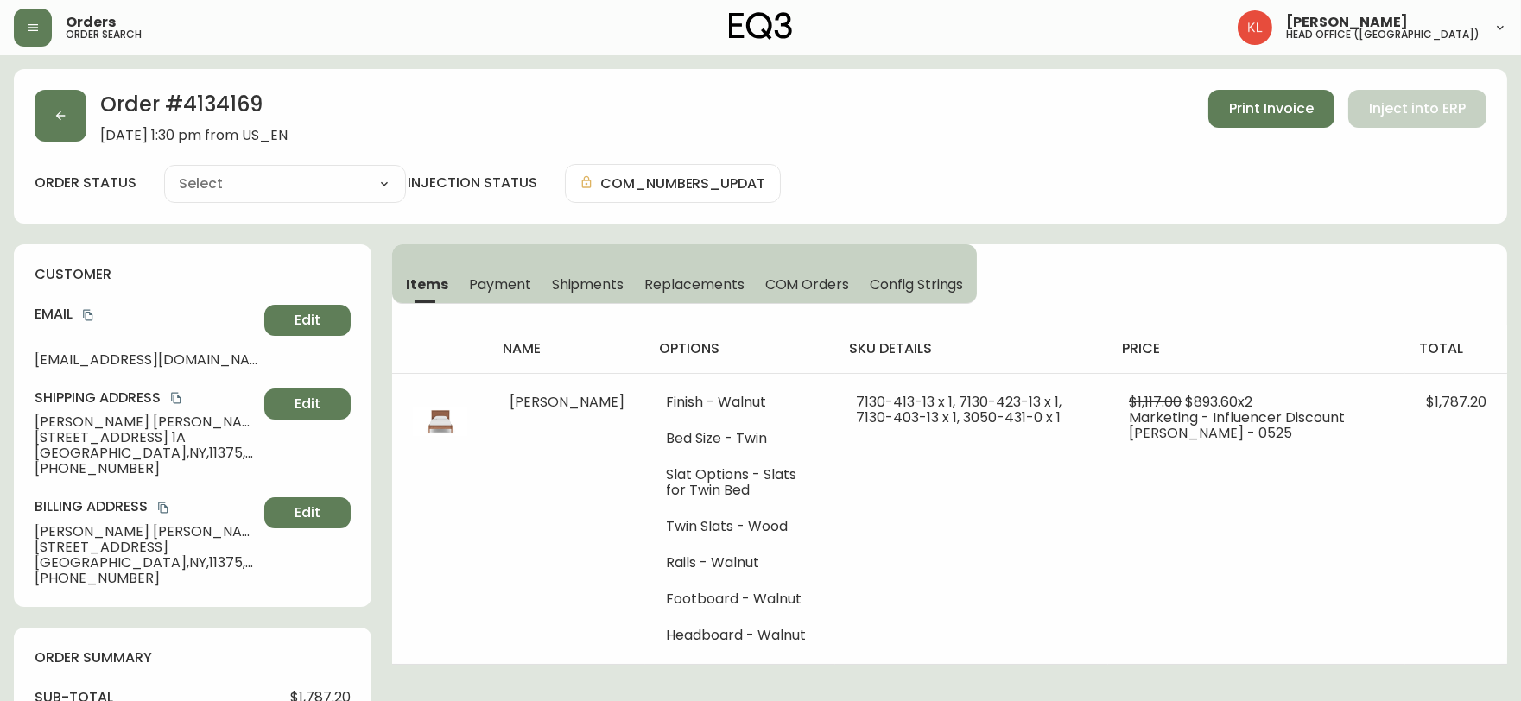
type input "Fully Shipped"
select select "FULLY_SHIPPED"
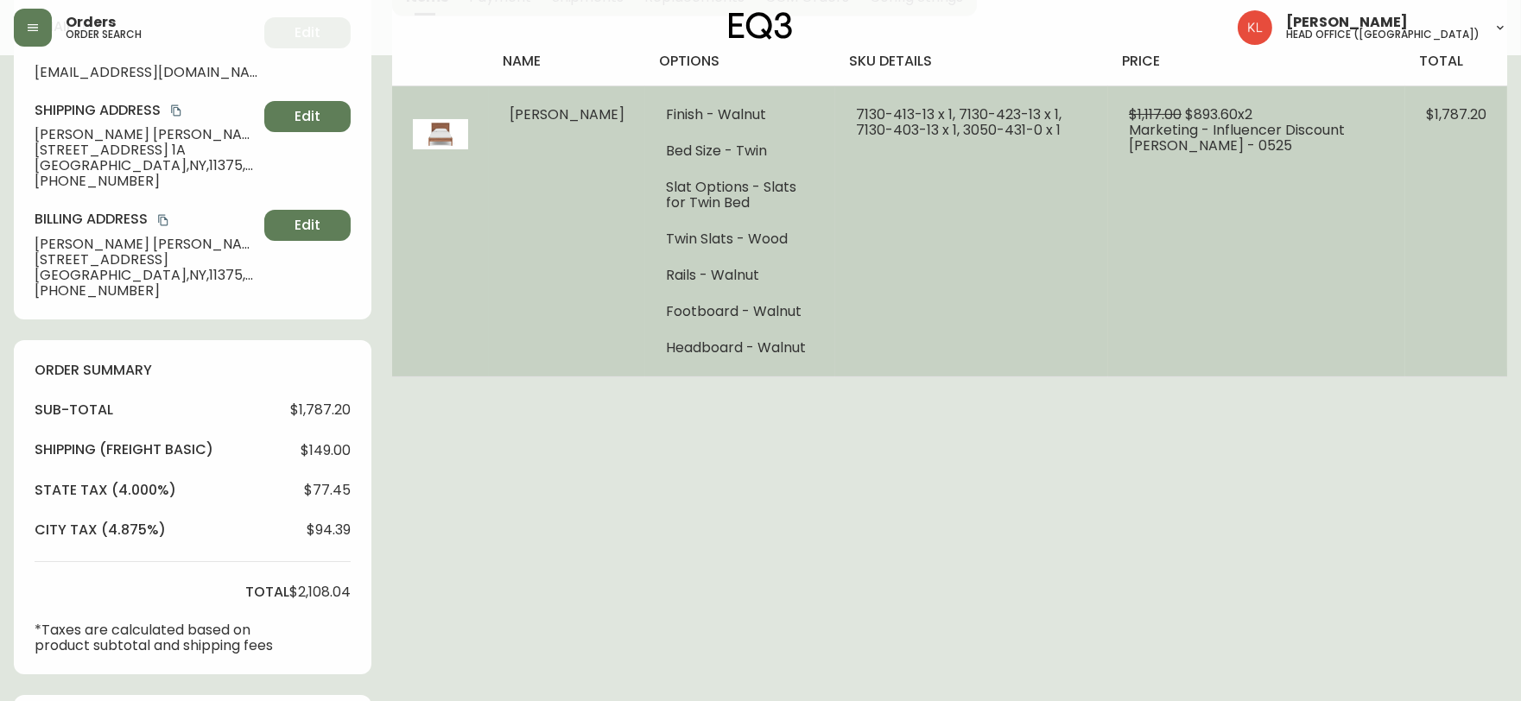
scroll to position [192, 0]
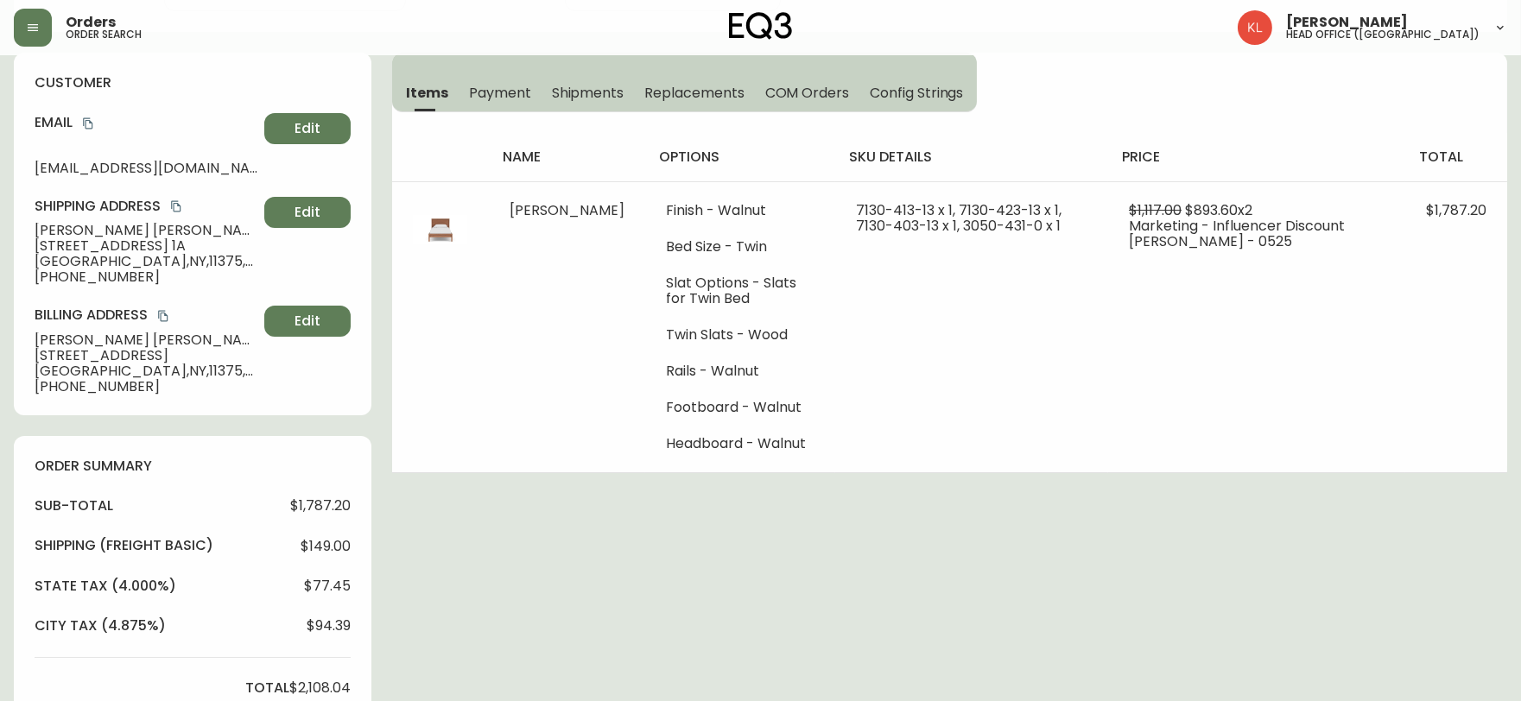
drag, startPoint x: 177, startPoint y: 245, endPoint x: 0, endPoint y: 249, distance: 177.1
click at [0, 249] on main "Order # 4134169 July 16, 2025 at 1:30 pm from US_EN Print Invoice Inject into E…" at bounding box center [760, 663] width 1521 height 1599
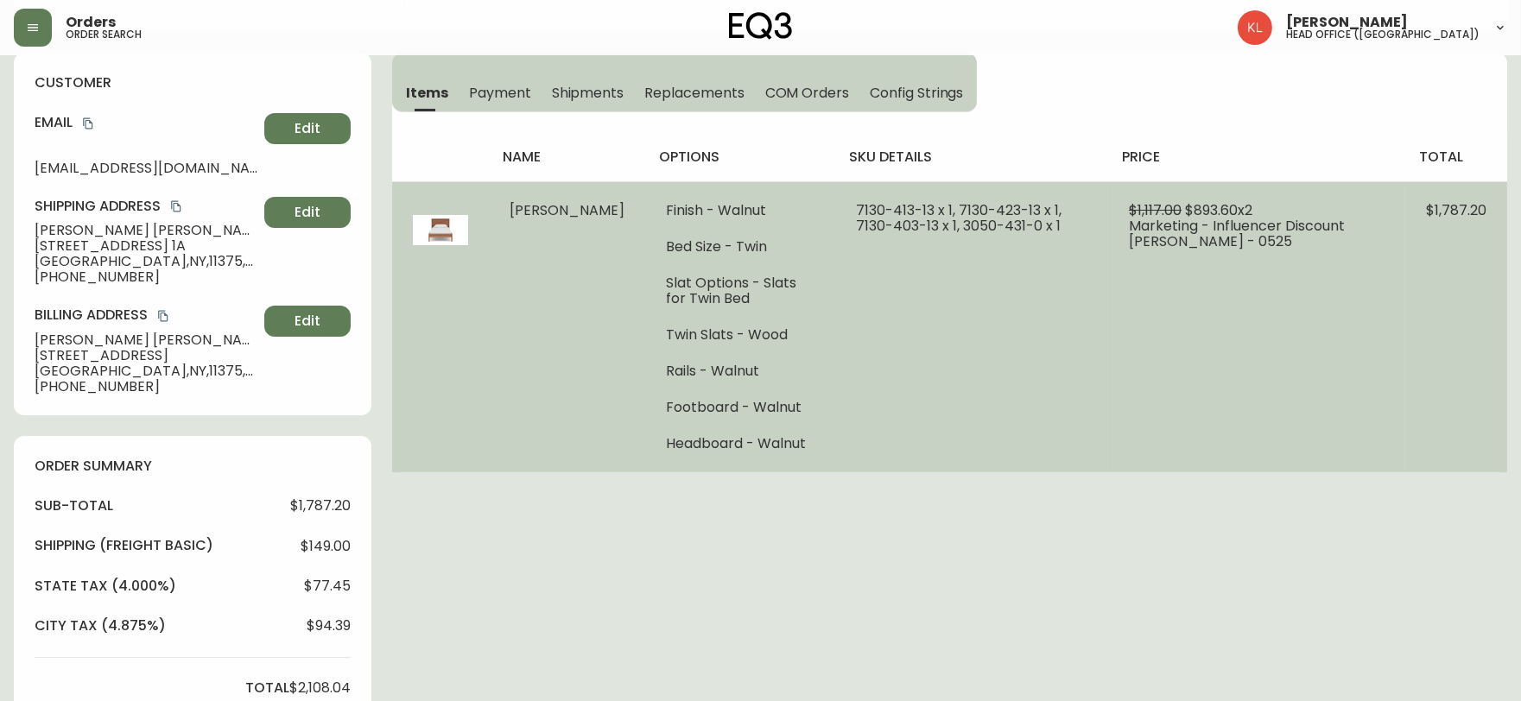
copy span "75-20 113th St Apt. 1A"
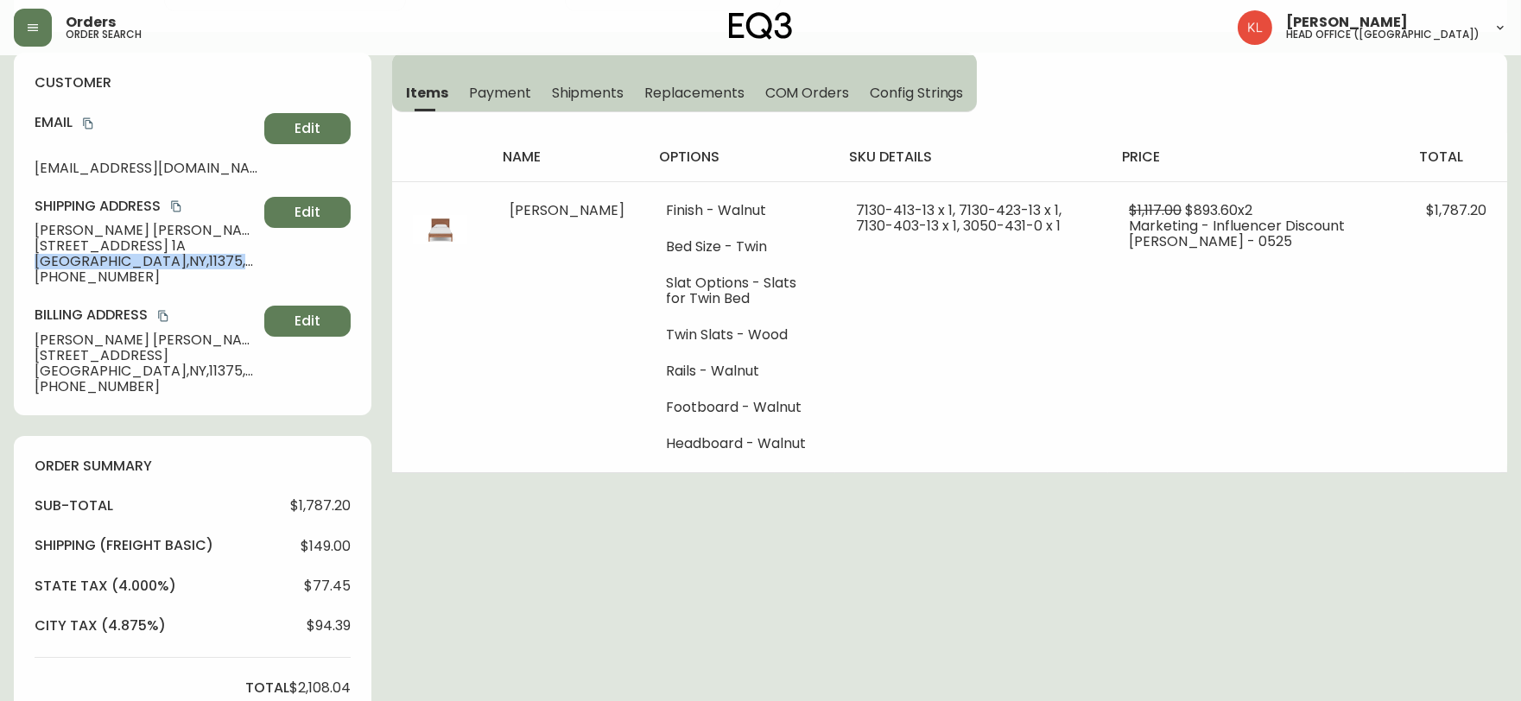
drag, startPoint x: 151, startPoint y: 259, endPoint x: 14, endPoint y: 254, distance: 137.4
click at [14, 254] on div "customer Email kerryaustintx@gmail.com Edit Shipping Address Kerry Morgan 75-20…" at bounding box center [193, 234] width 358 height 363
copy span "Forest Hills , NY , 11375 , US"
click at [149, 261] on span "Forest Hills , NY , 11375 , US" at bounding box center [146, 262] width 223 height 16
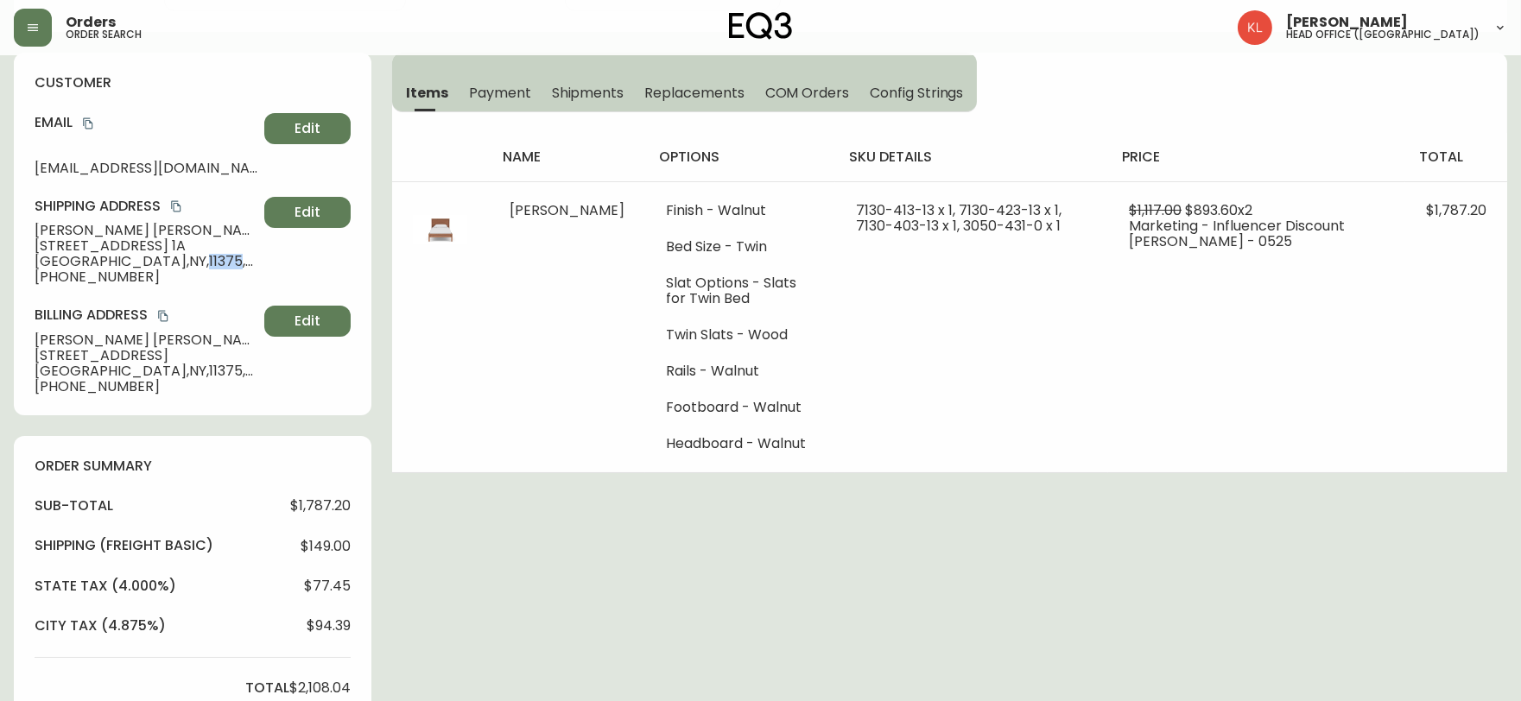
drag, startPoint x: 207, startPoint y: 356, endPoint x: 127, endPoint y: 342, distance: 81.5
click at [127, 342] on div "Billing Address Kerry Morgan 72-35 112th Street apt 6F Forest Hills , NY , 1137…" at bounding box center [193, 350] width 316 height 88
copy div "72-35 112th Street apt 6F"
click at [108, 383] on span "+12146738465" at bounding box center [146, 387] width 223 height 16
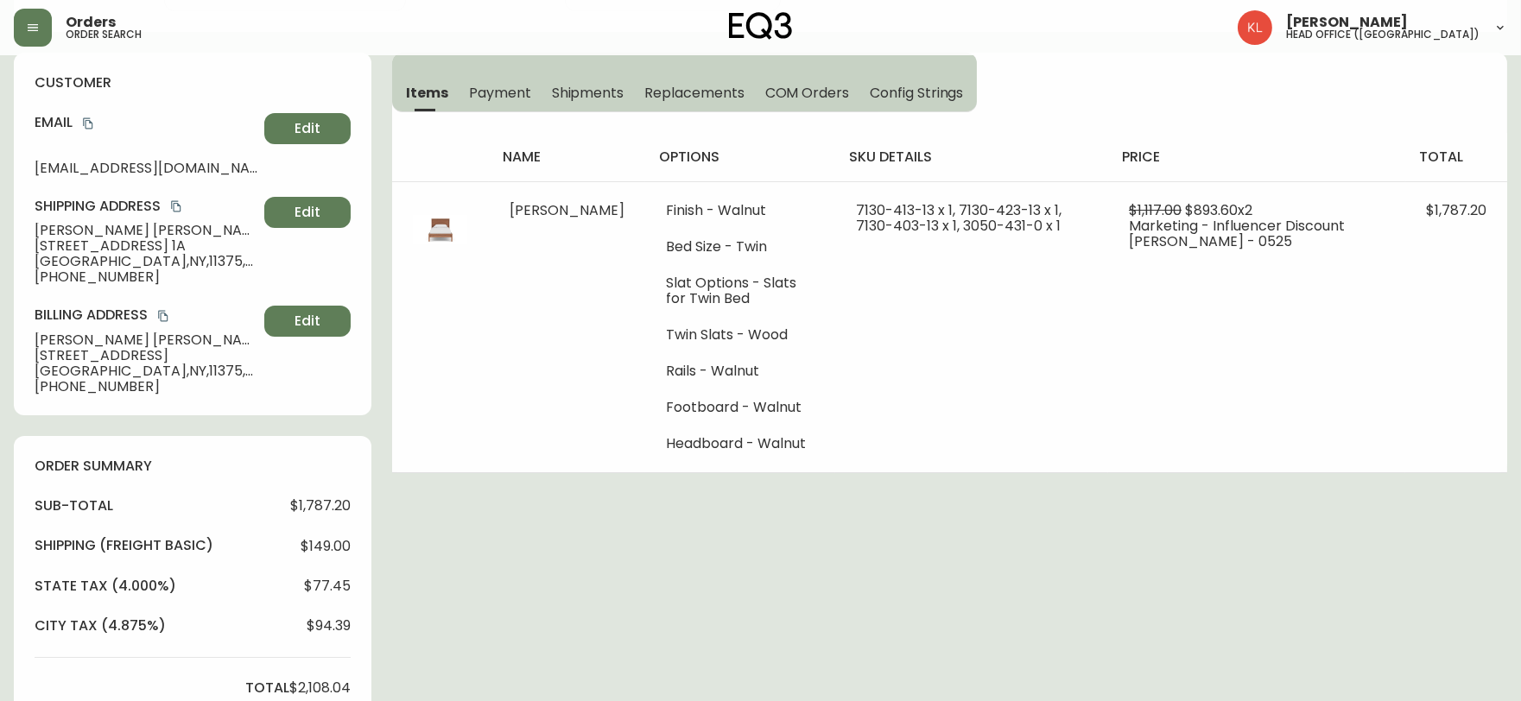
click at [160, 374] on span "Forest Hills , NY , 11375 , US" at bounding box center [146, 372] width 223 height 16
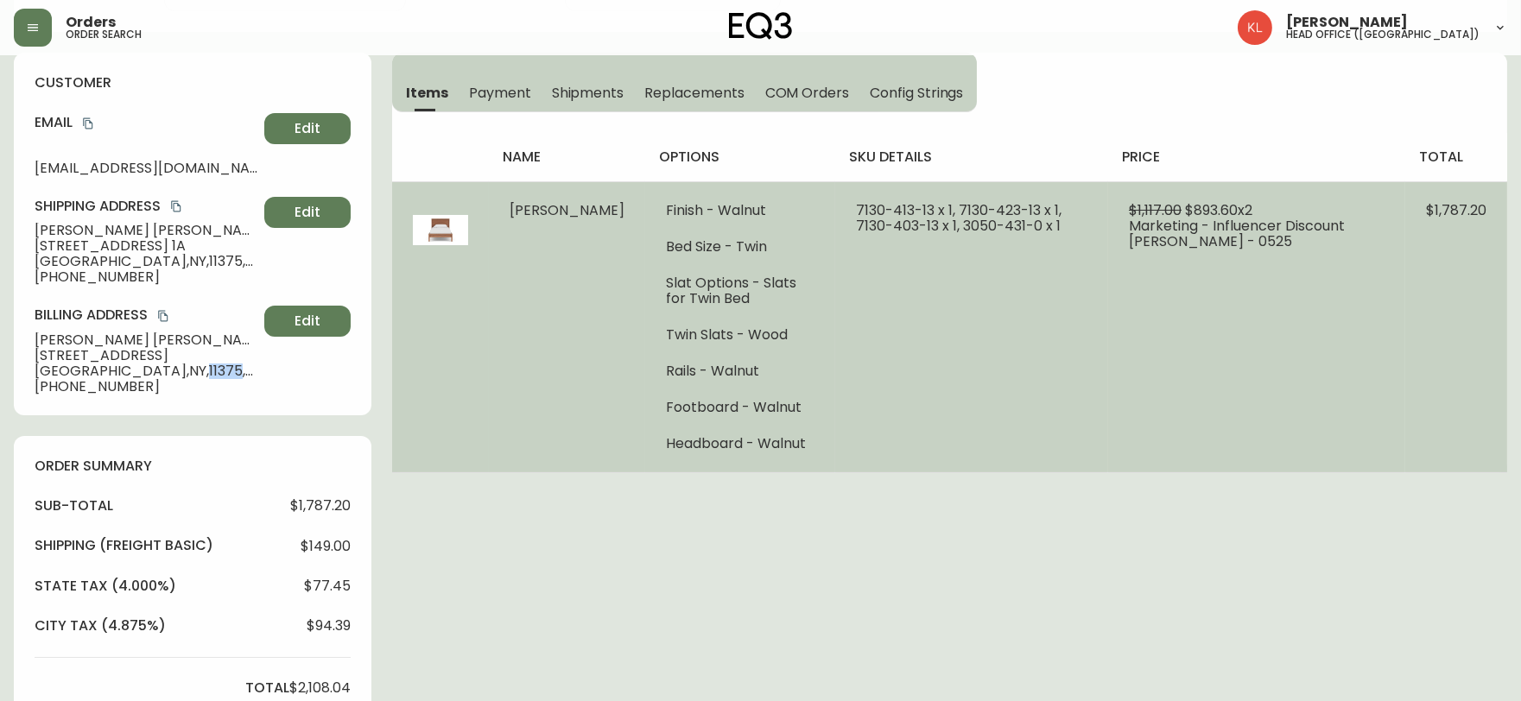
copy span "11375"
drag, startPoint x: 896, startPoint y: 210, endPoint x: 808, endPoint y: 211, distance: 88.1
click at [835, 211] on td "7130-413-13 x 1, 7130-423-13 x 1, 7130-403-13 x 1, 3050-431-0 x 1" at bounding box center [971, 326] width 273 height 291
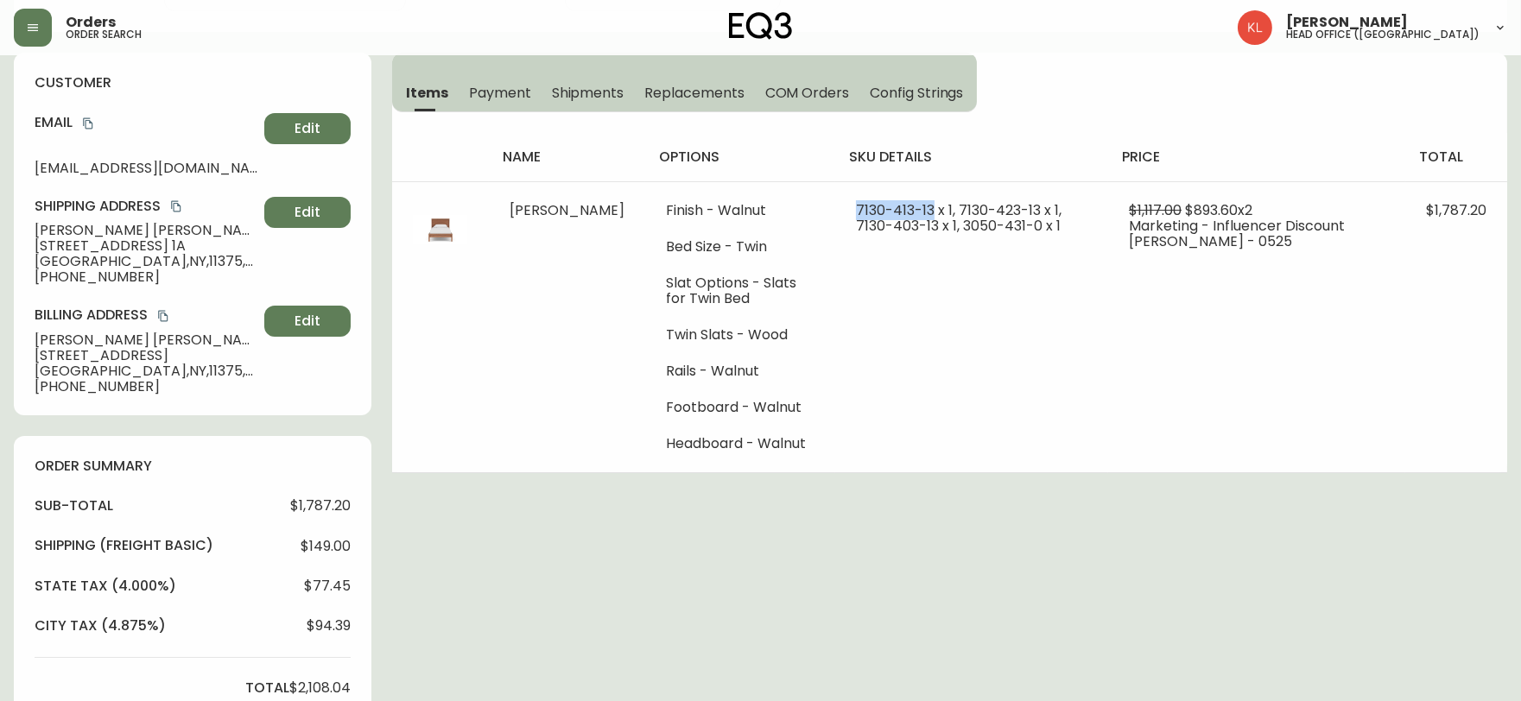
copy span "7130-413-13"
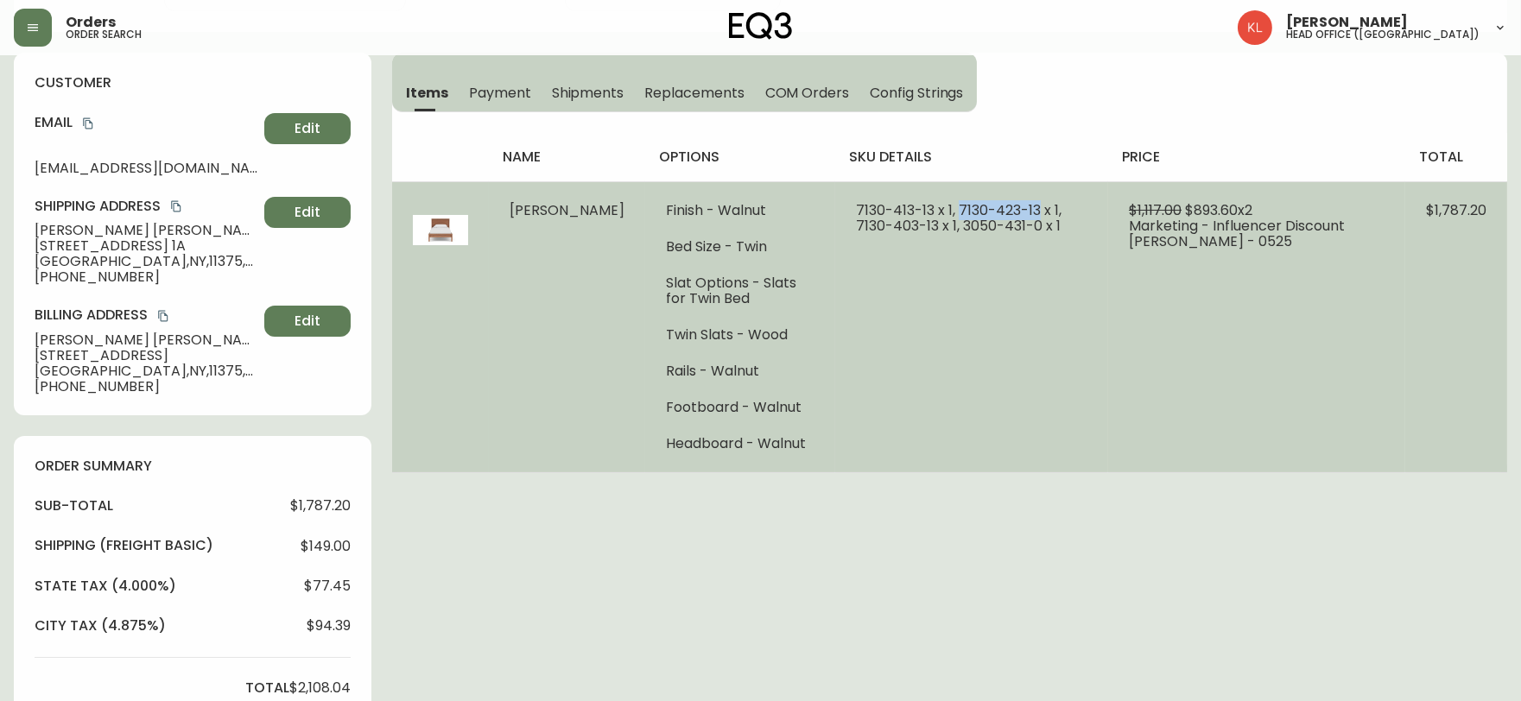
drag, startPoint x: 1003, startPoint y: 203, endPoint x: 921, endPoint y: 199, distance: 82.2
click at [921, 199] on td "7130-413-13 x 1, 7130-423-13 x 1, 7130-403-13 x 1, 3050-431-0 x 1" at bounding box center [971, 326] width 273 height 291
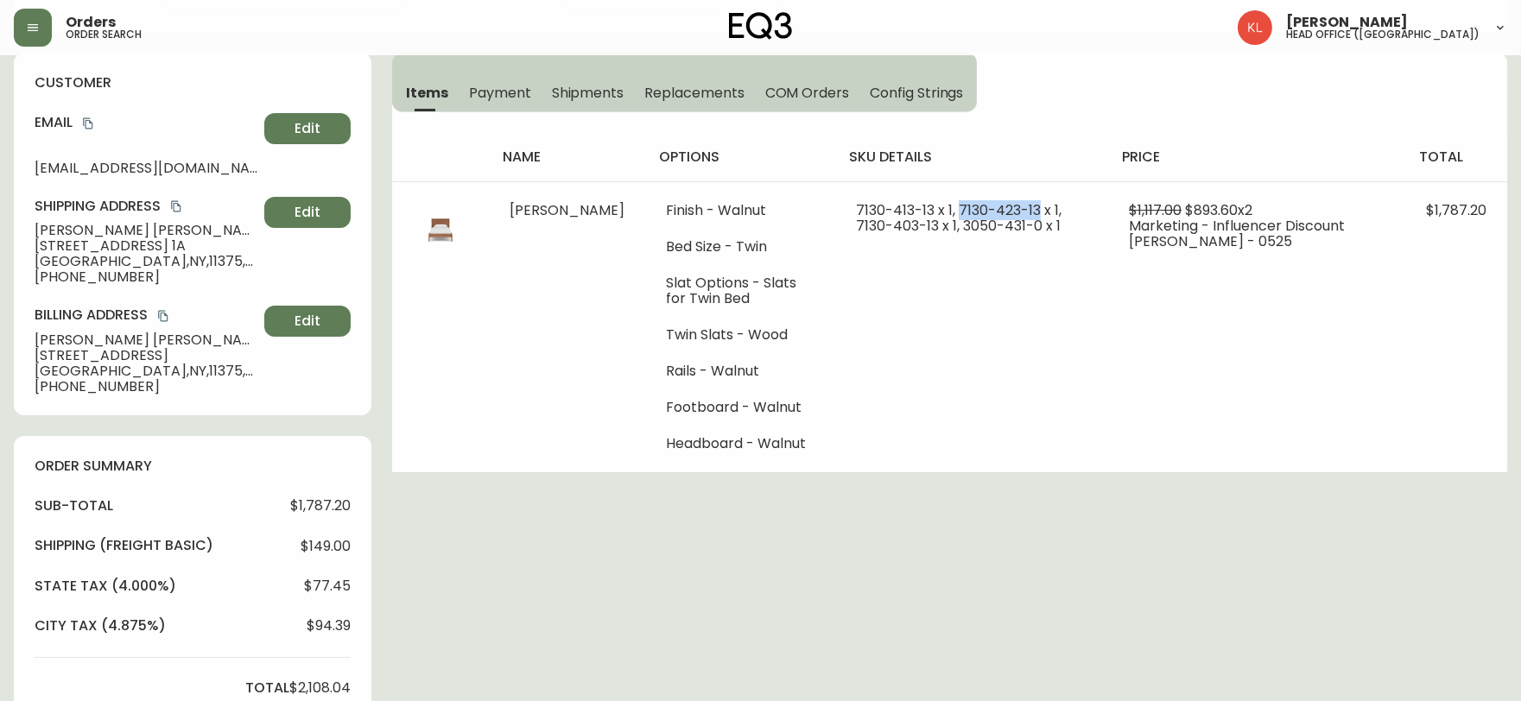
copy span "7130-423-13"
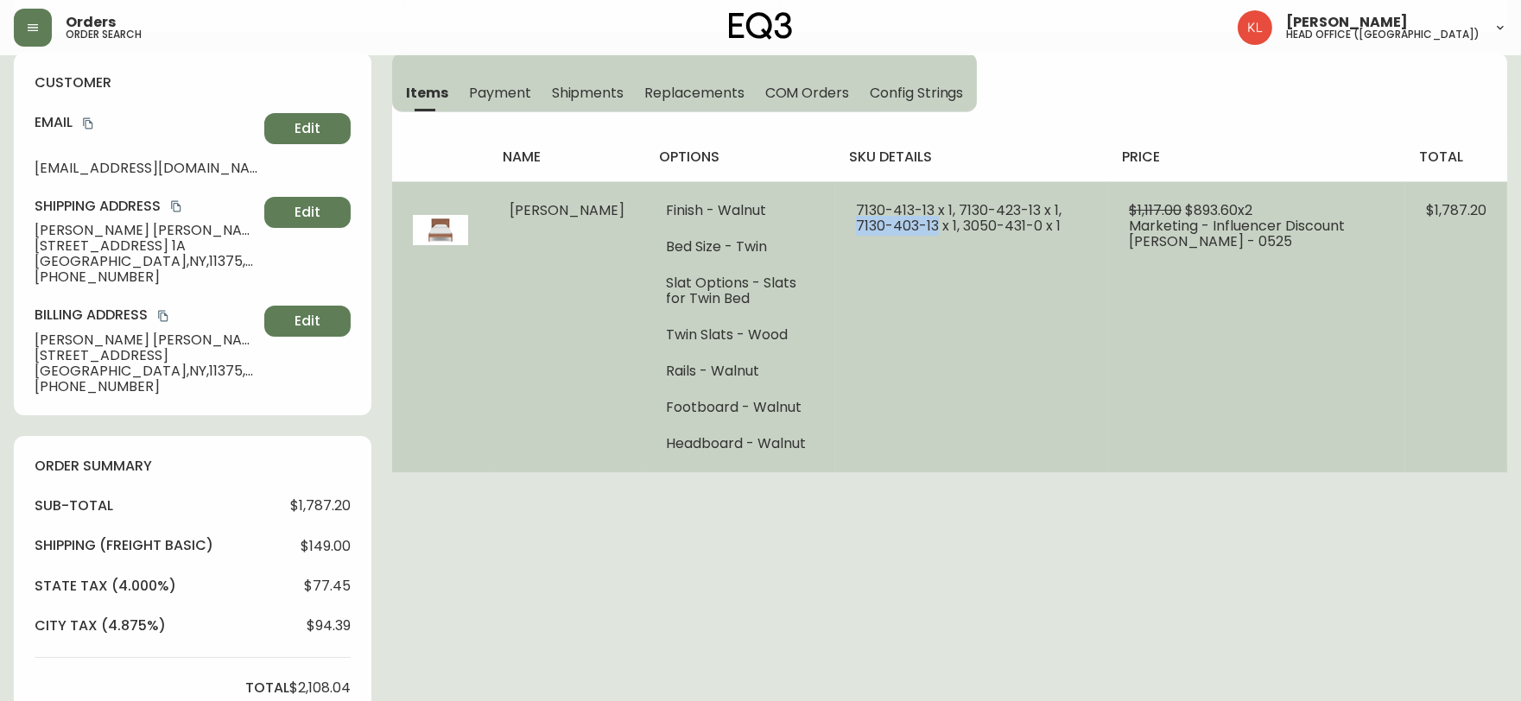
drag, startPoint x: 866, startPoint y: 222, endPoint x: 1030, endPoint y: 207, distance: 164.7
click at [1030, 207] on span "7130-413-13 x 1, 7130-423-13 x 1, 7130-403-13 x 1, 3050-431-0 x 1" at bounding box center [959, 217] width 206 height 35
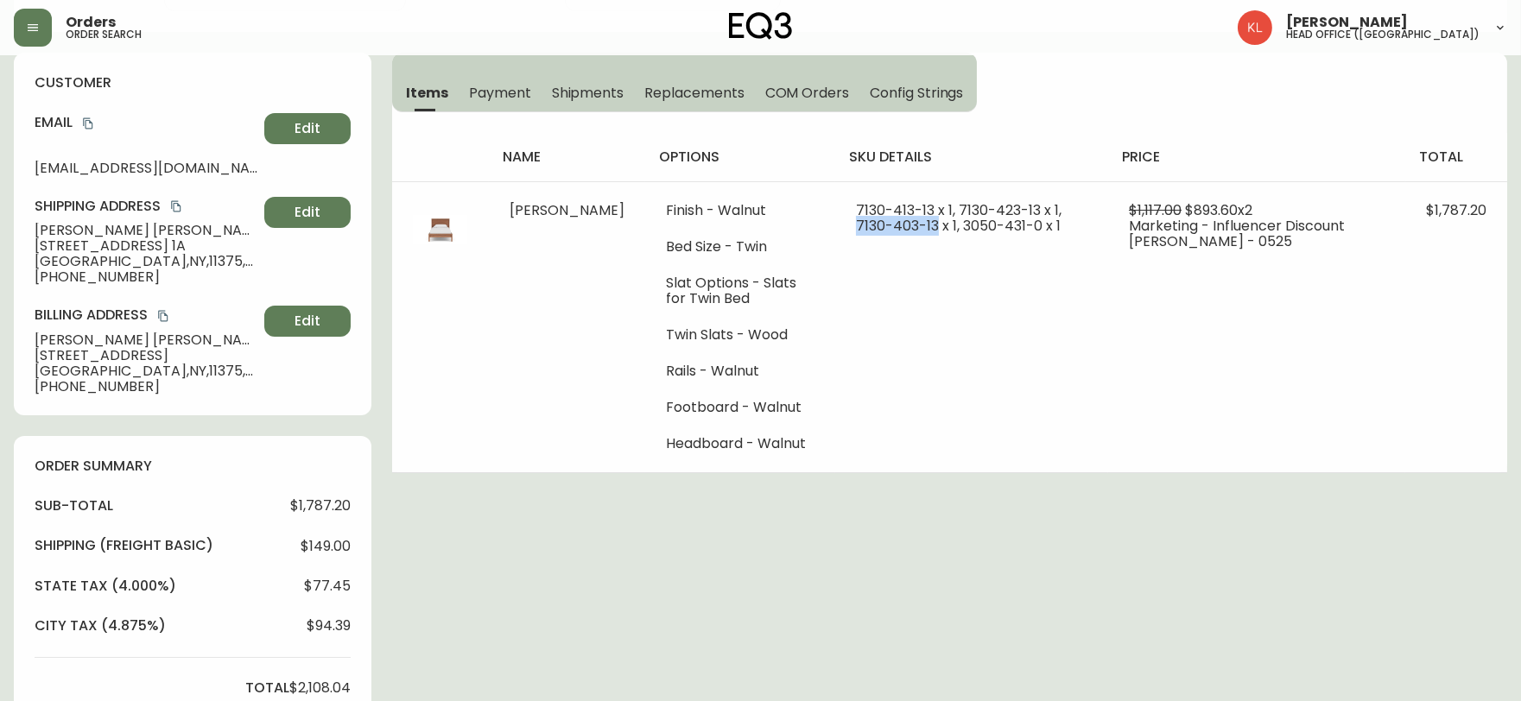
copy span "7130-403-13"
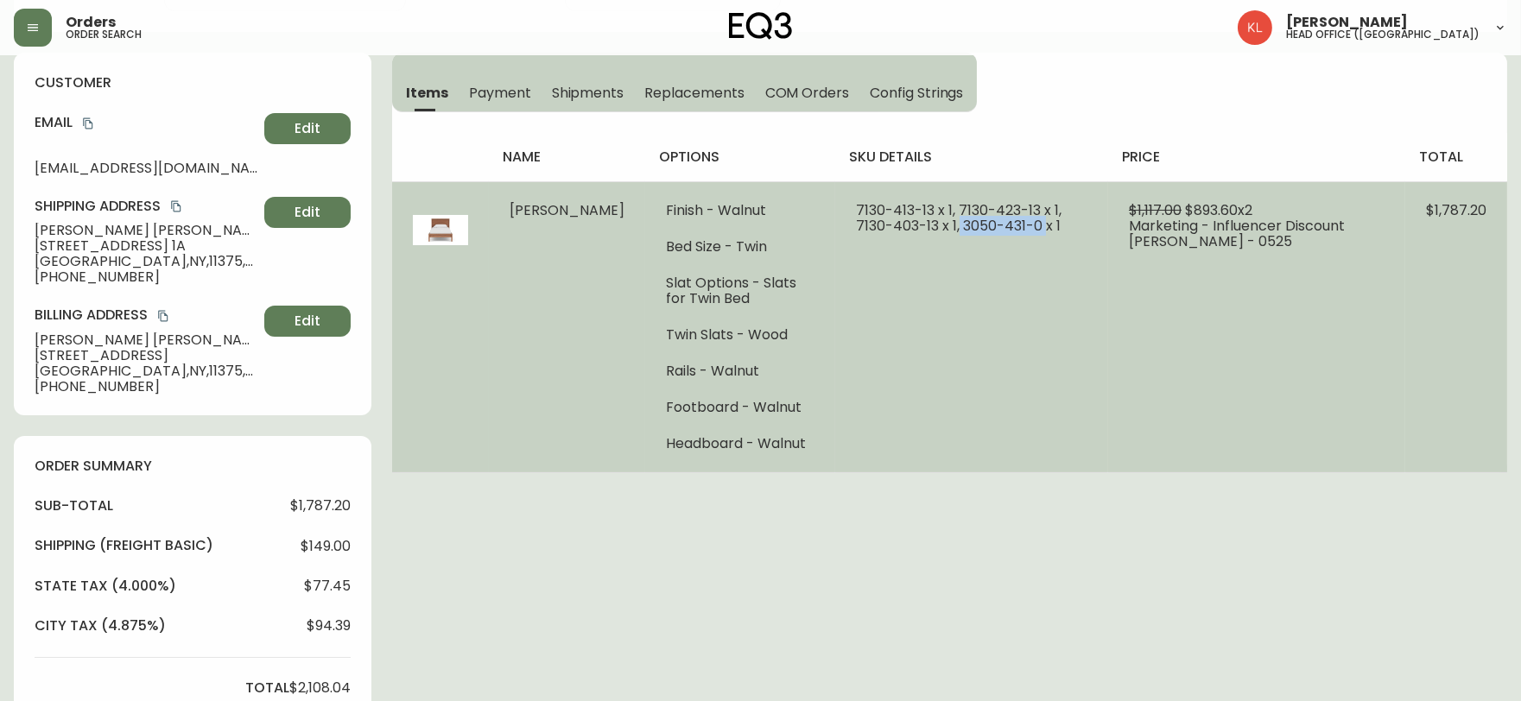
drag, startPoint x: 972, startPoint y: 222, endPoint x: 888, endPoint y: 228, distance: 84.9
click at [888, 228] on span "7130-413-13 x 1, 7130-423-13 x 1, 7130-403-13 x 1, 3050-431-0 x 1" at bounding box center [959, 217] width 206 height 35
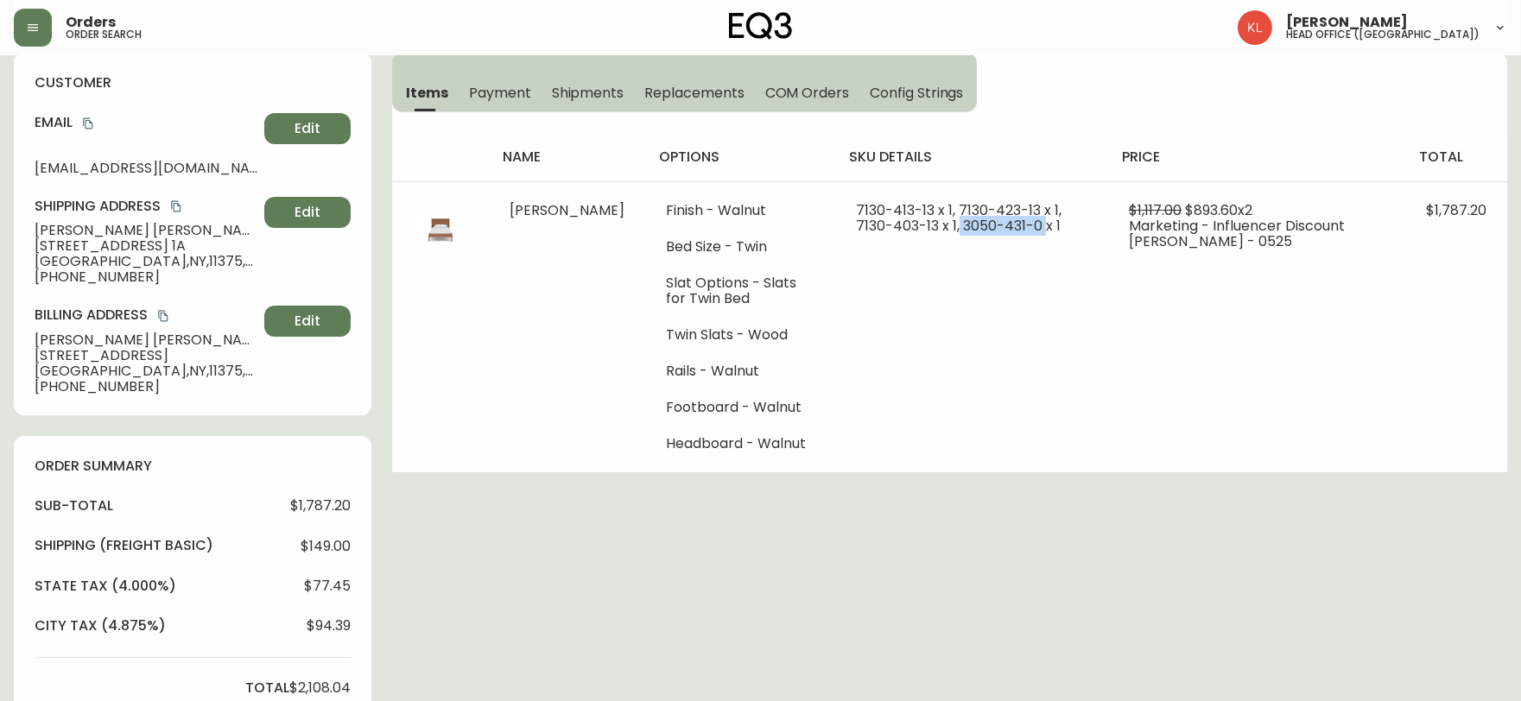
copy span "3050-431-0"
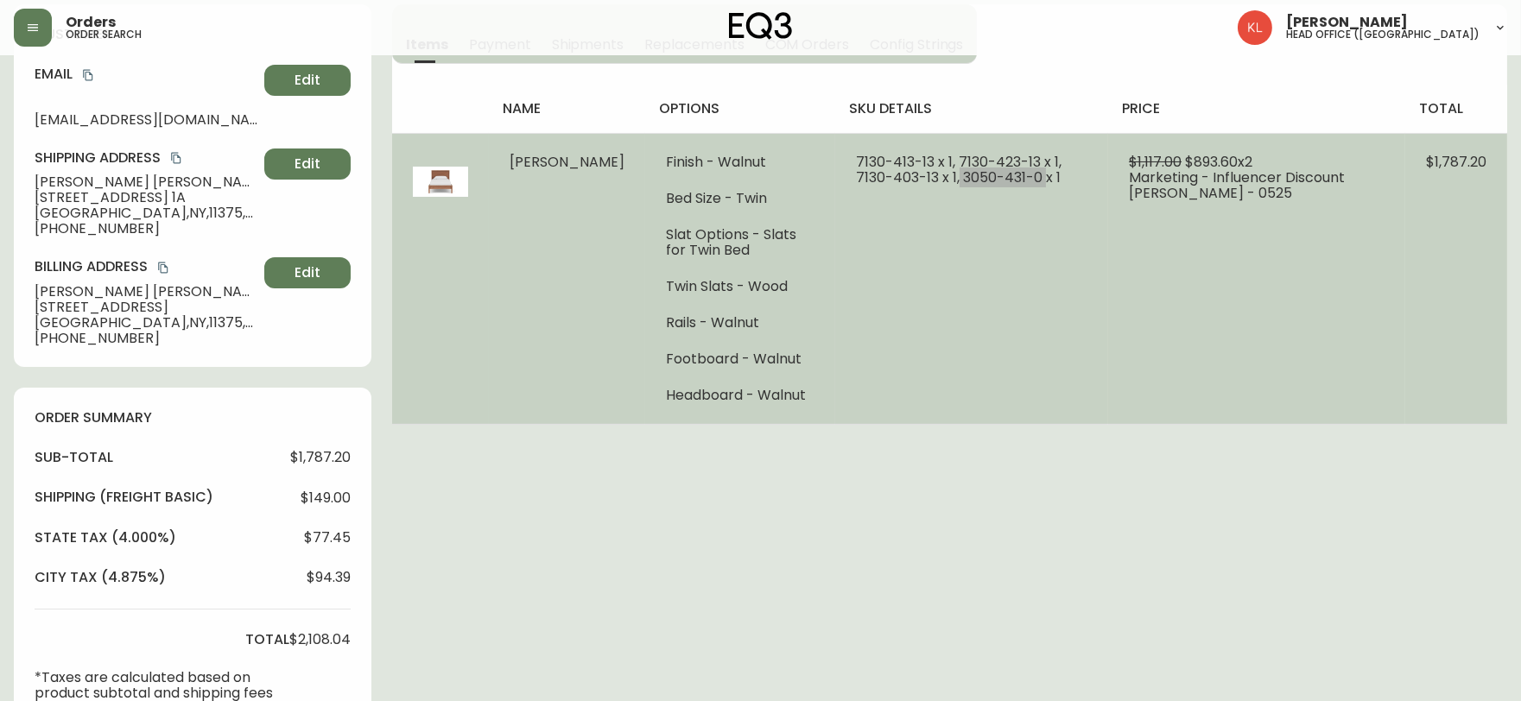
scroll to position [288, 0]
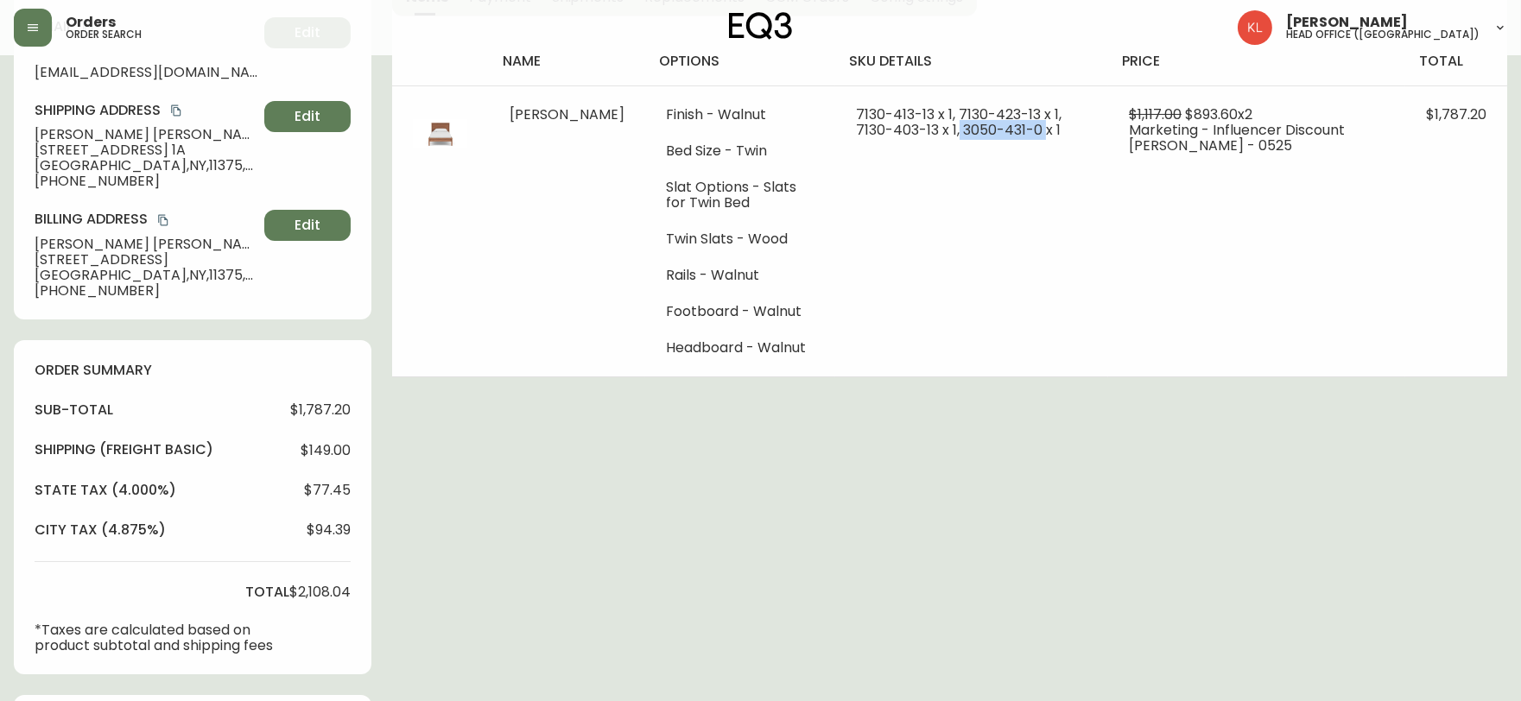
click at [227, 635] on p "*Taxes are calculated based on product subtotal and shipping fees" at bounding box center [162, 638] width 255 height 31
click at [1059, 642] on div "Order # 4134169 July 16, 2025 at 1:30 pm from US_EN Print Invoice Inject into E…" at bounding box center [760, 573] width 1493 height 1585
drag, startPoint x: 358, startPoint y: 416, endPoint x: 299, endPoint y: 390, distance: 64.2
click at [299, 390] on div "order summary sub-total $1,787.20 Shipping ( Freight Basic ) $149.00 state tax …" at bounding box center [193, 507] width 358 height 334
click at [286, 401] on div "sub-total $1,787.20 Shipping ( Freight Basic ) $149.00 state tax (4.000%) $77.4…" at bounding box center [193, 527] width 316 height 253
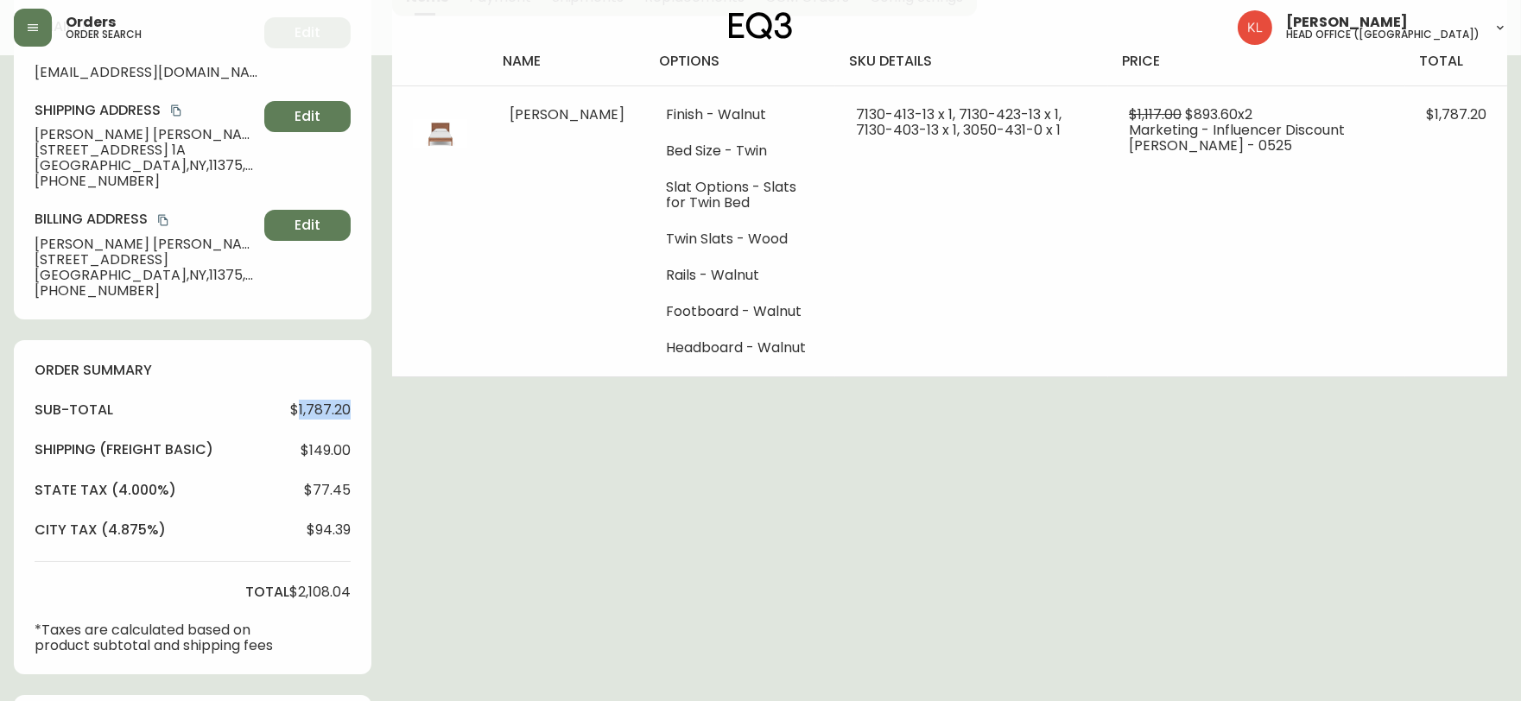
drag, startPoint x: 300, startPoint y: 409, endPoint x: 352, endPoint y: 410, distance: 51.8
click at [352, 410] on div "order summary sub-total $1,787.20 Shipping ( Freight Basic ) $149.00 state tax …" at bounding box center [193, 507] width 358 height 334
copy span "1,787.20"
